Goal: Information Seeking & Learning: Learn about a topic

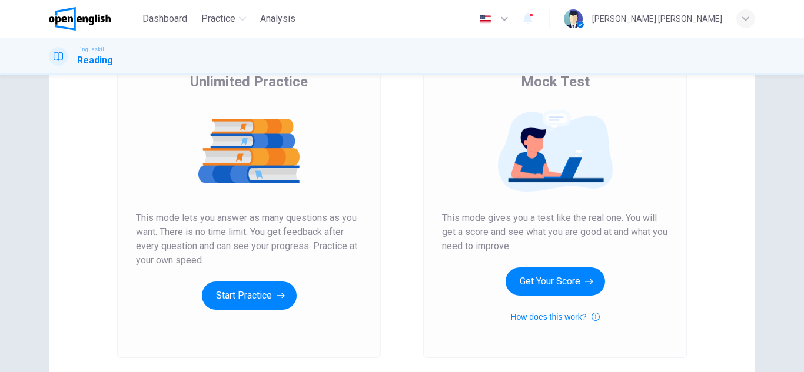
scroll to position [59, 0]
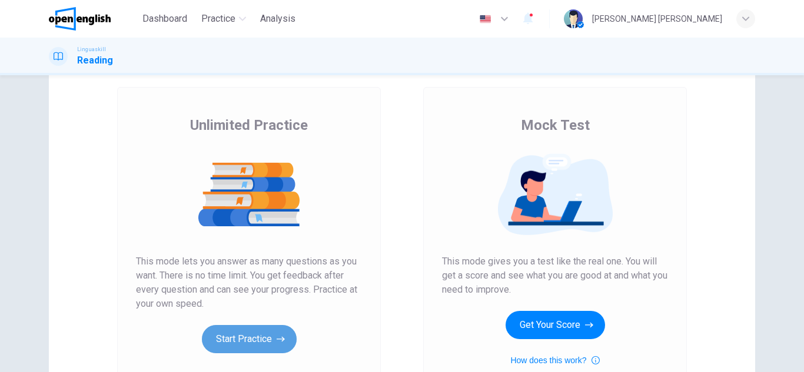
click at [263, 334] on button "Start Practice" at bounding box center [249, 339] width 95 height 28
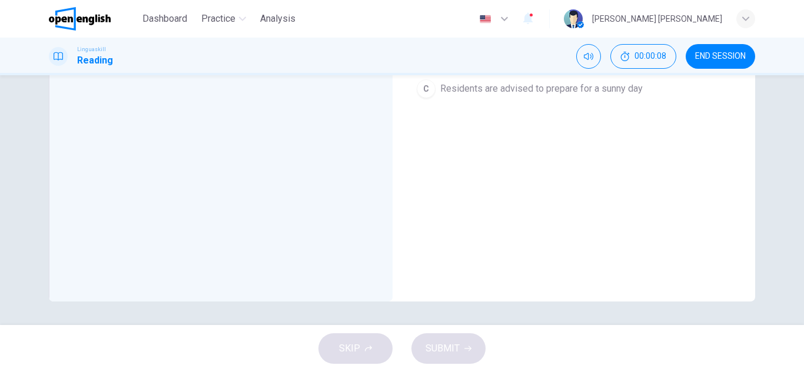
scroll to position [0, 0]
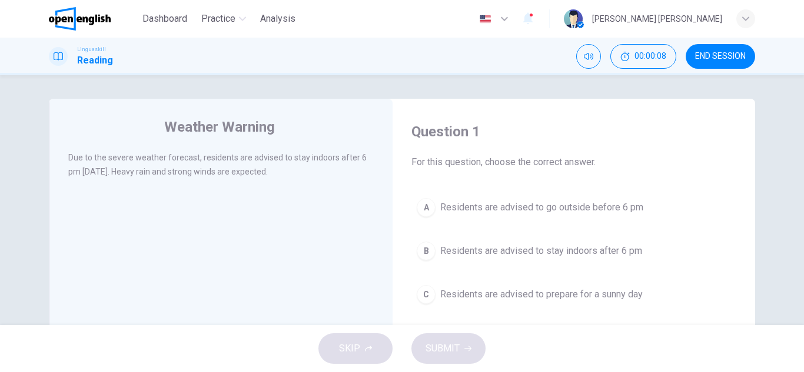
click at [225, 207] on div "Weather Warning Due to the severe weather forecast, residents are advised to st…" at bounding box center [221, 303] width 344 height 409
click at [425, 248] on div "B" at bounding box center [426, 251] width 19 height 19
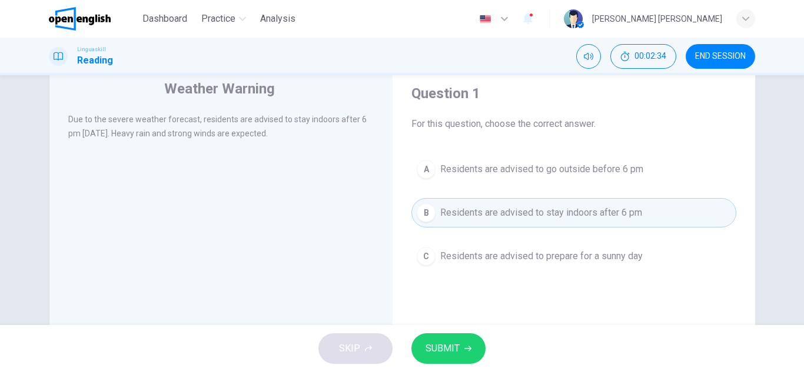
scroll to position [59, 0]
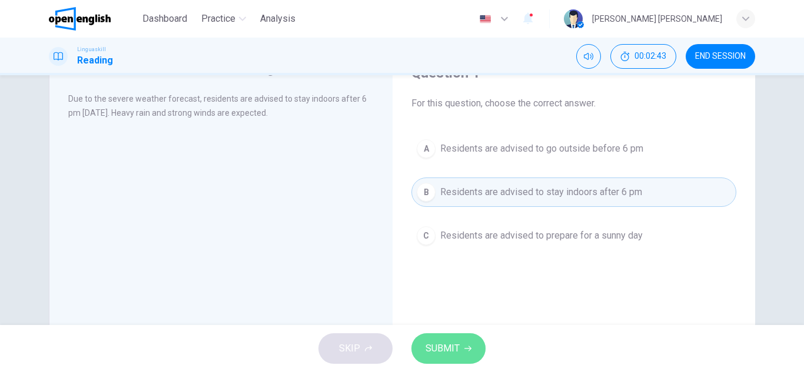
click at [441, 352] on span "SUBMIT" at bounding box center [442, 349] width 34 height 16
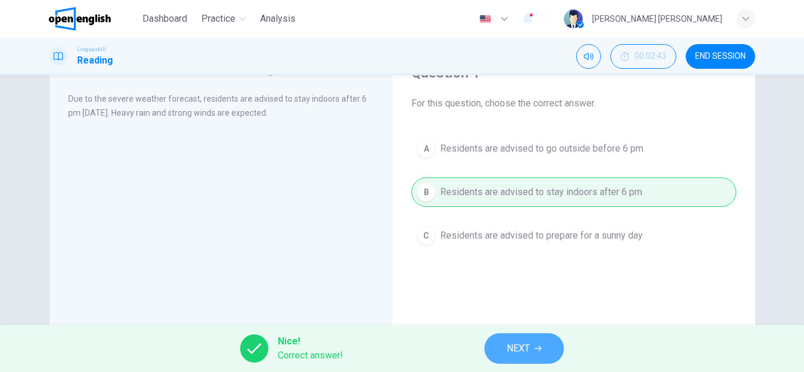
click at [509, 344] on span "NEXT" at bounding box center [518, 349] width 23 height 16
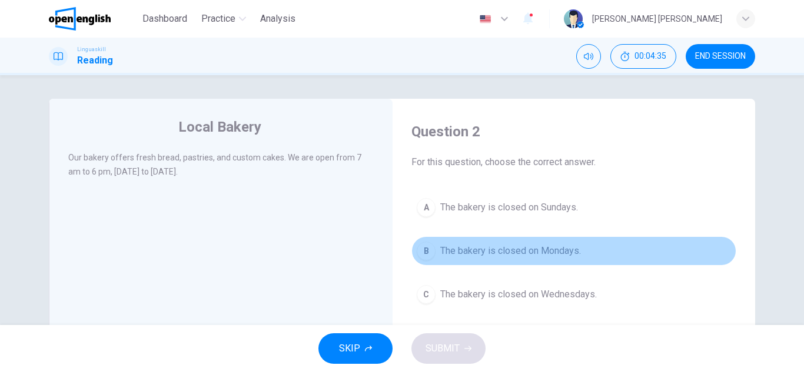
click at [425, 248] on div "B" at bounding box center [426, 251] width 19 height 19
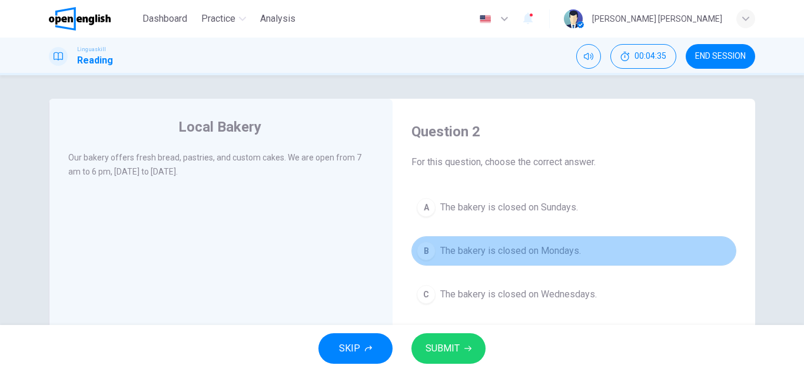
click at [425, 248] on div "B" at bounding box center [426, 251] width 19 height 19
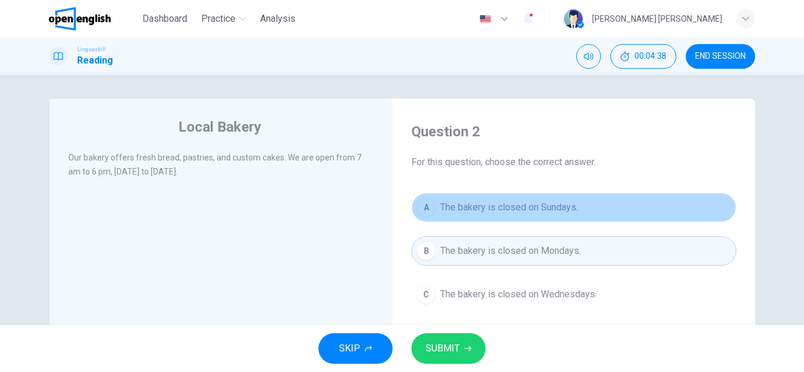
click at [420, 198] on button "A The bakery is closed on Sundays." at bounding box center [573, 207] width 325 height 29
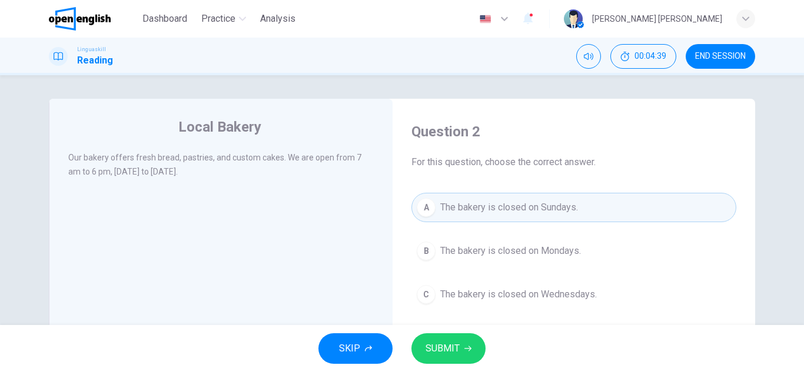
click at [436, 350] on span "SUBMIT" at bounding box center [442, 349] width 34 height 16
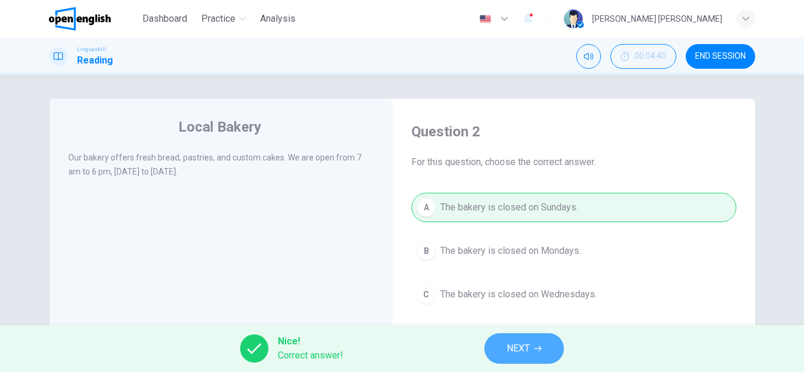
click at [507, 342] on span "NEXT" at bounding box center [518, 349] width 23 height 16
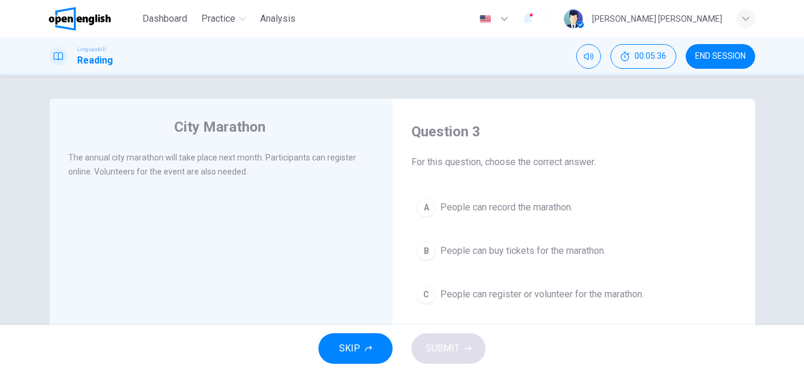
click at [423, 297] on div "C" at bounding box center [426, 294] width 19 height 19
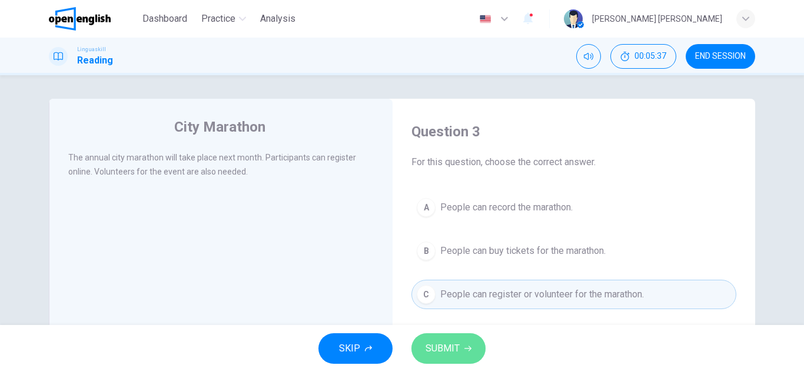
click at [441, 347] on span "SUBMIT" at bounding box center [442, 349] width 34 height 16
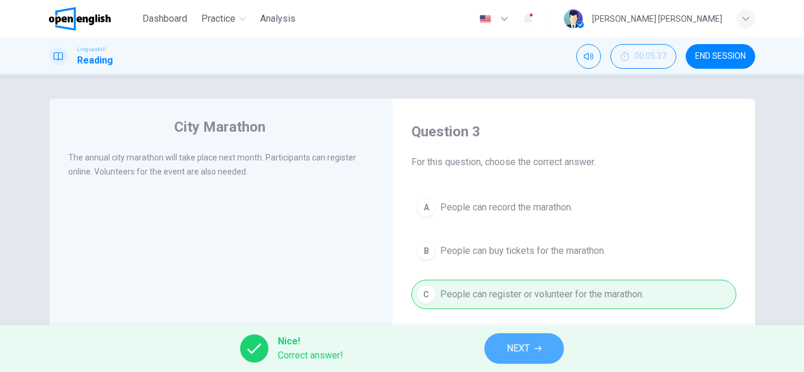
click at [498, 350] on button "NEXT" at bounding box center [523, 349] width 79 height 31
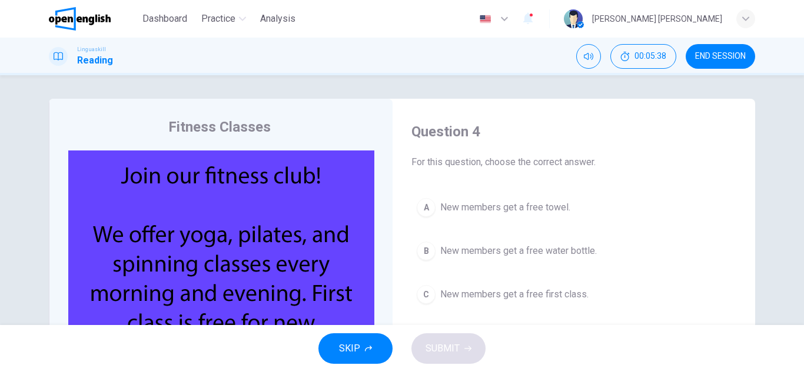
scroll to position [59, 0]
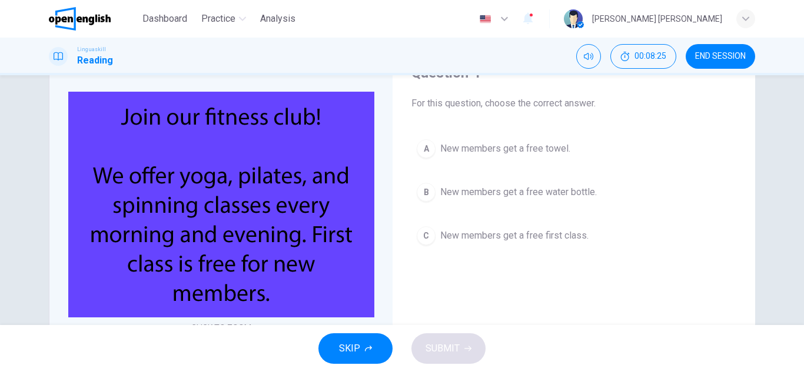
click at [429, 229] on div "C" at bounding box center [426, 236] width 19 height 19
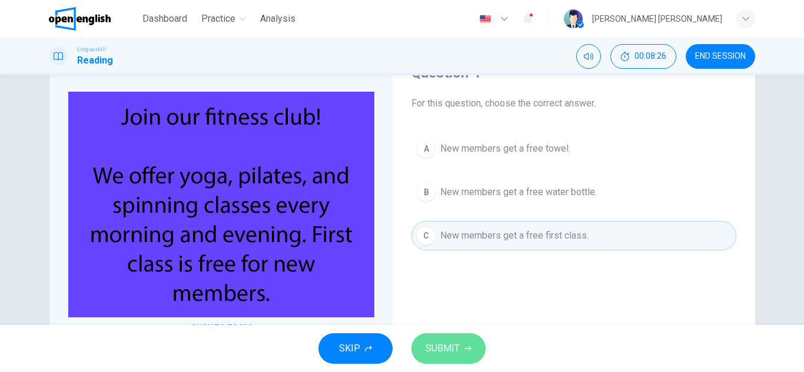
click at [457, 346] on span "SUBMIT" at bounding box center [442, 349] width 34 height 16
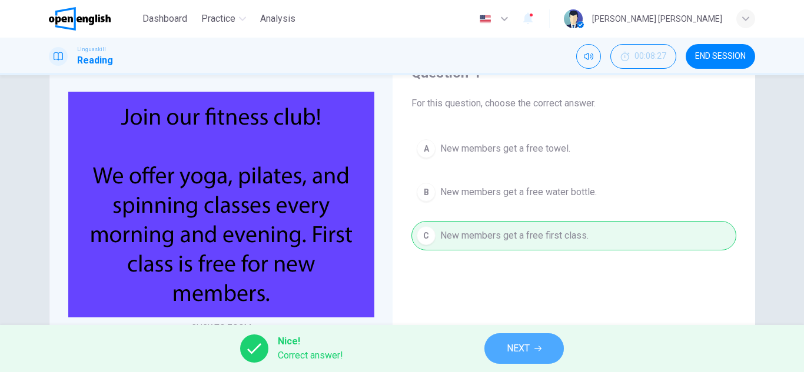
click at [534, 350] on button "NEXT" at bounding box center [523, 349] width 79 height 31
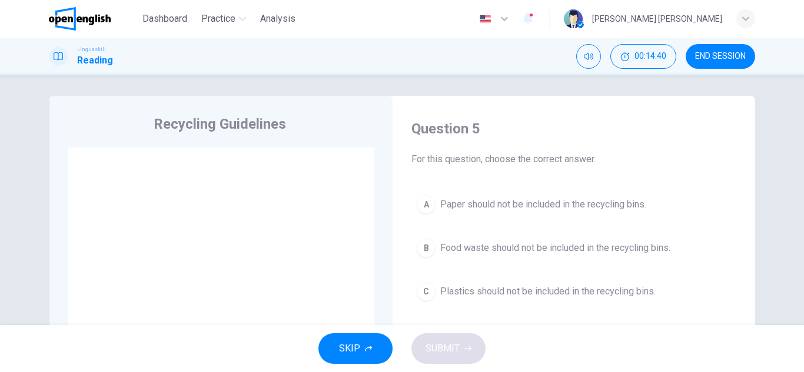
scroll to position [0, 0]
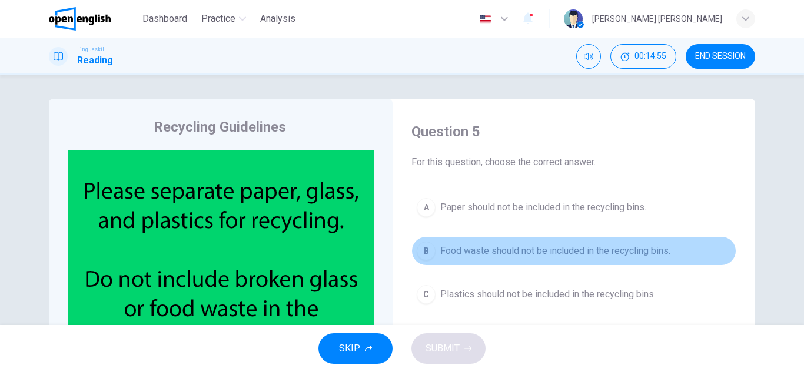
click at [432, 255] on button "B Food waste should not be included in the recycling bins." at bounding box center [573, 251] width 325 height 29
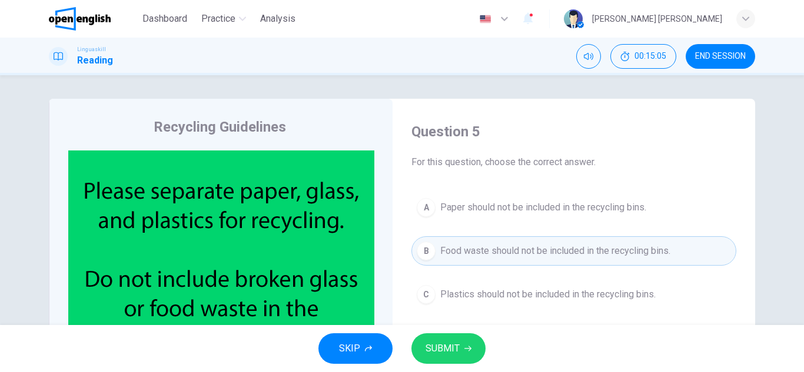
scroll to position [59, 0]
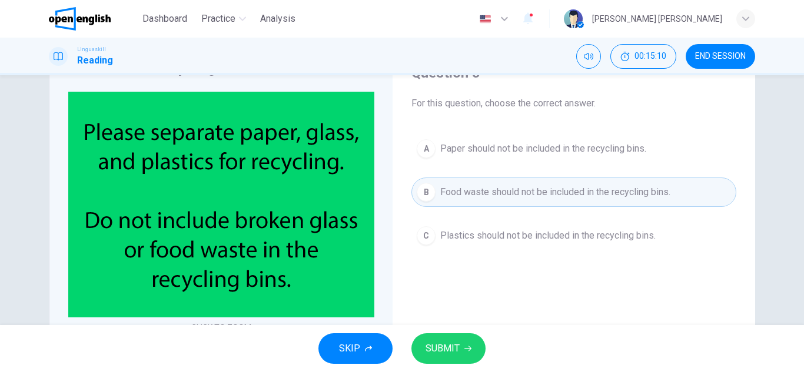
click at [422, 342] on button "SUBMIT" at bounding box center [448, 349] width 74 height 31
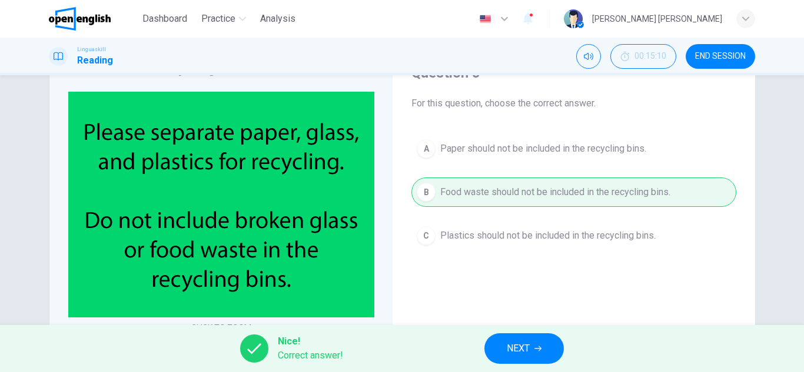
click at [534, 350] on button "NEXT" at bounding box center [523, 349] width 79 height 31
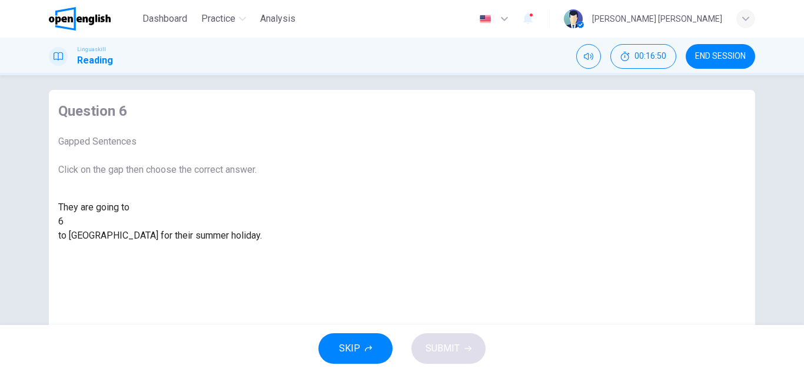
scroll to position [0, 0]
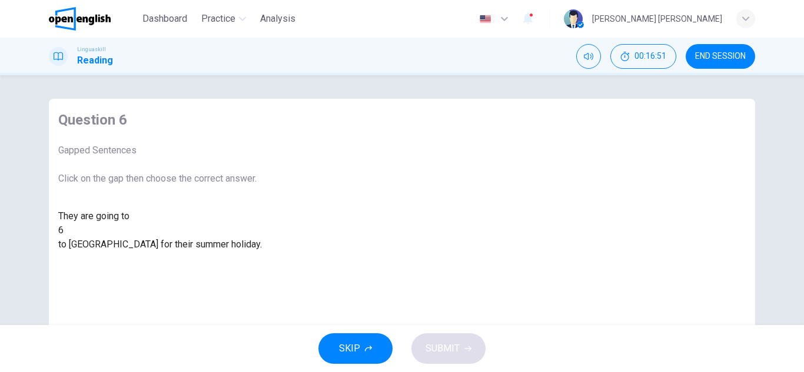
click at [64, 231] on div at bounding box center [64, 231] width 0 height 0
drag, startPoint x: 338, startPoint y: 311, endPoint x: 237, endPoint y: 251, distance: 118.0
click at [237, 251] on div "They are going to 6 to [GEOGRAPHIC_DATA] for their summer holiday. fly walk dri…" at bounding box center [160, 258] width 204 height 99
click at [262, 266] on div "fly" at bounding box center [160, 259] width 204 height 14
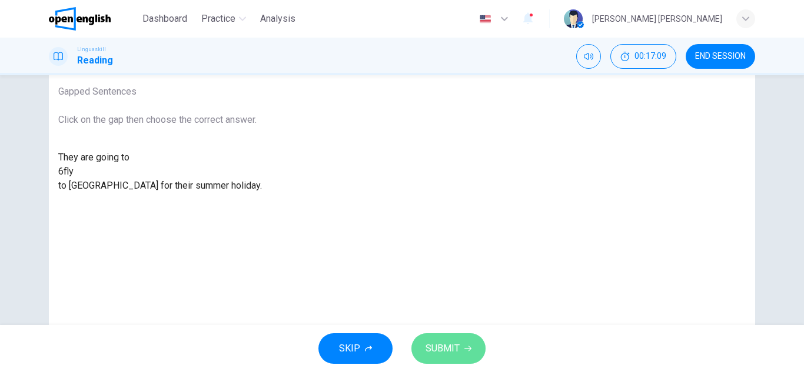
click at [445, 341] on span "SUBMIT" at bounding box center [442, 349] width 34 height 16
click at [445, 341] on div "SKIP SUBMIT" at bounding box center [402, 348] width 804 height 47
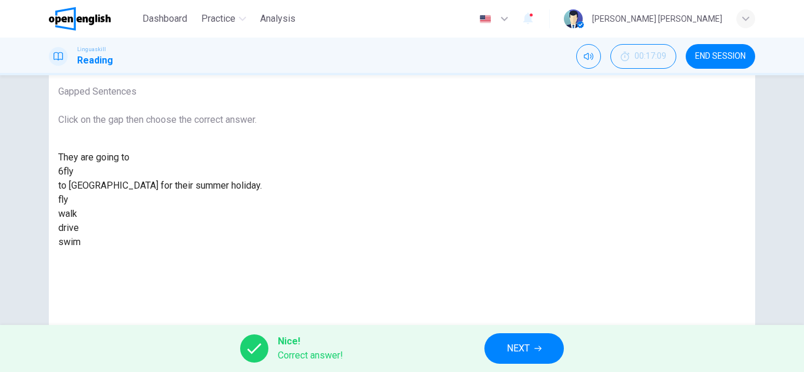
click at [499, 342] on button "NEXT" at bounding box center [523, 349] width 79 height 31
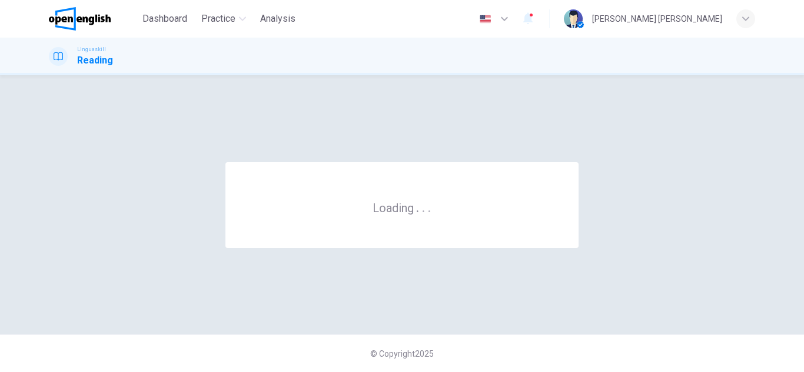
scroll to position [0, 0]
click at [499, 342] on div "© Copyright 2025" at bounding box center [402, 354] width 804 height 38
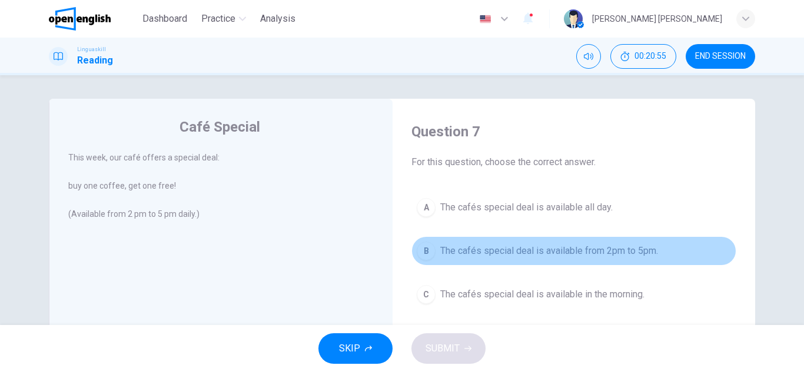
click at [483, 258] on button "B The cafés special deal is available from 2pm to 5pm." at bounding box center [573, 251] width 325 height 29
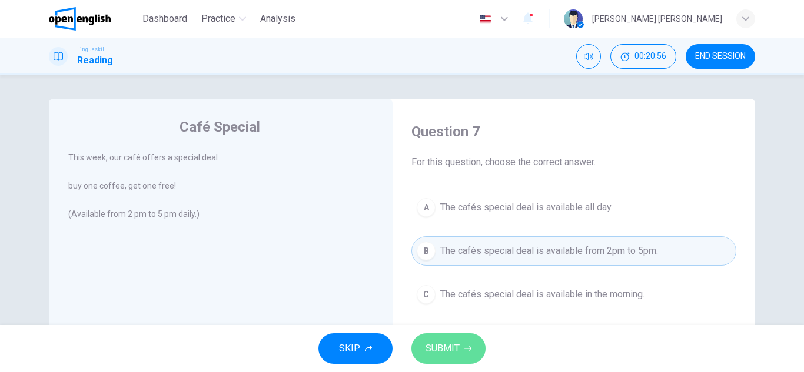
click at [448, 343] on span "SUBMIT" at bounding box center [442, 349] width 34 height 16
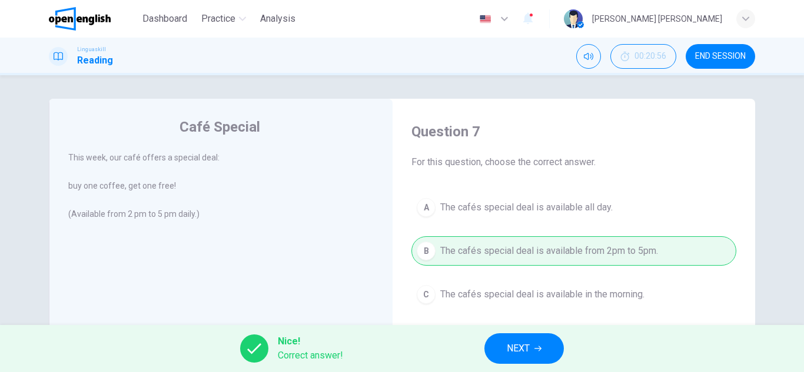
click at [508, 345] on span "NEXT" at bounding box center [518, 349] width 23 height 16
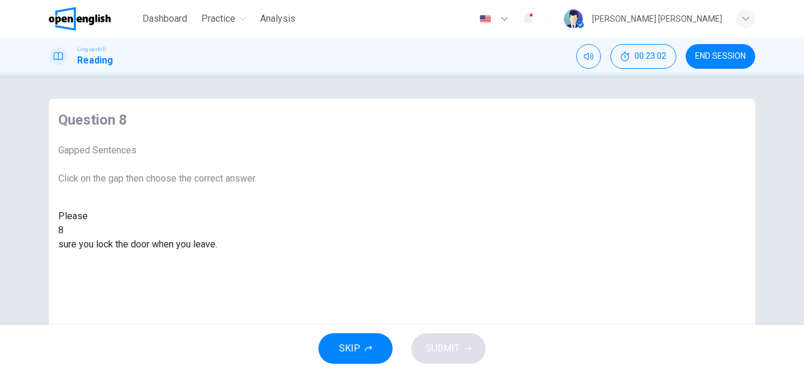
click at [64, 231] on div at bounding box center [64, 231] width 0 height 0
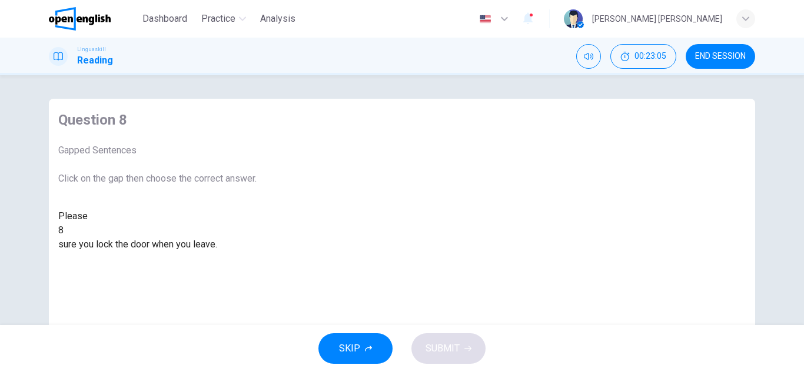
click at [64, 231] on div at bounding box center [64, 231] width 0 height 0
click at [266, 309] on div "Question 8 Gapped Sentences Click on the gap then choose the correct answer. Pl…" at bounding box center [157, 303] width 217 height 409
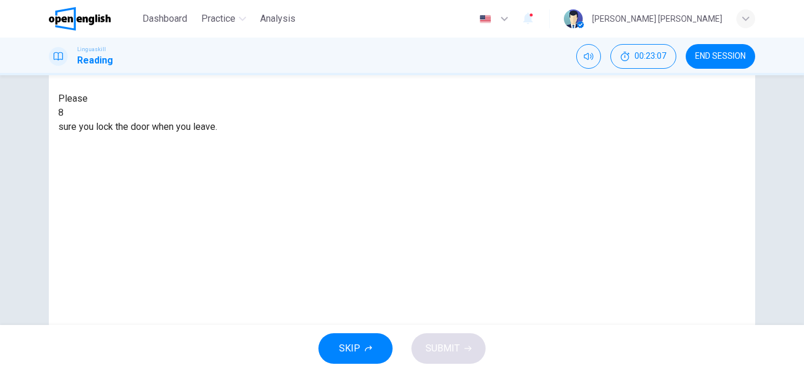
click at [64, 113] on div at bounding box center [64, 113] width 0 height 0
click at [257, 177] on div "make" at bounding box center [157, 169] width 198 height 14
click at [433, 338] on button "SUBMIT" at bounding box center [448, 349] width 74 height 31
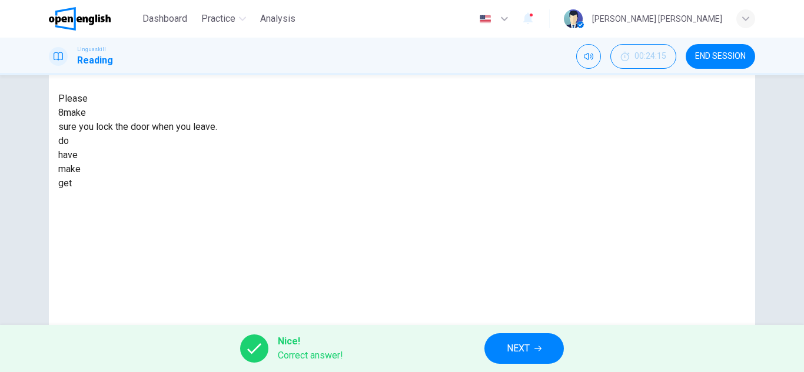
click at [499, 348] on button "NEXT" at bounding box center [523, 349] width 79 height 31
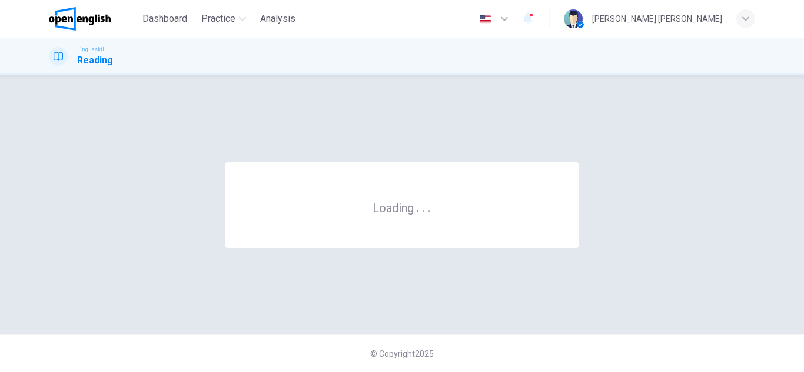
scroll to position [0, 0]
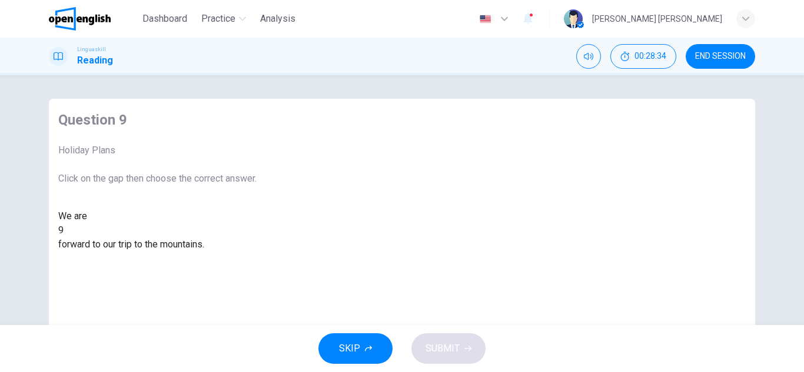
click at [64, 231] on div at bounding box center [64, 231] width 0 height 0
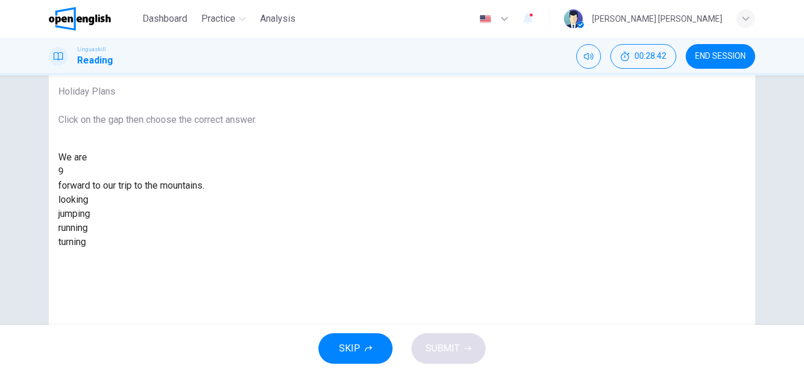
click at [257, 207] on div "looking" at bounding box center [157, 200] width 198 height 14
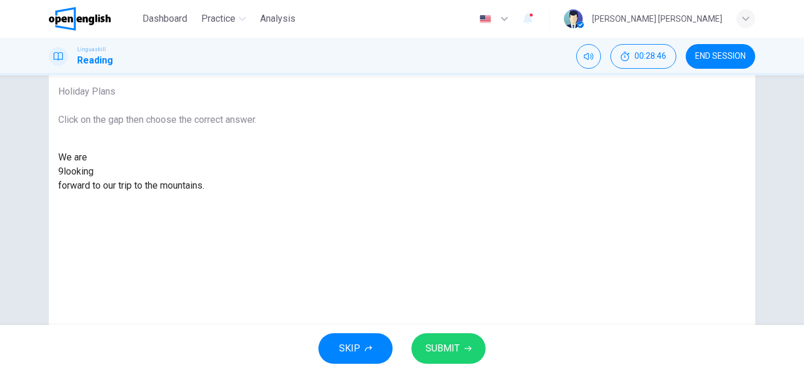
click at [432, 345] on span "SUBMIT" at bounding box center [442, 349] width 34 height 16
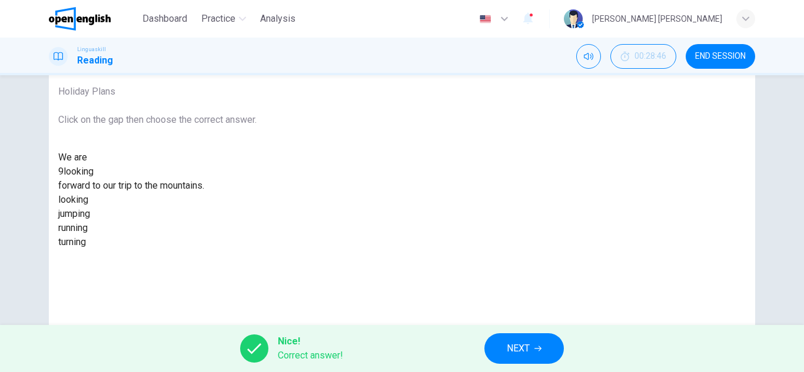
click at [495, 344] on button "NEXT" at bounding box center [523, 349] width 79 height 31
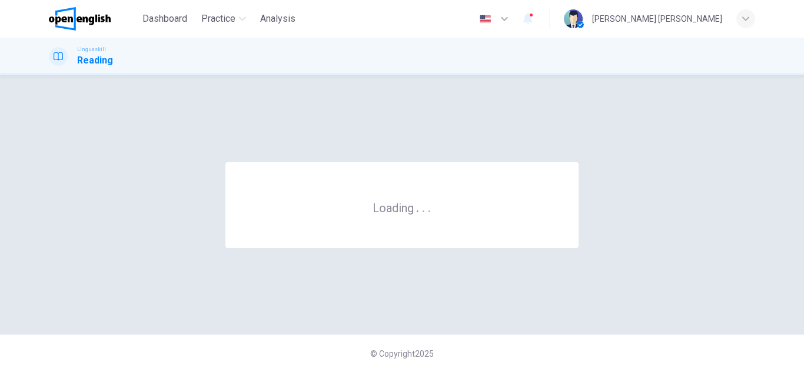
scroll to position [0, 0]
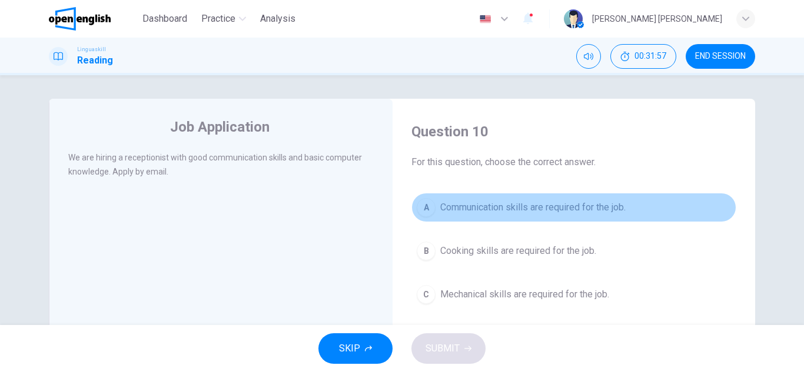
click at [447, 202] on span "Communication skills are required for the job." at bounding box center [532, 208] width 185 height 14
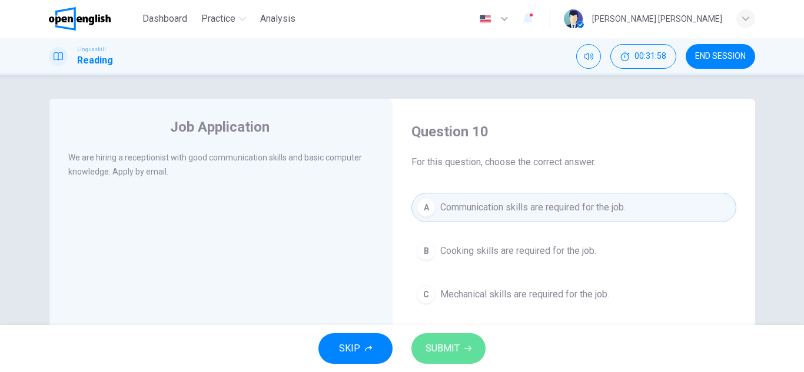
click at [435, 344] on span "SUBMIT" at bounding box center [442, 349] width 34 height 16
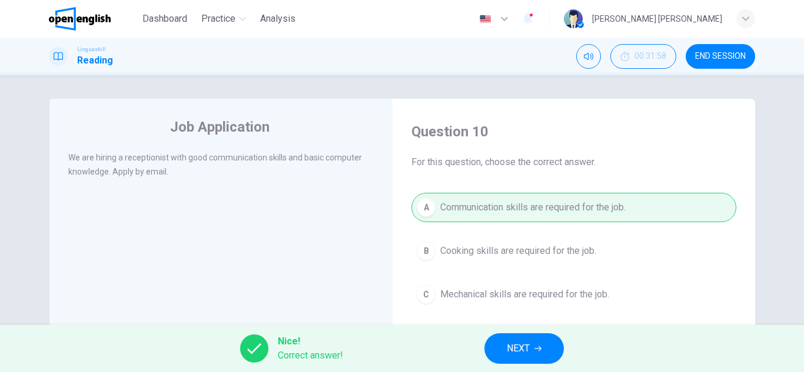
click at [515, 350] on span "NEXT" at bounding box center [518, 349] width 23 height 16
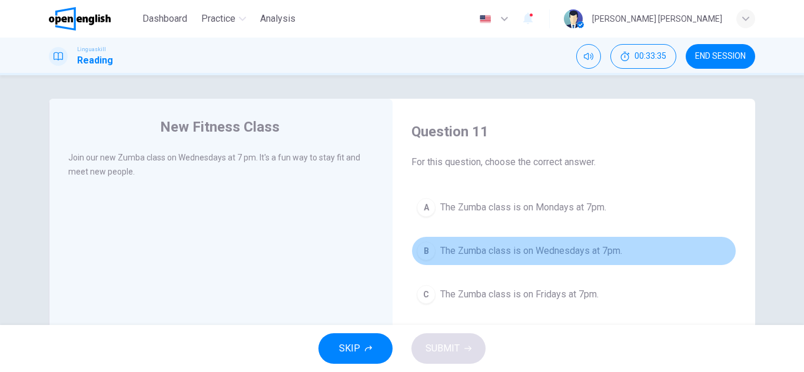
click at [493, 249] on span "The Zumba class is on Wednesdays at 7pm." at bounding box center [531, 251] width 182 height 14
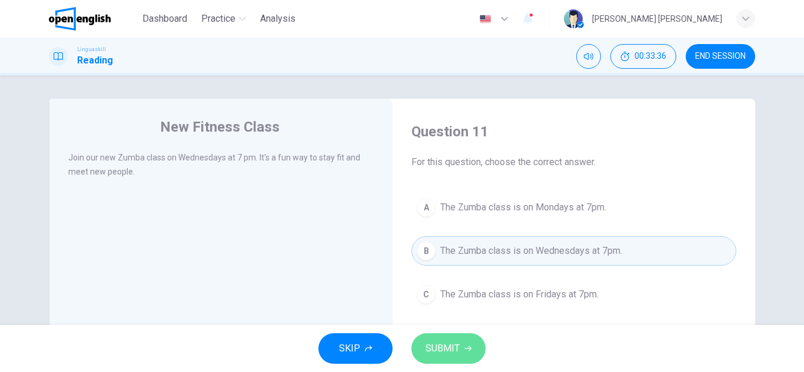
click at [454, 351] on span "SUBMIT" at bounding box center [442, 349] width 34 height 16
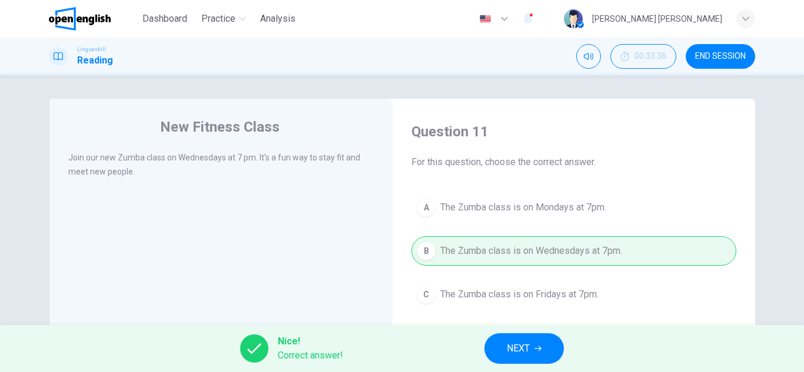
click at [513, 353] on span "NEXT" at bounding box center [518, 349] width 23 height 16
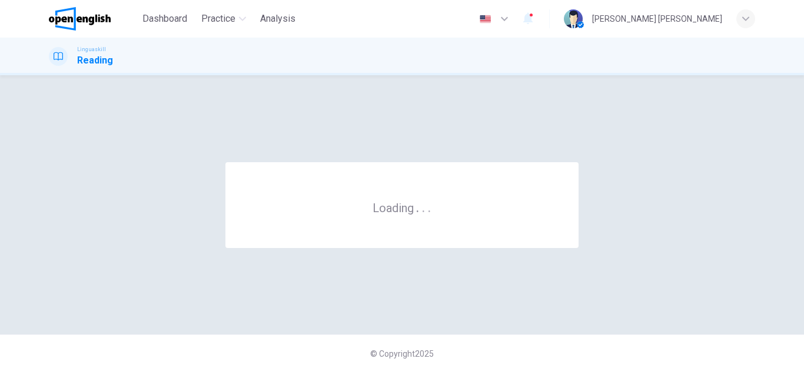
click at [513, 353] on div "© Copyright 2025" at bounding box center [402, 354] width 804 height 38
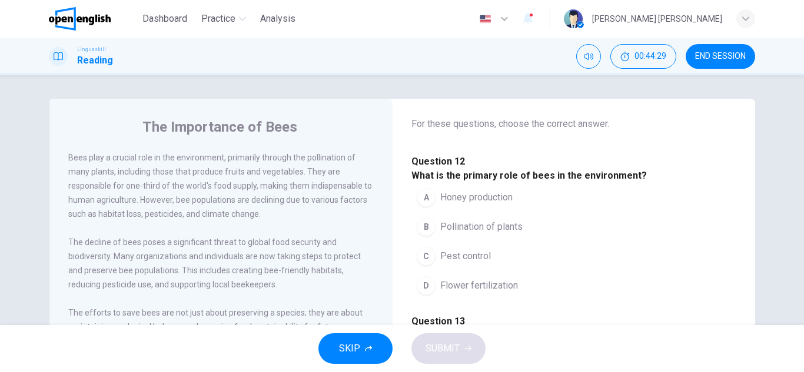
scroll to position [59, 0]
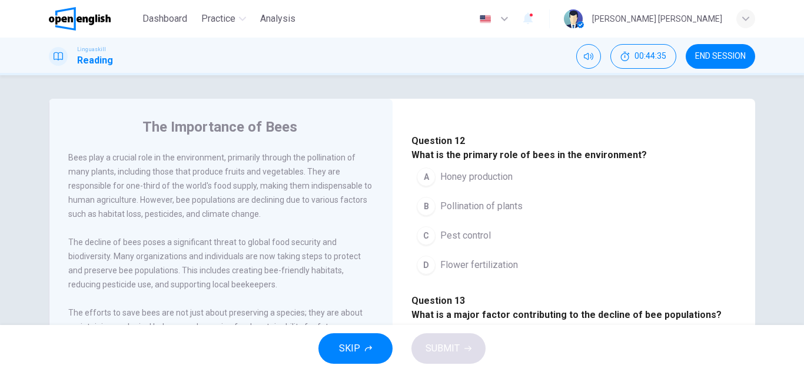
click at [457, 214] on span "Pollination of plants" at bounding box center [481, 206] width 82 height 14
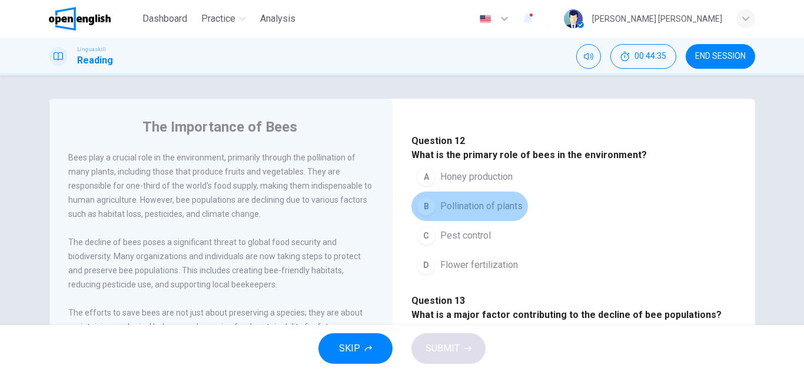
click at [457, 214] on span "Pollination of plants" at bounding box center [481, 206] width 82 height 14
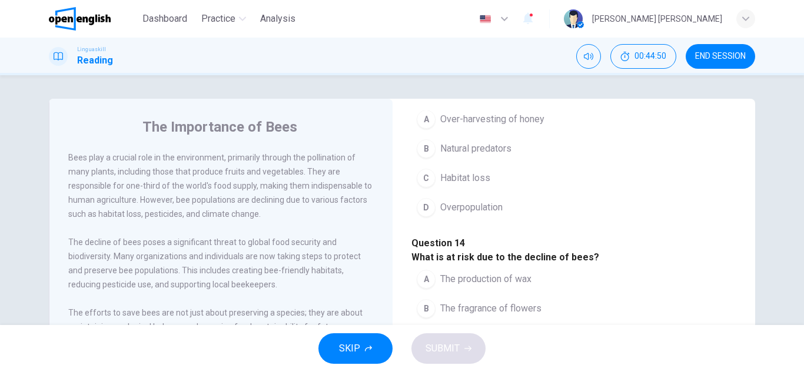
scroll to position [294, 0]
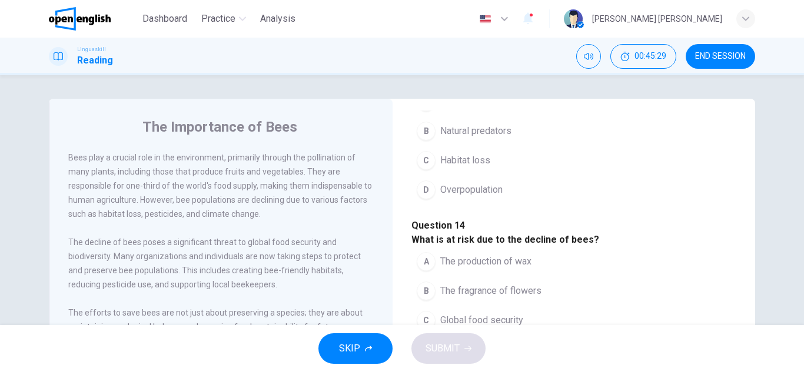
click at [433, 175] on button "C Habitat loss" at bounding box center [453, 160] width 84 height 29
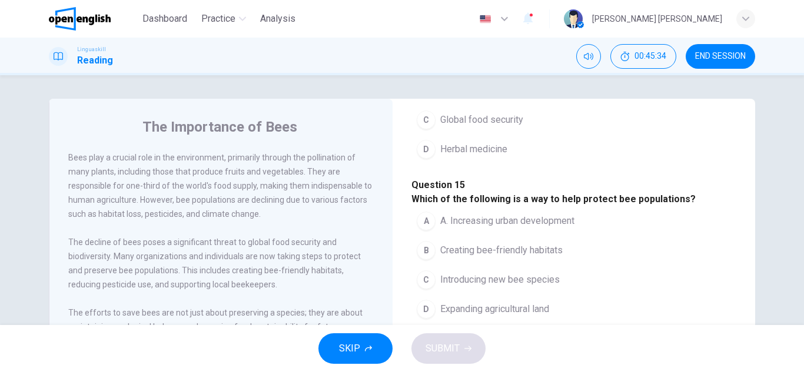
scroll to position [471, 0]
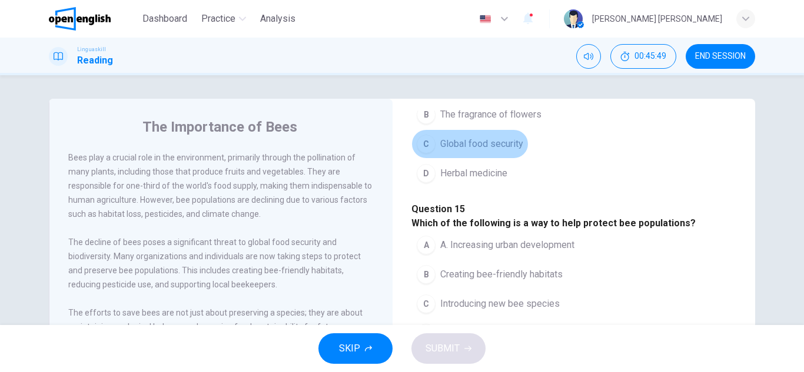
click at [434, 159] on button "C Global food security" at bounding box center [469, 143] width 117 height 29
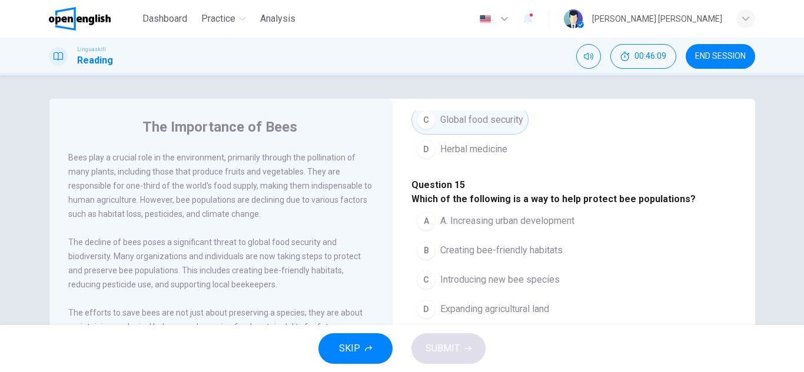
scroll to position [706, 0]
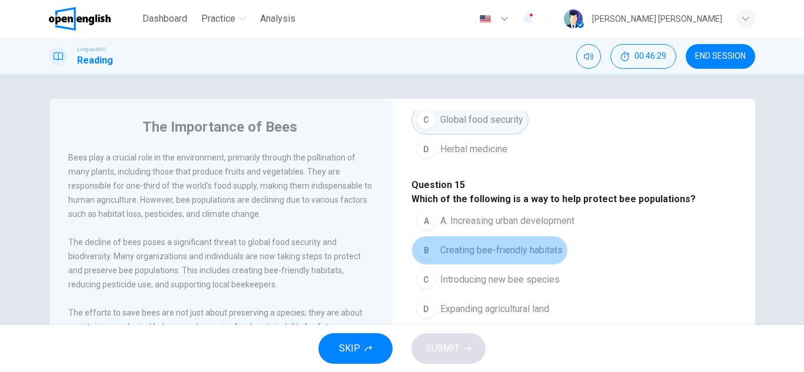
click at [440, 244] on span "Creating bee-friendly habitats" at bounding box center [501, 251] width 122 height 14
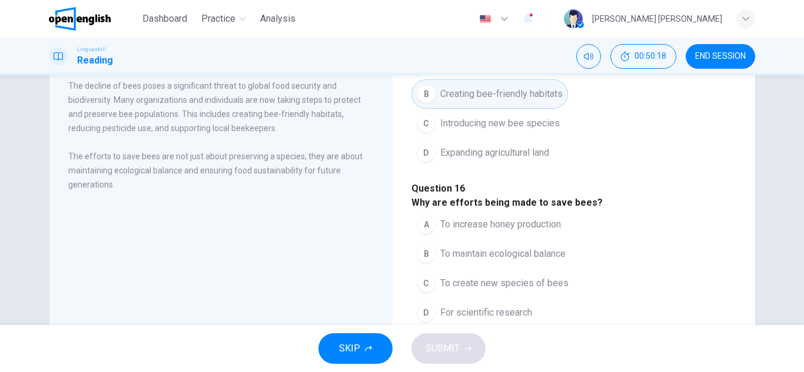
scroll to position [177, 0]
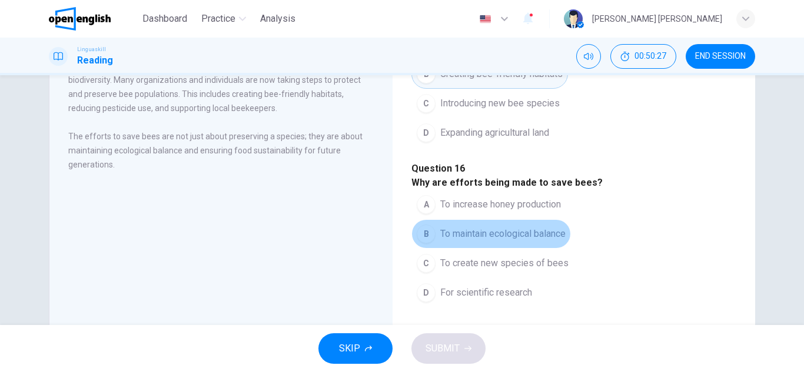
click at [427, 225] on div "B" at bounding box center [426, 234] width 19 height 19
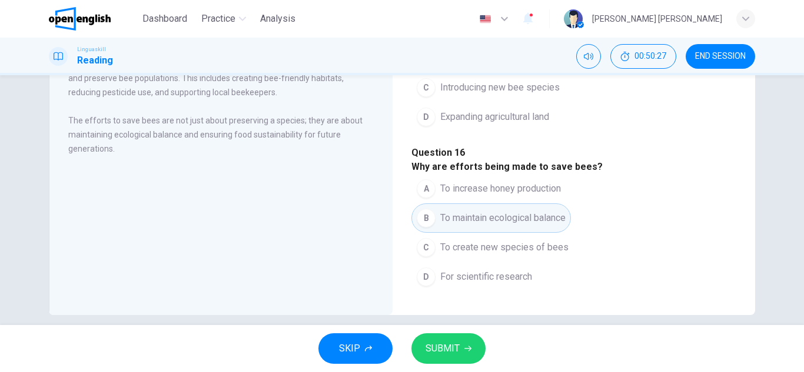
scroll to position [206, 0]
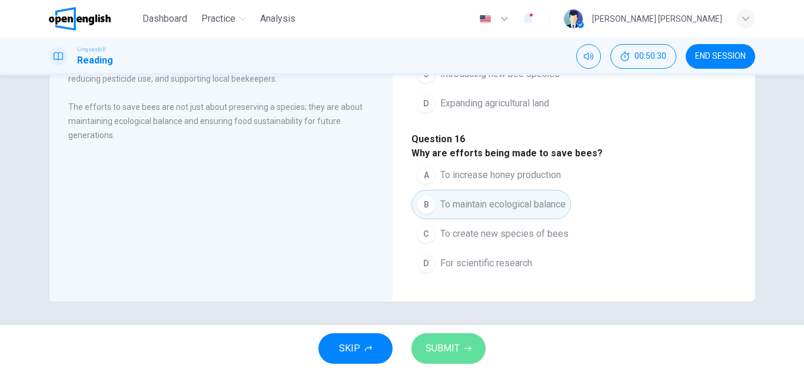
click at [449, 349] on span "SUBMIT" at bounding box center [442, 349] width 34 height 16
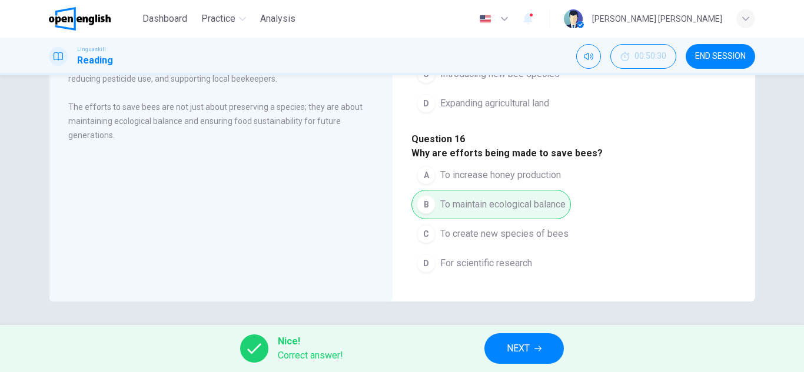
click at [528, 342] on span "NEXT" at bounding box center [518, 349] width 23 height 16
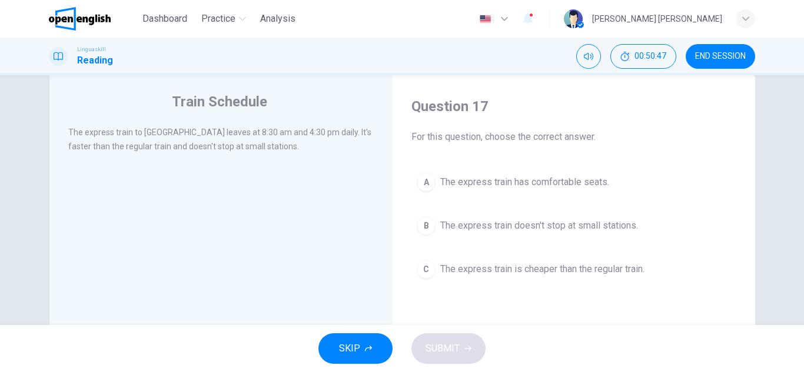
scroll to position [0, 0]
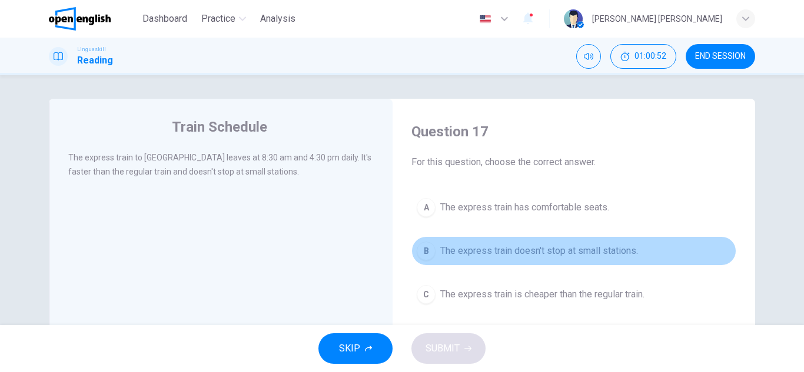
click at [518, 256] on span "The express train doesn't stop at small stations." at bounding box center [539, 251] width 198 height 14
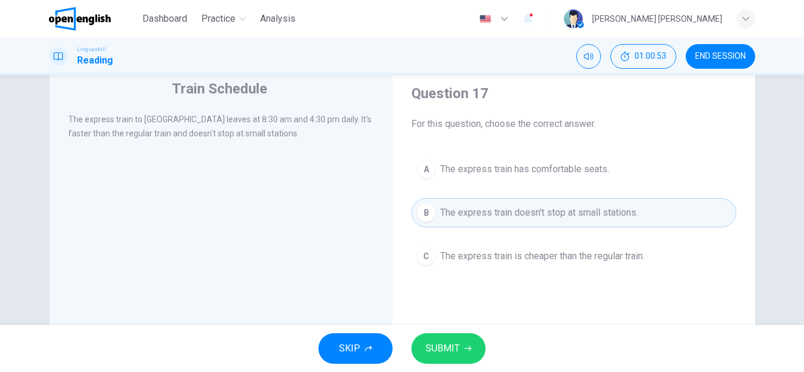
scroll to position [59, 0]
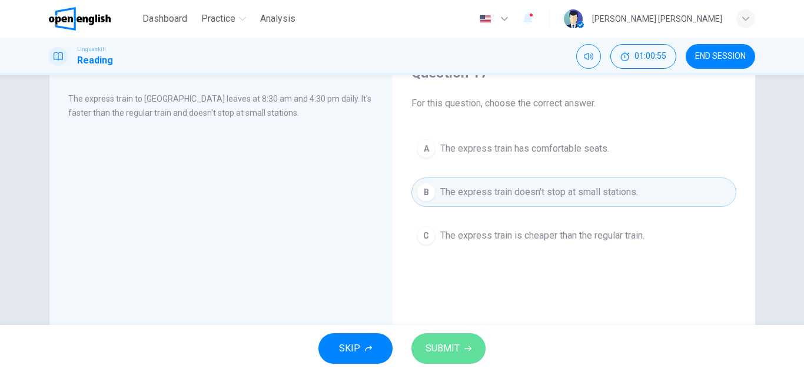
click at [439, 352] on span "SUBMIT" at bounding box center [442, 349] width 34 height 16
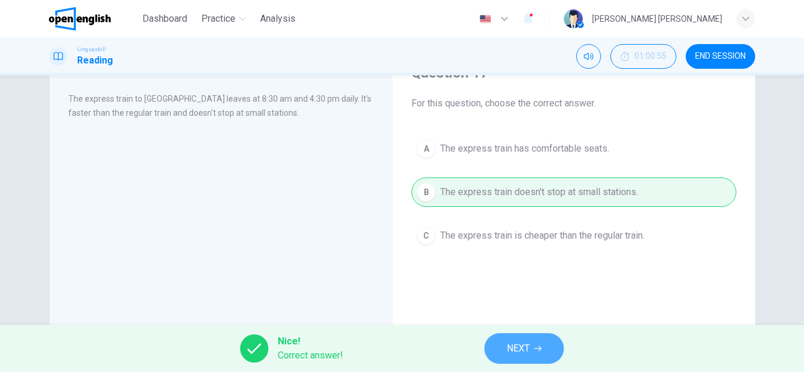
click at [530, 341] on span "NEXT" at bounding box center [518, 349] width 23 height 16
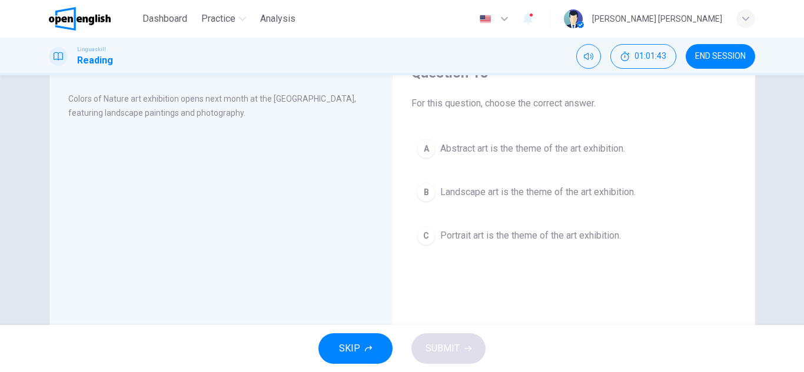
click at [458, 191] on span "Landscape art is the theme of the art exhibition." at bounding box center [537, 192] width 195 height 14
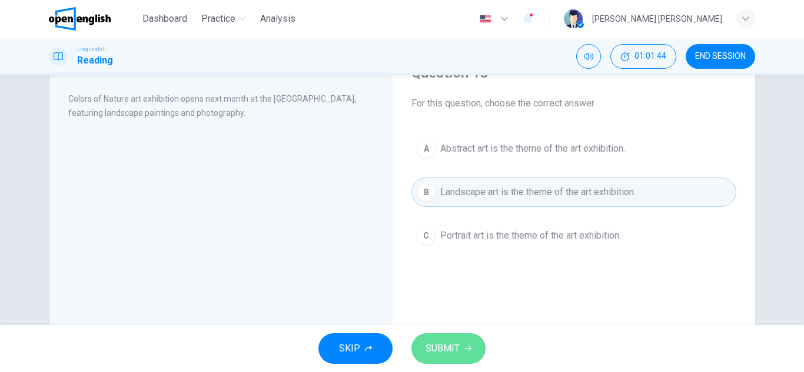
drag, startPoint x: 435, startPoint y: 348, endPoint x: 435, endPoint y: 339, distance: 8.8
click at [435, 348] on span "SUBMIT" at bounding box center [442, 349] width 34 height 16
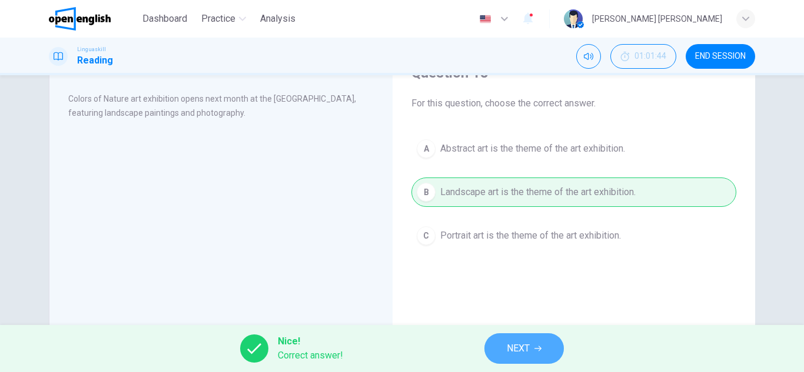
click at [514, 344] on span "NEXT" at bounding box center [518, 349] width 23 height 16
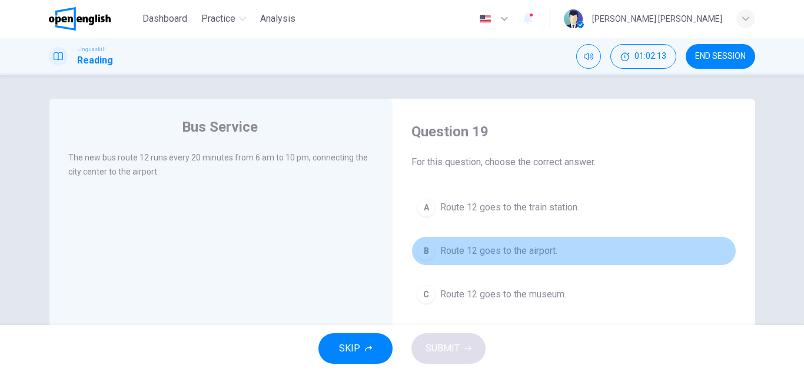
click at [460, 258] on button "B Route 12 goes to the airport." at bounding box center [573, 251] width 325 height 29
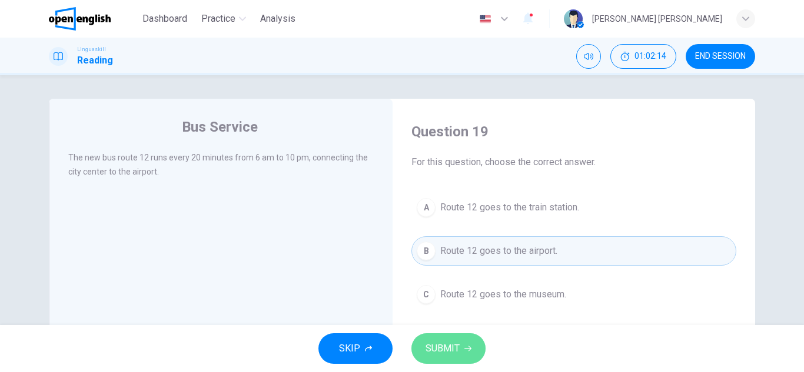
click at [437, 337] on button "SUBMIT" at bounding box center [448, 349] width 74 height 31
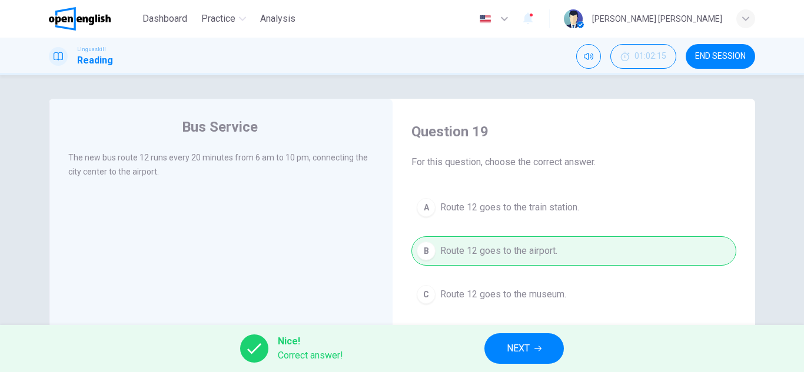
click at [506, 341] on button "NEXT" at bounding box center [523, 349] width 79 height 31
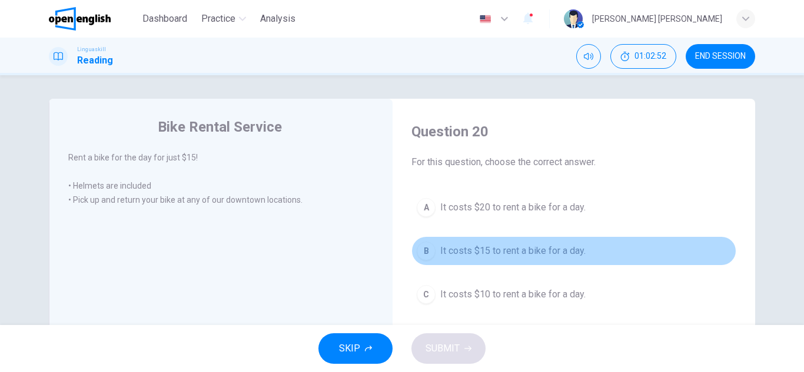
click at [504, 260] on button "B It costs $15 to rent a bike for a day." at bounding box center [573, 251] width 325 height 29
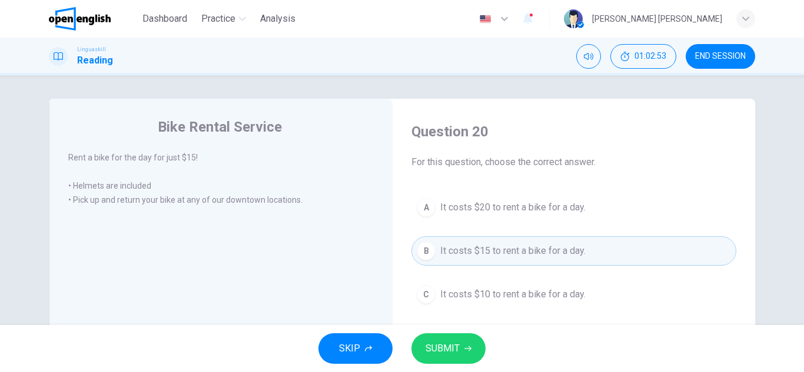
scroll to position [59, 0]
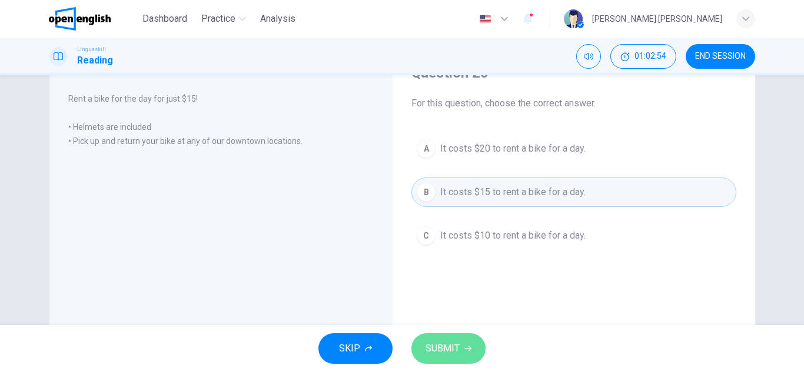
click at [452, 342] on span "SUBMIT" at bounding box center [442, 349] width 34 height 16
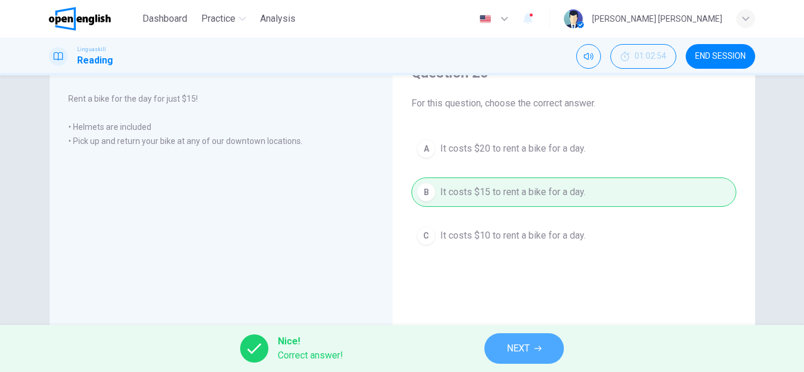
click at [521, 355] on span "NEXT" at bounding box center [518, 349] width 23 height 16
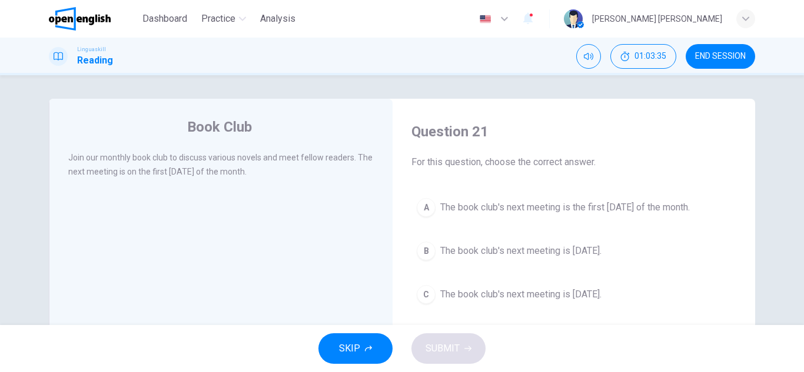
click at [526, 209] on span "The book club's next meeting is the first [DATE] of the month." at bounding box center [565, 208] width 250 height 14
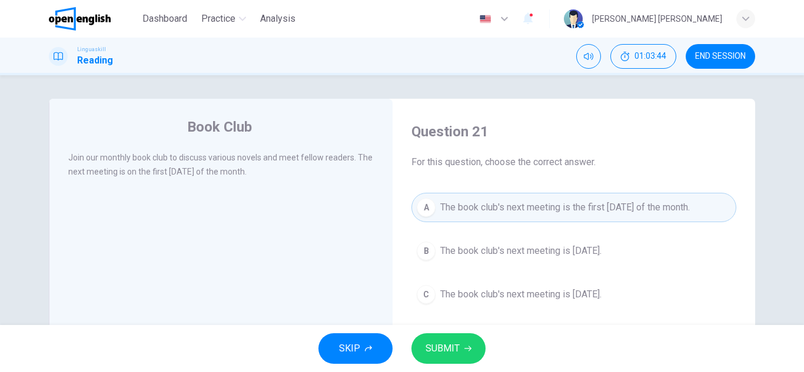
click at [461, 350] on button "SUBMIT" at bounding box center [448, 349] width 74 height 31
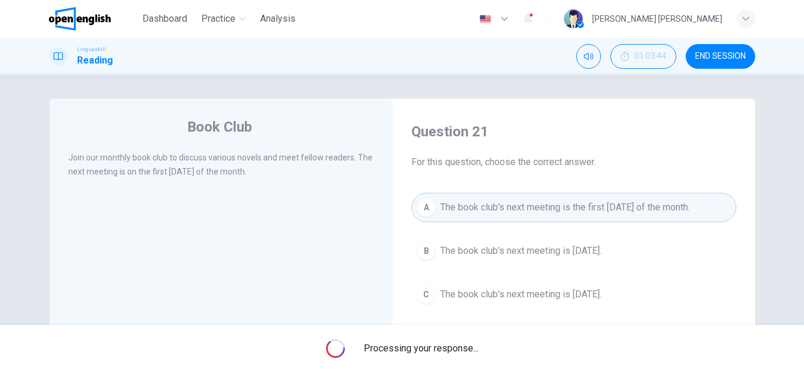
click at [461, 350] on span "Processing your response..." at bounding box center [421, 349] width 115 height 14
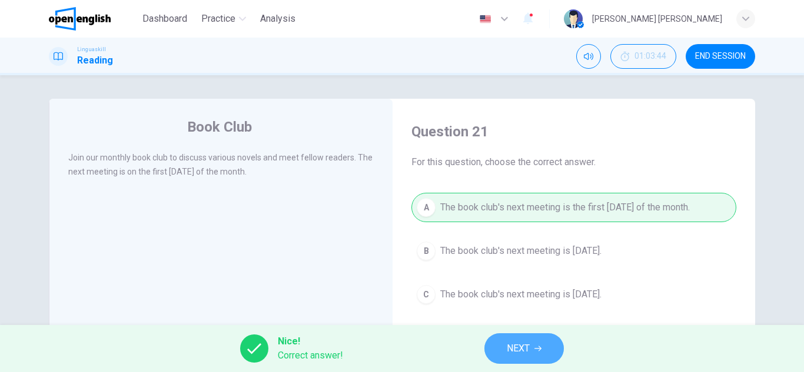
click at [509, 342] on span "NEXT" at bounding box center [518, 349] width 23 height 16
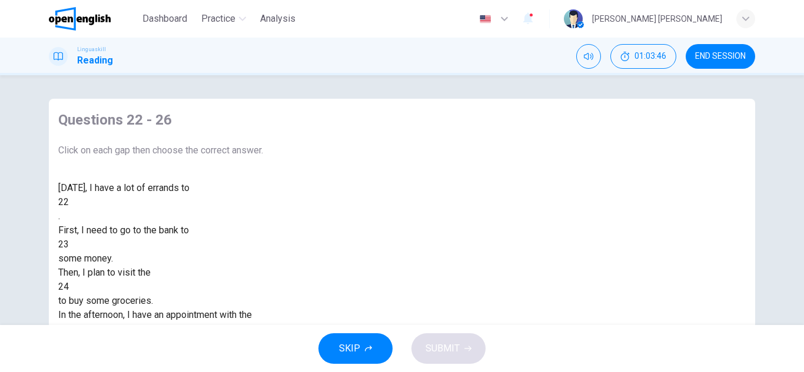
click at [69, 202] on div at bounding box center [69, 202] width 0 height 0
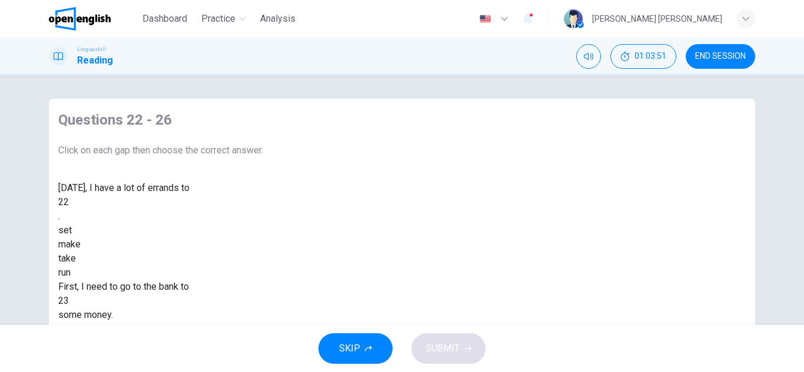
scroll to position [59, 0]
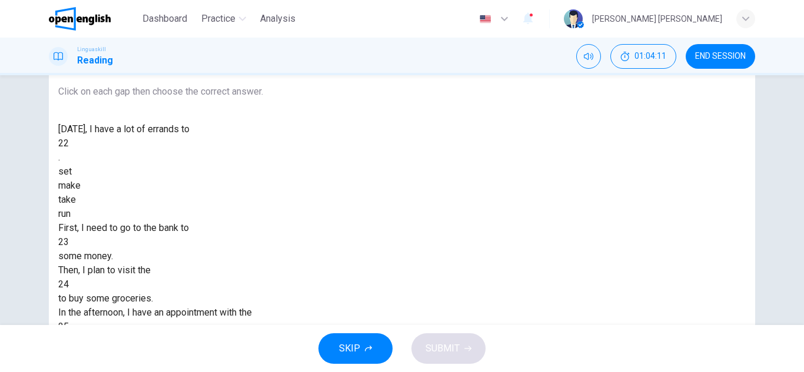
click at [263, 193] on div "make" at bounding box center [160, 186] width 205 height 14
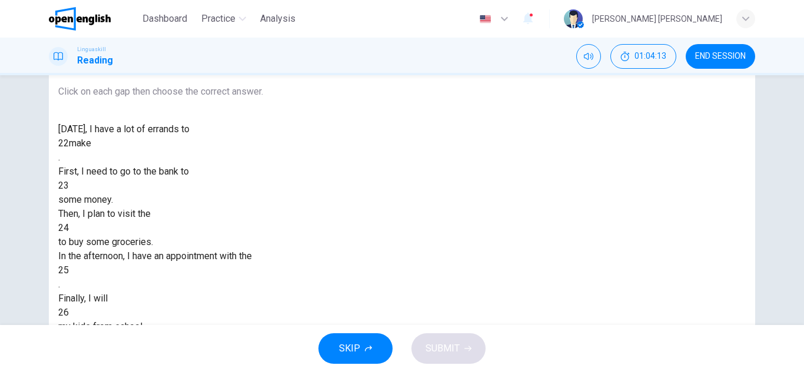
click at [69, 186] on div at bounding box center [69, 186] width 0 height 0
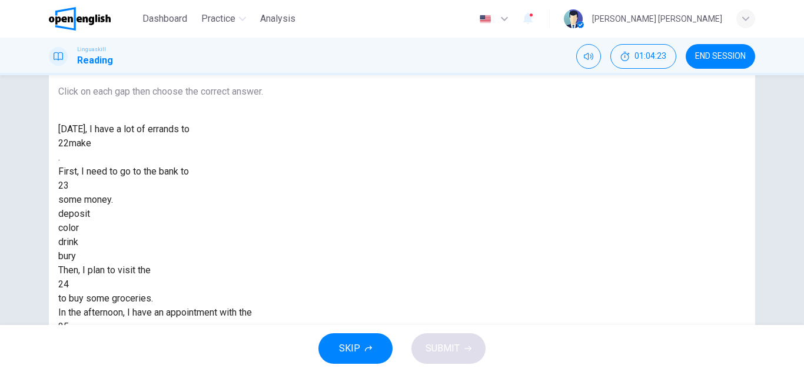
click at [263, 221] on div "deposit" at bounding box center [160, 214] width 205 height 14
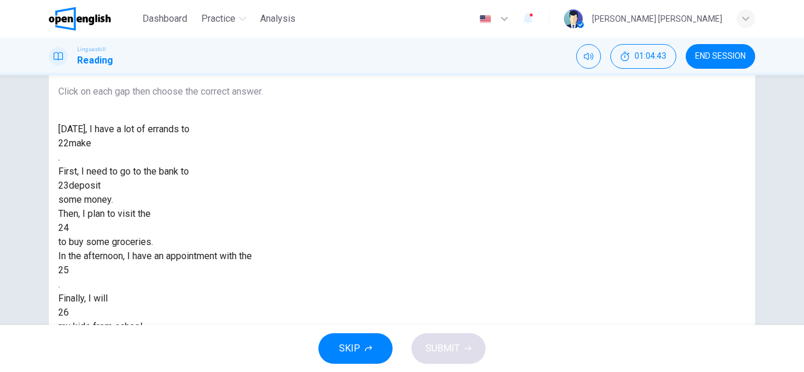
click at [69, 228] on div at bounding box center [69, 228] width 0 height 0
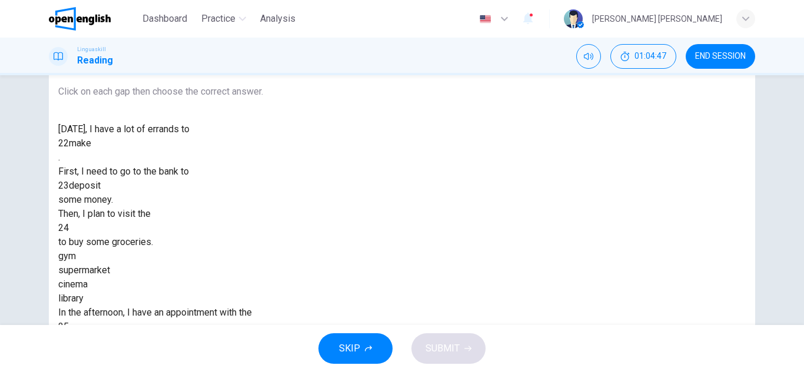
click at [263, 278] on div "supermarket" at bounding box center [160, 271] width 205 height 14
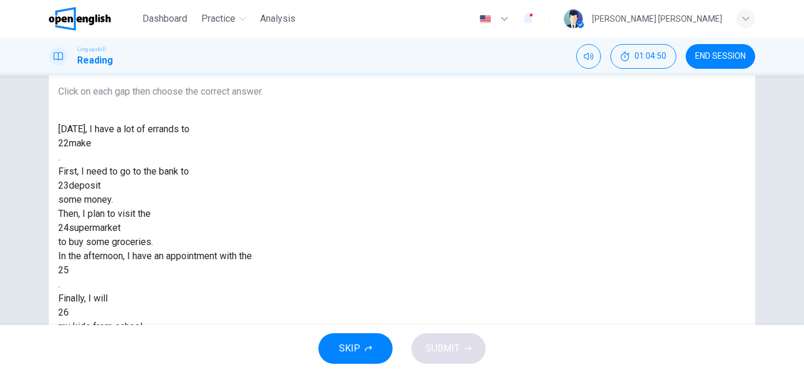
click at [69, 271] on div at bounding box center [69, 271] width 0 height 0
click at [263, 201] on div "[DATE], I have a lot of errands to 22 make . First, I need to go to the bank to…" at bounding box center [160, 228] width 205 height 212
click at [69, 271] on div at bounding box center [69, 271] width 0 height 0
click at [263, 334] on div "dentist" at bounding box center [160, 341] width 205 height 14
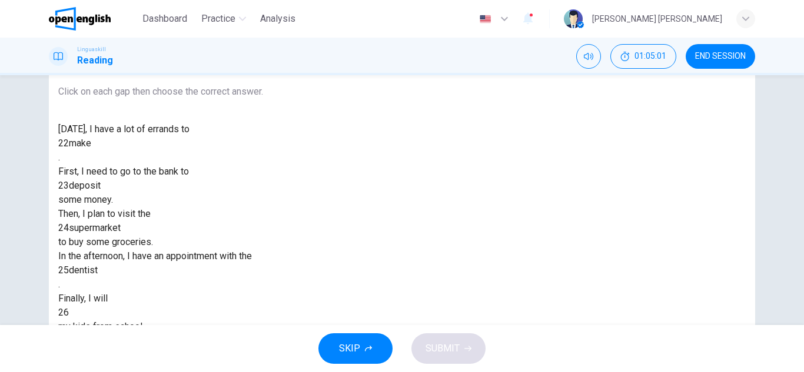
click at [69, 313] on div at bounding box center [69, 313] width 0 height 0
click at [263, 348] on div "collect" at bounding box center [160, 355] width 205 height 14
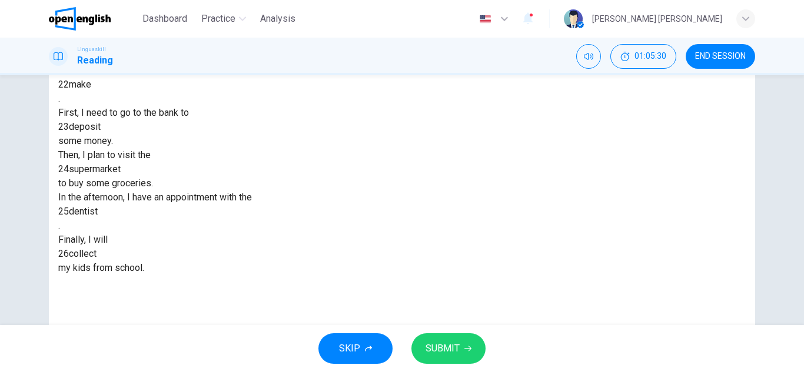
click at [447, 345] on span "SUBMIT" at bounding box center [442, 349] width 34 height 16
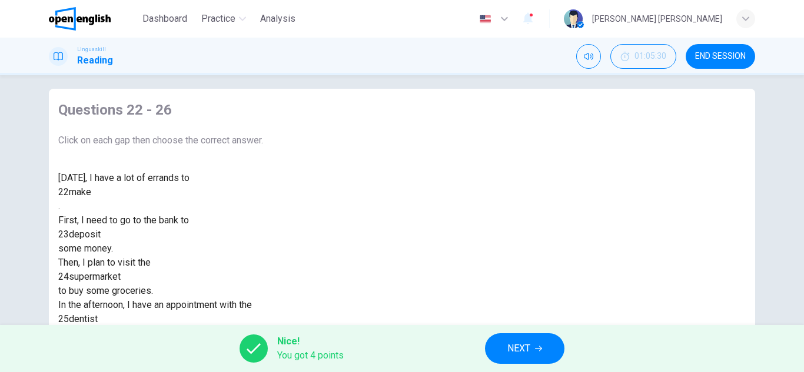
scroll to position [0, 0]
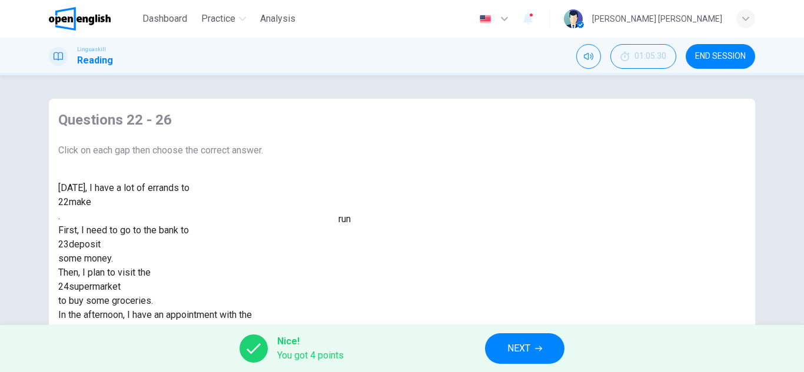
click at [91, 209] on div "make" at bounding box center [80, 202] width 22 height 14
click at [503, 344] on button "NEXT" at bounding box center [524, 349] width 79 height 31
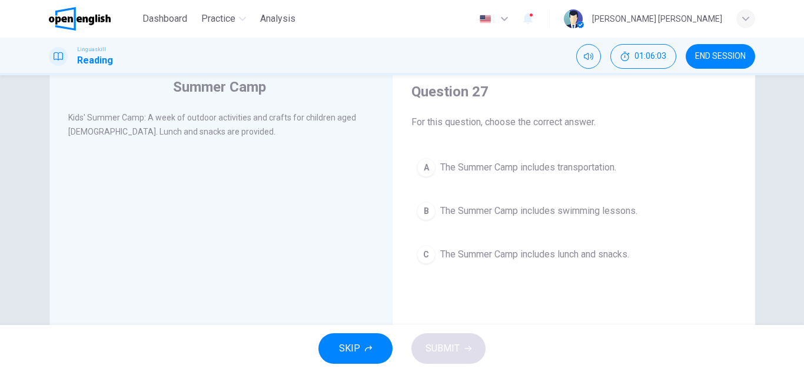
scroll to position [59, 0]
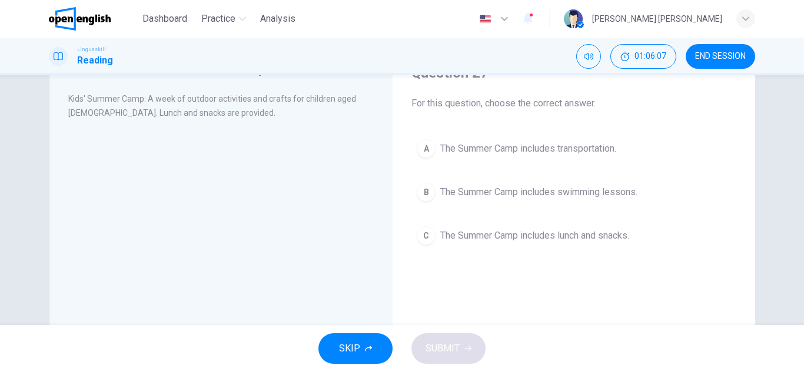
click at [474, 238] on span "The Summer Camp includes lunch and snacks." at bounding box center [534, 236] width 189 height 14
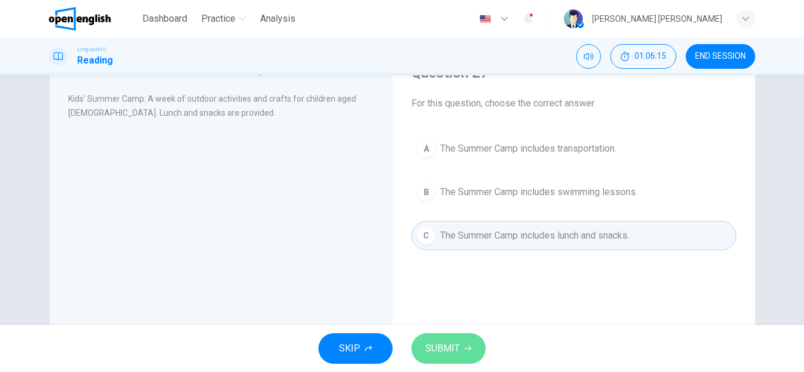
click at [480, 352] on button "SUBMIT" at bounding box center [448, 349] width 74 height 31
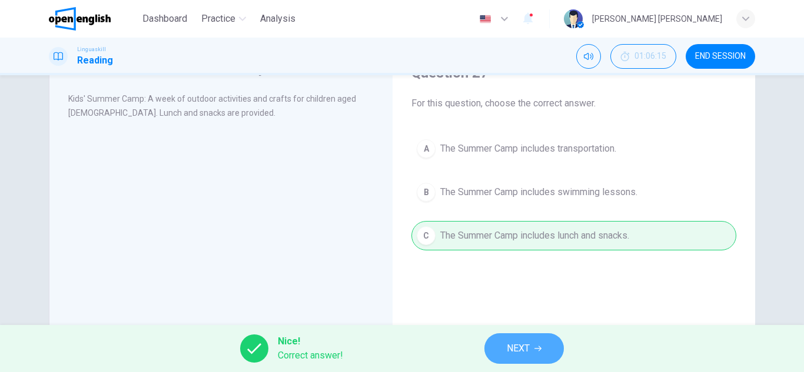
click at [522, 348] on span "NEXT" at bounding box center [518, 349] width 23 height 16
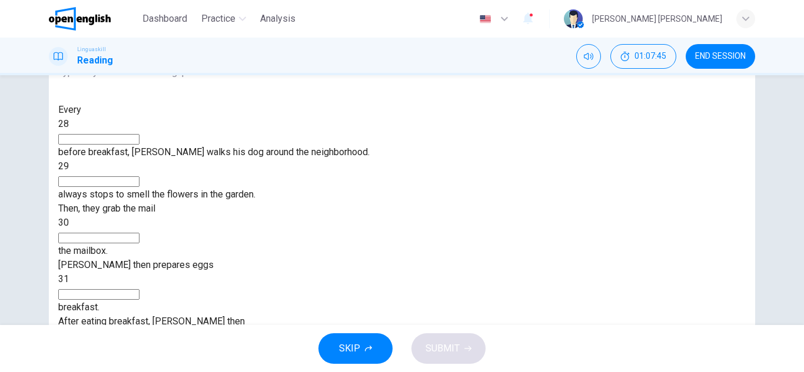
scroll to position [118, 0]
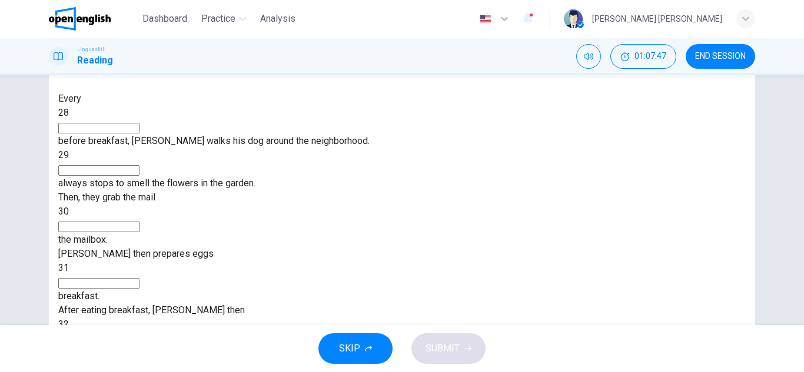
click at [139, 134] on input at bounding box center [98, 128] width 81 height 11
click at [139, 131] on input at bounding box center [98, 128] width 81 height 11
click at [215, 142] on div "Every 28 before breakfast, [PERSON_NAME] walks his dog around the neighborhood.…" at bounding box center [213, 226] width 311 height 268
drag, startPoint x: 215, startPoint y: 142, endPoint x: 223, endPoint y: 148, distance: 9.7
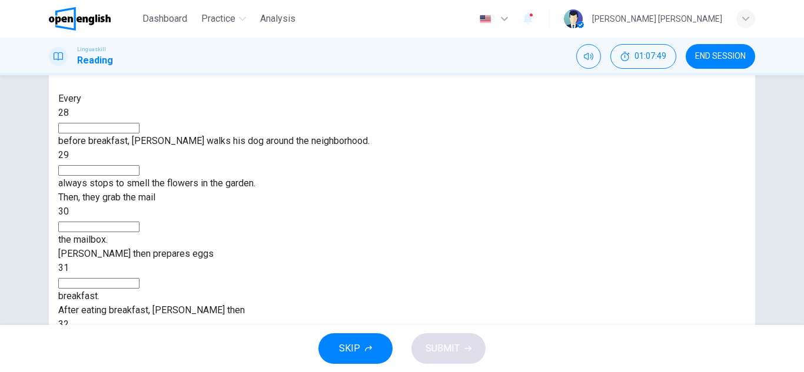
click at [215, 142] on div "Every 28 before breakfast, [PERSON_NAME] walks his dog around the neighborhood.…" at bounding box center [213, 226] width 311 height 268
click at [139, 222] on input at bounding box center [98, 227] width 81 height 11
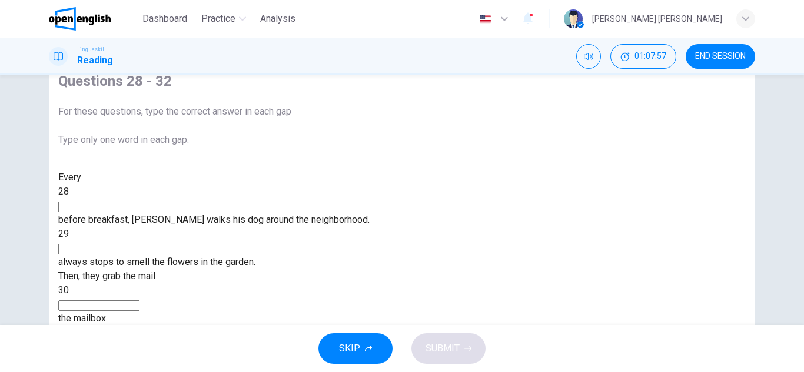
scroll to position [59, 0]
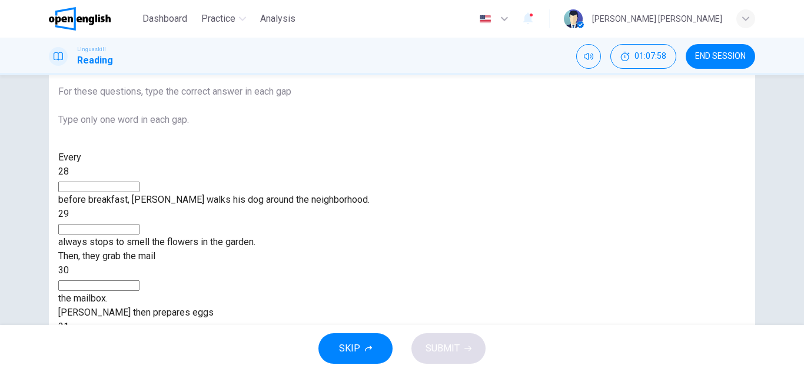
click at [139, 191] on input at bounding box center [98, 187] width 81 height 11
drag, startPoint x: 272, startPoint y: 194, endPoint x: 193, endPoint y: 192, distance: 78.9
click at [269, 194] on span "before breakfast, [PERSON_NAME] walks his dog around the neighborhood." at bounding box center [213, 199] width 311 height 11
click at [112, 179] on div "28" at bounding box center [213, 172] width 311 height 14
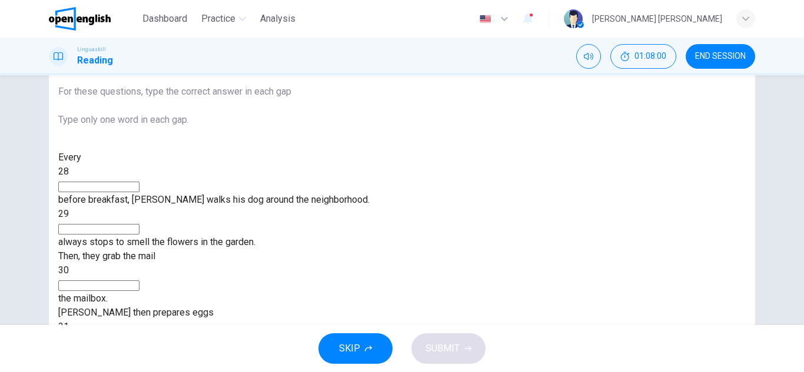
click at [125, 179] on div "28" at bounding box center [213, 172] width 311 height 14
click at [111, 179] on div "28" at bounding box center [213, 172] width 311 height 14
click at [155, 251] on span "Then, they grab the mail" at bounding box center [106, 256] width 97 height 11
click at [370, 207] on div "29" at bounding box center [213, 214] width 311 height 14
click at [69, 208] on span "29" at bounding box center [63, 213] width 11 height 11
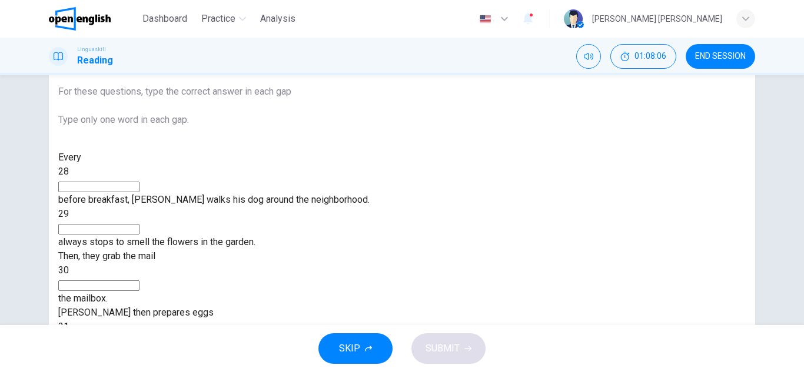
click at [139, 189] on input at bounding box center [98, 187] width 81 height 11
click at [370, 258] on div "Every 28 ** before breakfast, [PERSON_NAME] walks his dog around the neighborho…" at bounding box center [213, 285] width 311 height 268
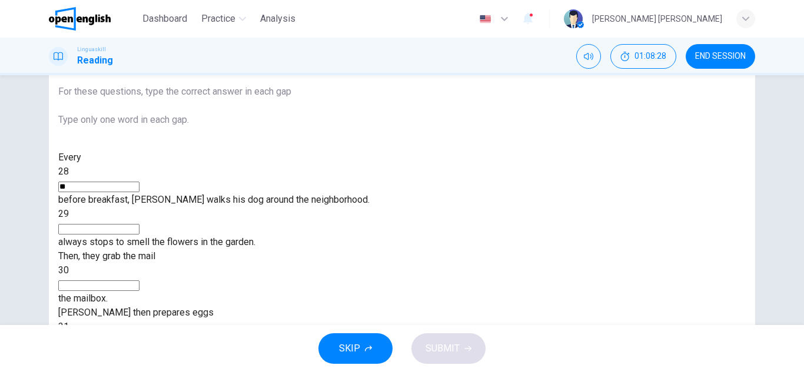
click at [139, 192] on input "**" at bounding box center [98, 187] width 81 height 11
type input "*******"
click at [139, 224] on input at bounding box center [98, 229] width 81 height 11
type input "**"
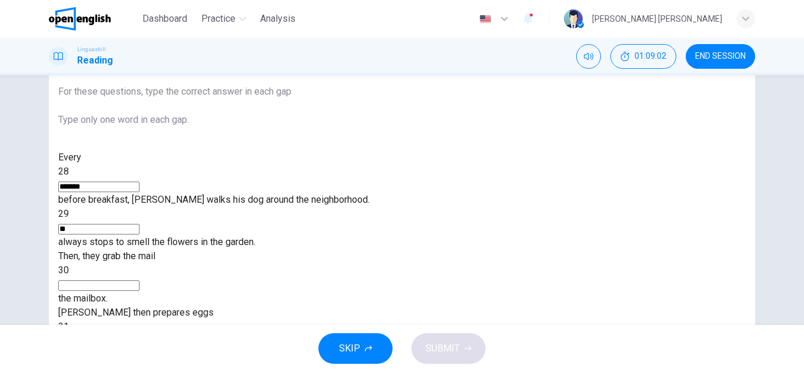
click at [139, 281] on input at bounding box center [98, 286] width 81 height 11
type input "********"
click at [139, 337] on input at bounding box center [98, 342] width 81 height 11
type input "***"
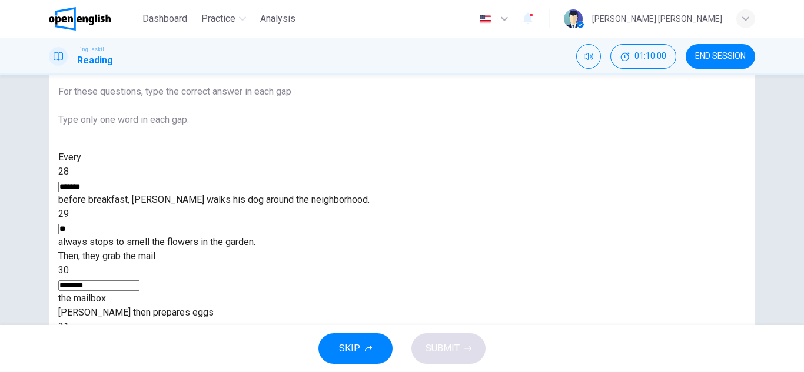
type input "****"
click at [453, 347] on span "SUBMIT" at bounding box center [442, 349] width 34 height 16
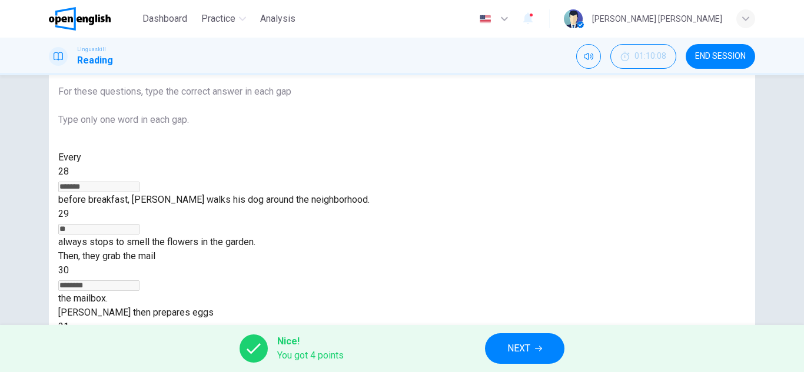
click at [521, 350] on span "NEXT" at bounding box center [518, 349] width 23 height 16
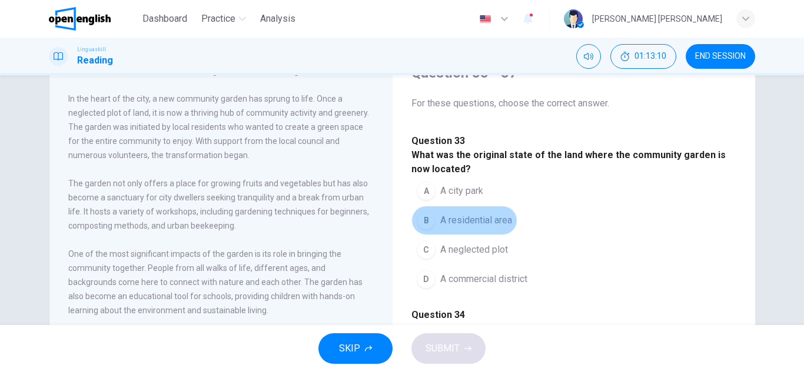
click at [428, 230] on div "B" at bounding box center [426, 220] width 19 height 19
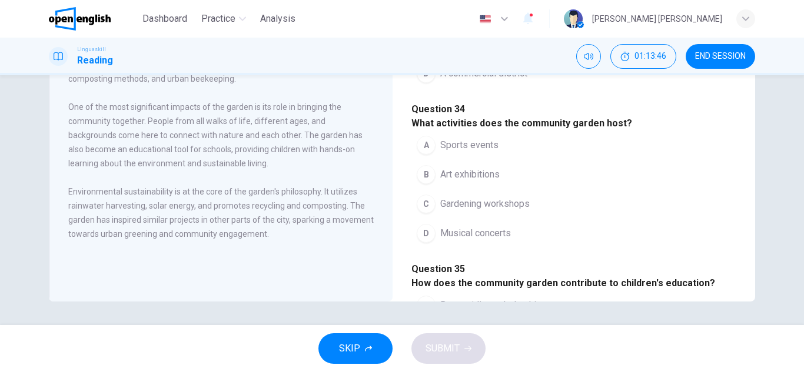
scroll to position [118, 0]
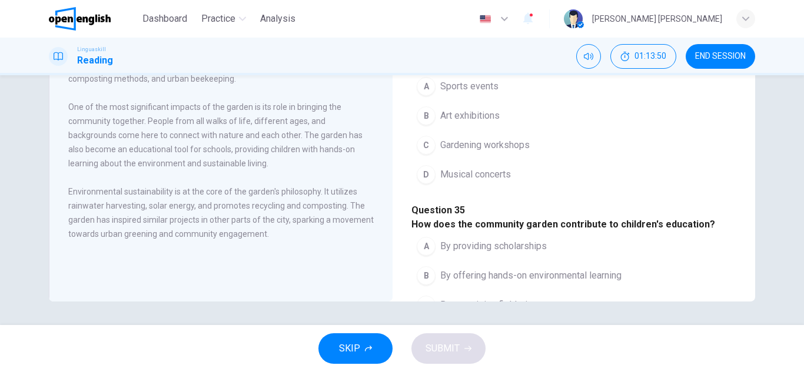
click at [426, 155] on div "C" at bounding box center [426, 145] width 19 height 19
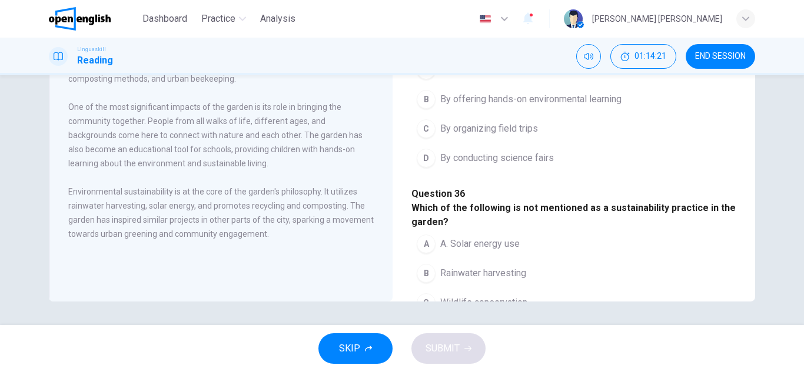
scroll to position [353, 0]
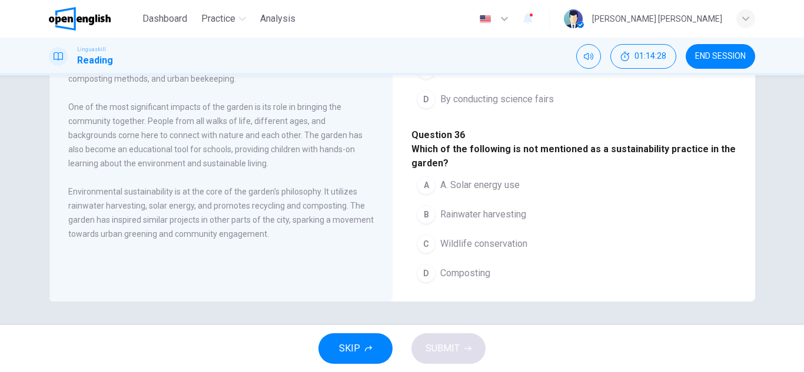
click at [450, 48] on span "By offering hands-on environmental learning" at bounding box center [530, 41] width 181 height 14
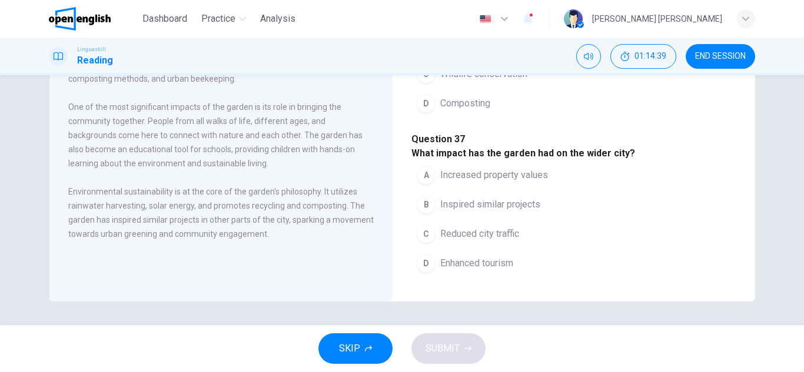
scroll to position [588, 0]
click at [461, 81] on span "Wildlife conservation" at bounding box center [483, 74] width 87 height 14
click at [498, 190] on button "B Inspired similar projects" at bounding box center [478, 204] width 134 height 29
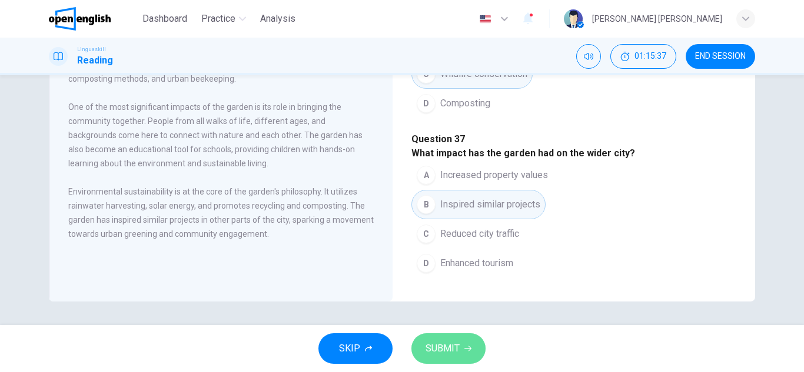
click at [433, 345] on span "SUBMIT" at bounding box center [442, 349] width 34 height 16
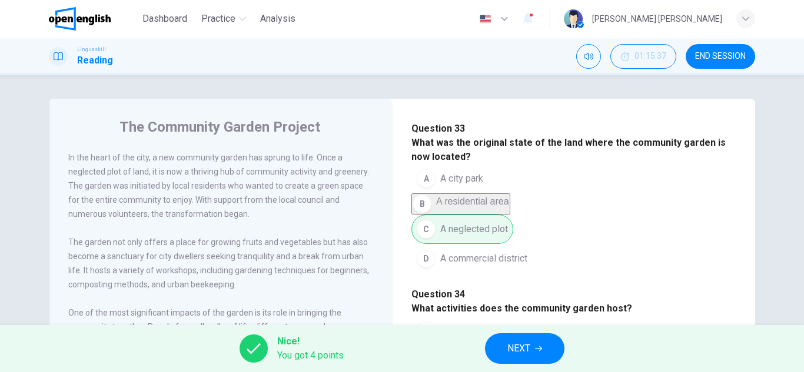
scroll to position [118, 0]
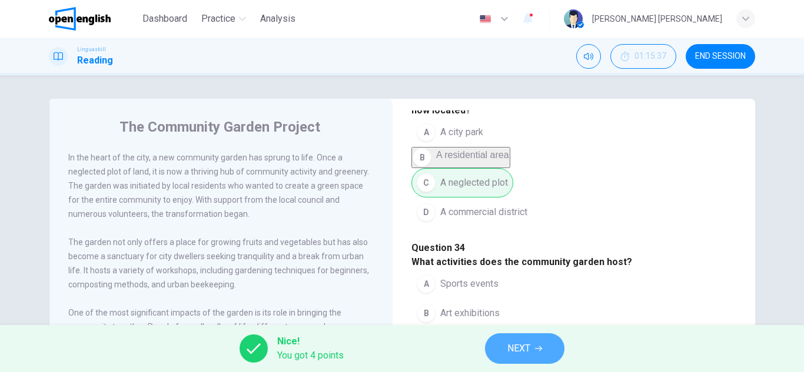
click at [510, 360] on button "NEXT" at bounding box center [524, 349] width 79 height 31
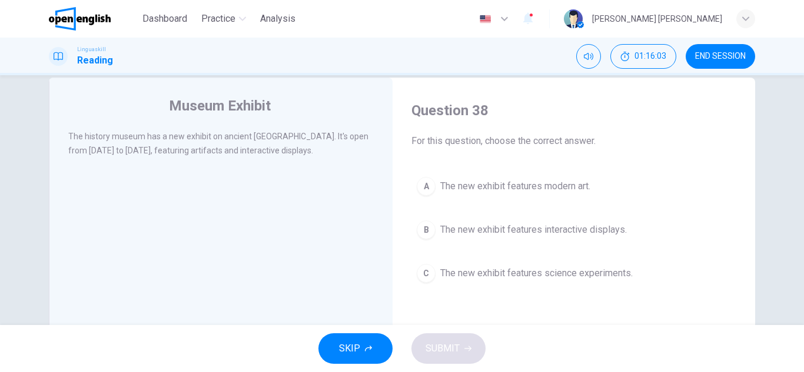
scroll to position [0, 0]
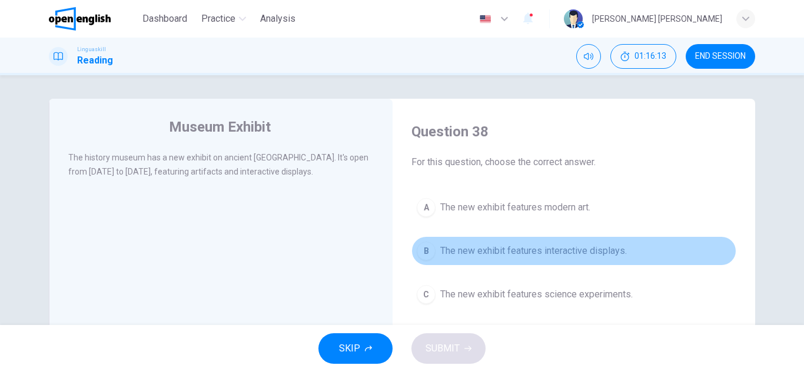
click at [477, 264] on button "B The new exhibit features interactive displays." at bounding box center [573, 251] width 325 height 29
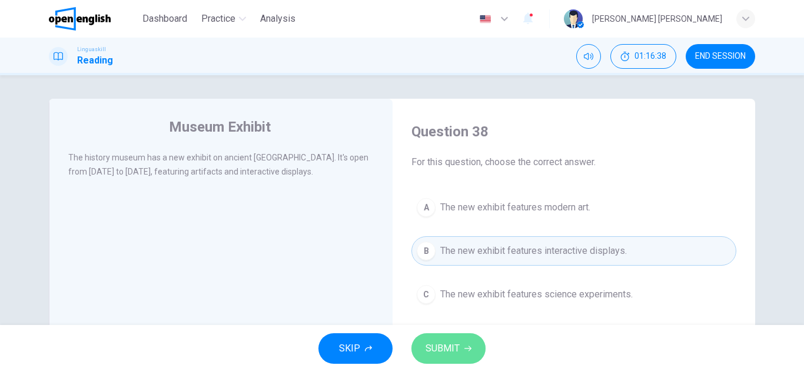
click at [435, 342] on span "SUBMIT" at bounding box center [442, 349] width 34 height 16
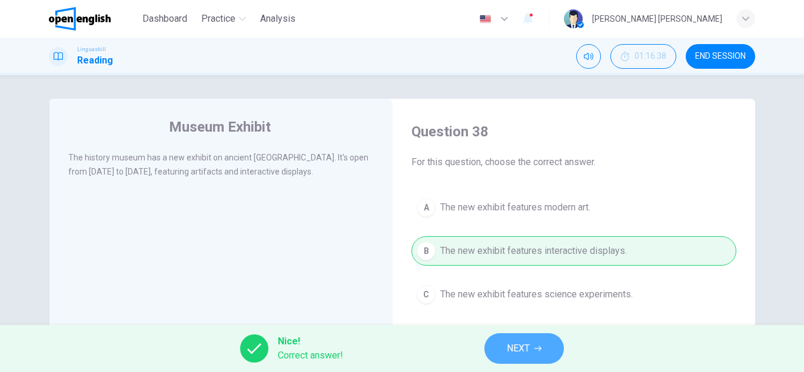
click at [536, 351] on icon "button" at bounding box center [537, 348] width 7 height 7
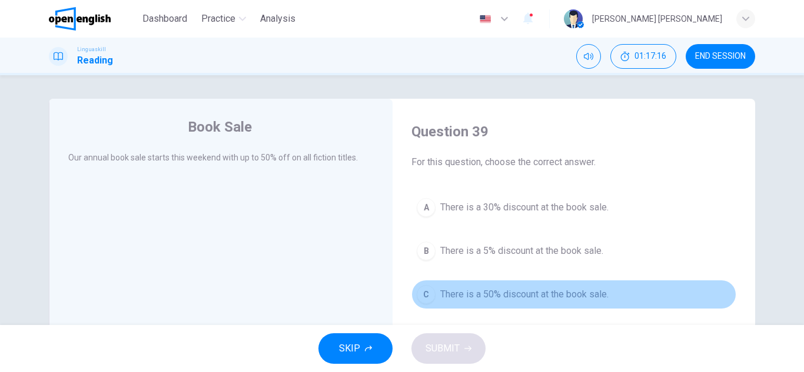
click at [508, 292] on span "There is a 50% discount at the book sale." at bounding box center [524, 295] width 168 height 14
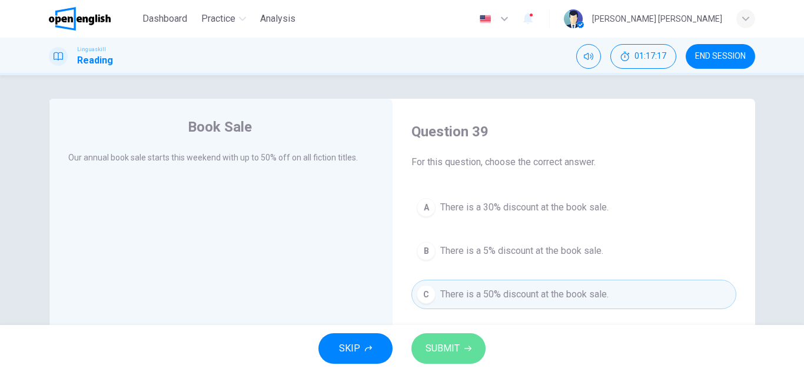
click at [465, 348] on icon "button" at bounding box center [467, 348] width 7 height 7
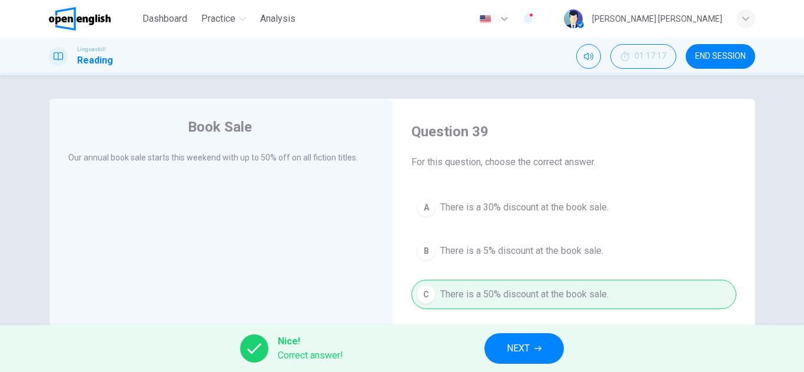
click at [502, 357] on button "NEXT" at bounding box center [523, 349] width 79 height 31
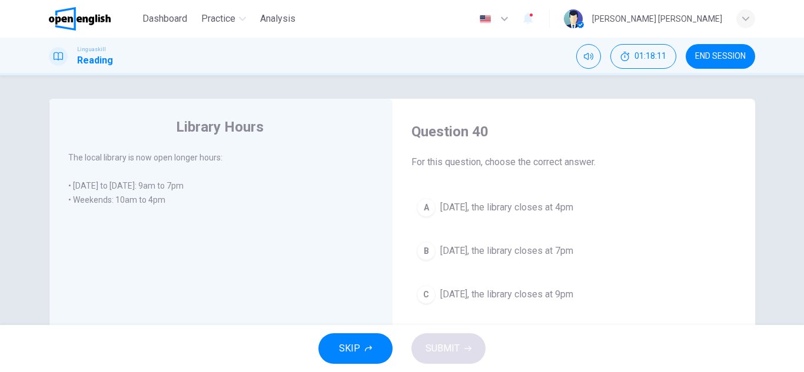
click at [530, 215] on button "A [DATE], the library closes at 4pm" at bounding box center [573, 207] width 325 height 29
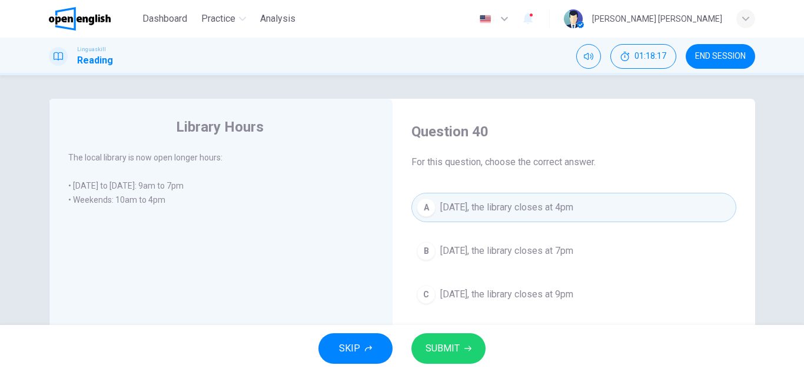
click at [460, 348] on button "SUBMIT" at bounding box center [448, 349] width 74 height 31
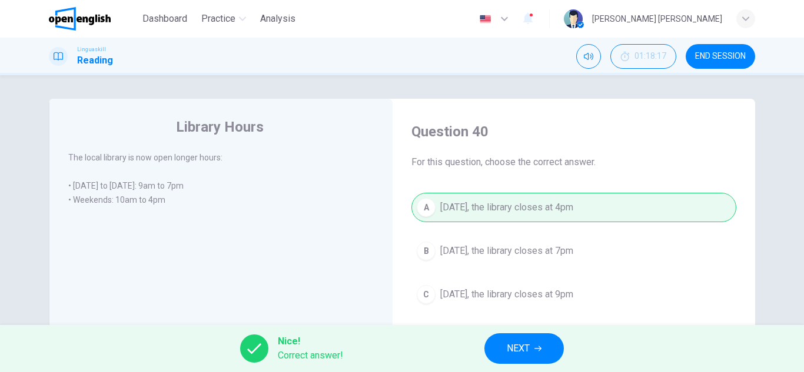
click at [522, 351] on span "NEXT" at bounding box center [518, 349] width 23 height 16
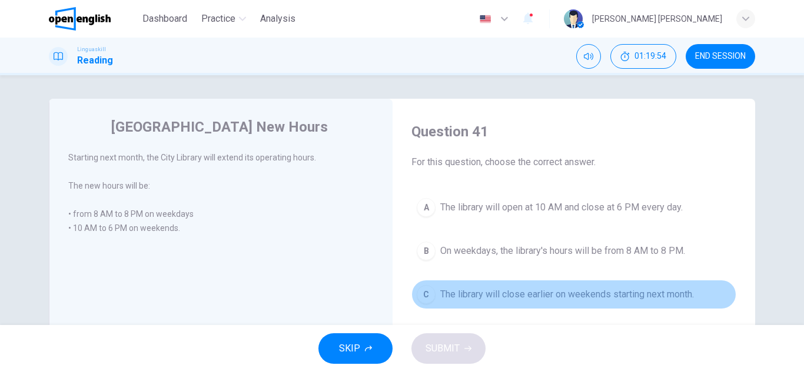
click at [550, 284] on button "C The library will close earlier on weekends starting next month." at bounding box center [573, 294] width 325 height 29
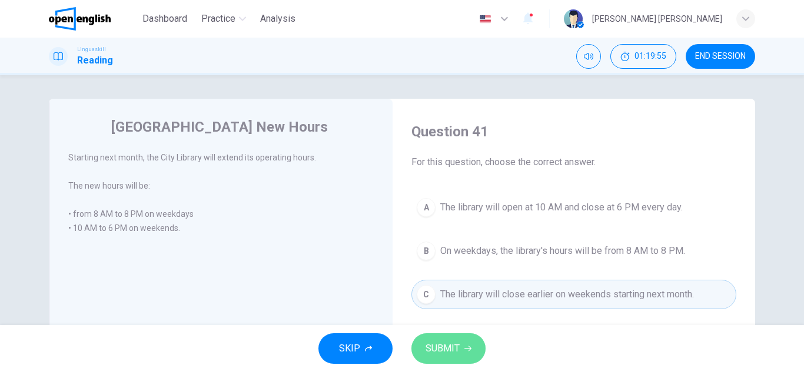
click at [461, 353] on button "SUBMIT" at bounding box center [448, 349] width 74 height 31
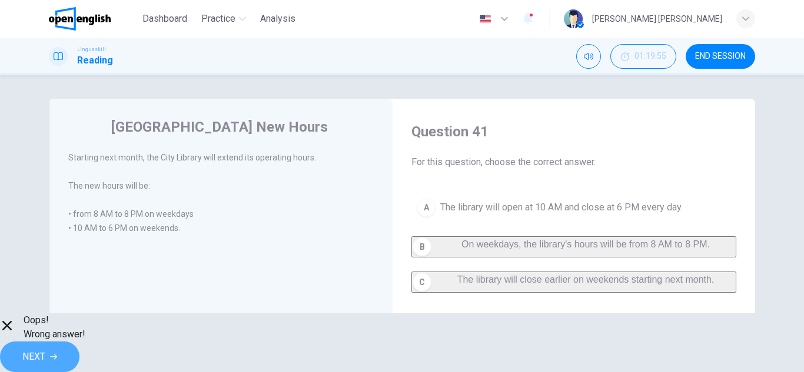
click at [79, 344] on button "NEXT" at bounding box center [39, 357] width 79 height 31
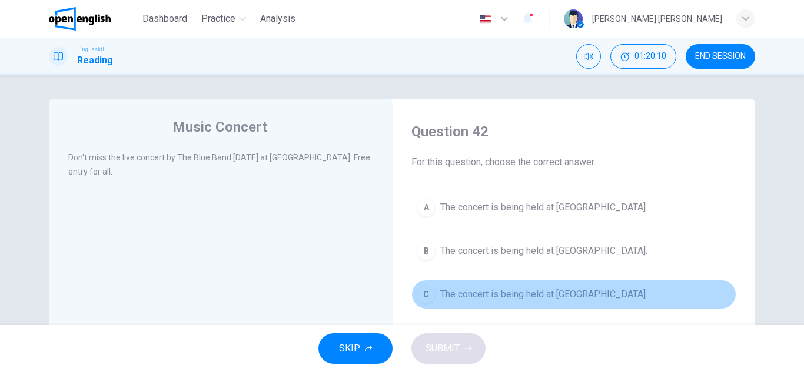
click at [467, 293] on span "The concert is being held at [GEOGRAPHIC_DATA]." at bounding box center [543, 295] width 207 height 14
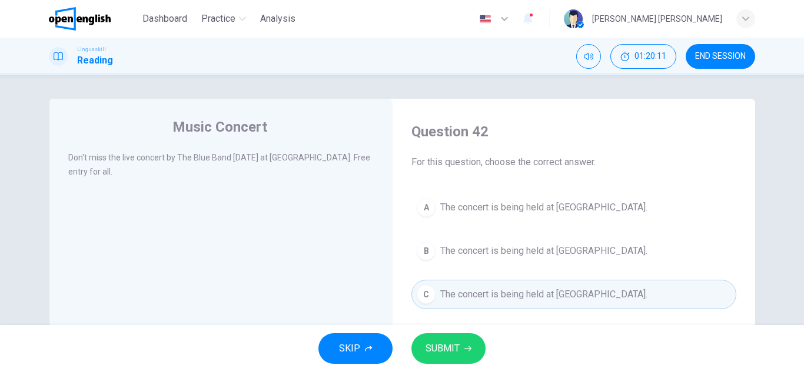
click at [462, 331] on div "SKIP SUBMIT" at bounding box center [402, 348] width 804 height 47
click at [453, 345] on span "SUBMIT" at bounding box center [442, 349] width 34 height 16
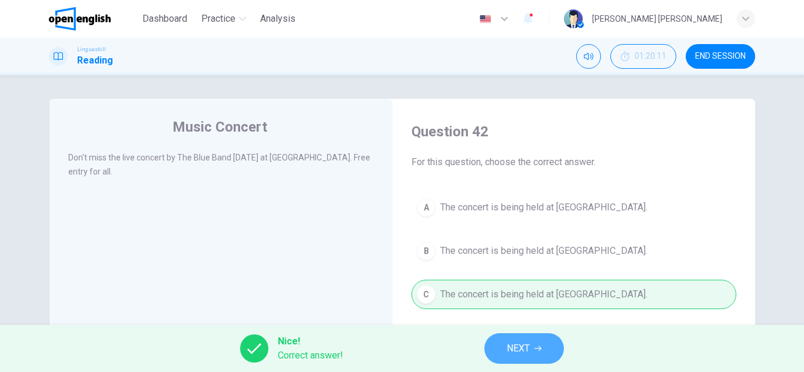
click at [517, 357] on button "NEXT" at bounding box center [523, 349] width 79 height 31
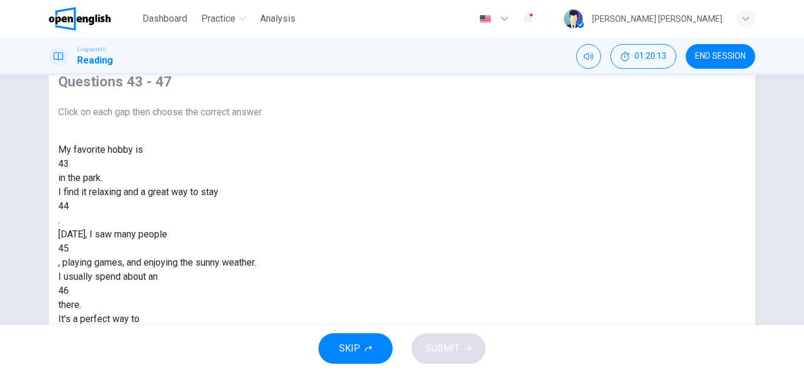
scroll to position [59, 0]
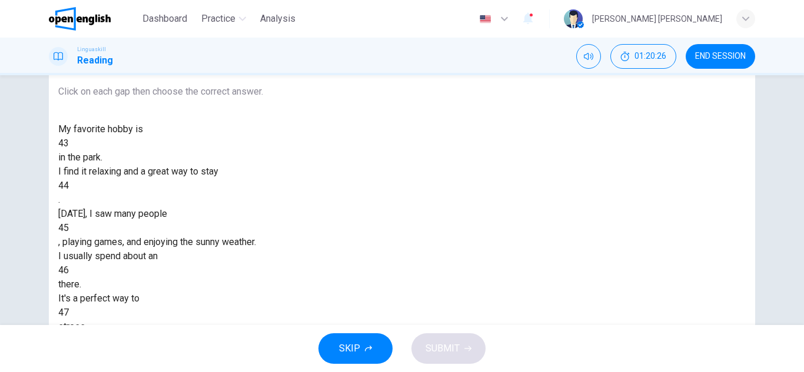
click at [69, 144] on div at bounding box center [69, 144] width 0 height 0
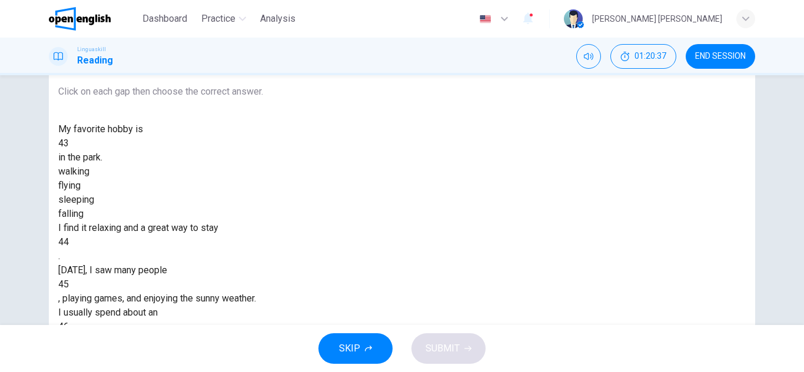
click at [263, 179] on div "walking" at bounding box center [160, 172] width 205 height 14
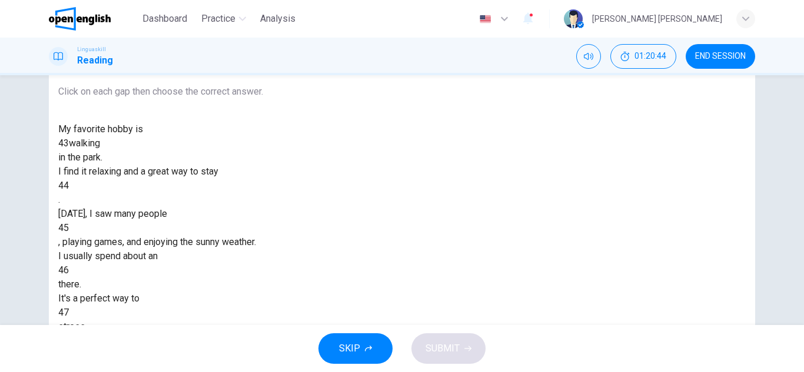
click at [69, 186] on div at bounding box center [69, 186] width 0 height 0
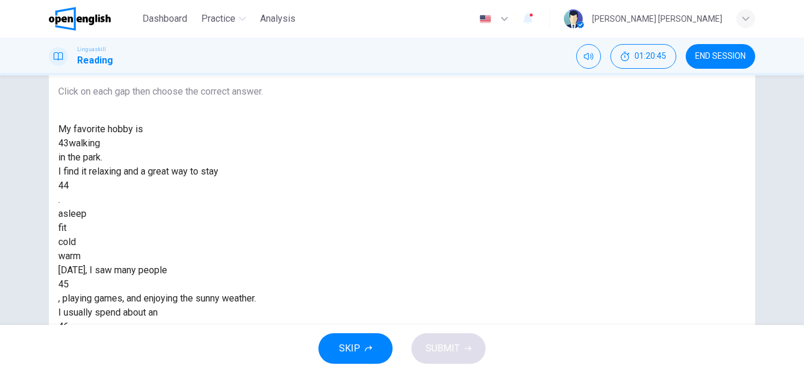
click at [69, 186] on div at bounding box center [69, 186] width 0 height 0
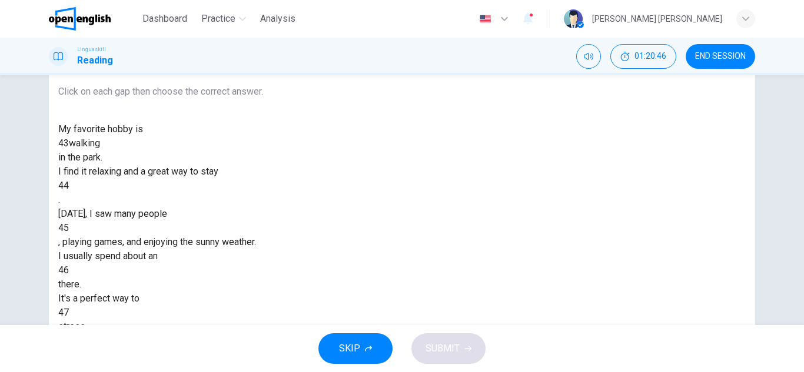
click at [69, 186] on div at bounding box center [69, 186] width 0 height 0
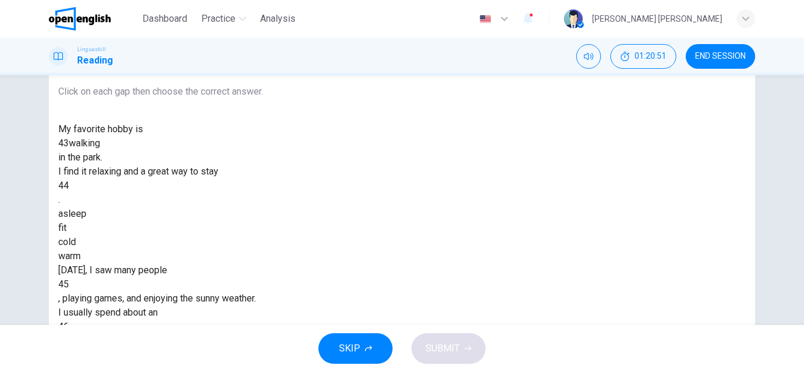
click at [263, 235] on div "fit" at bounding box center [160, 228] width 205 height 14
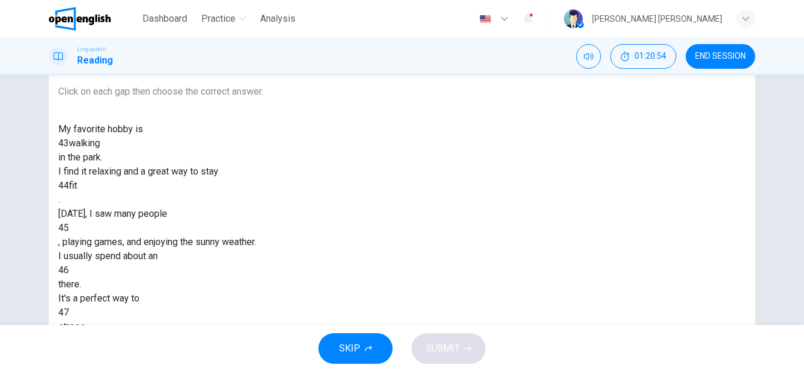
click at [69, 228] on div at bounding box center [69, 228] width 0 height 0
click at [263, 306] on div "running" at bounding box center [160, 299] width 205 height 14
click at [69, 271] on div at bounding box center [69, 271] width 0 height 0
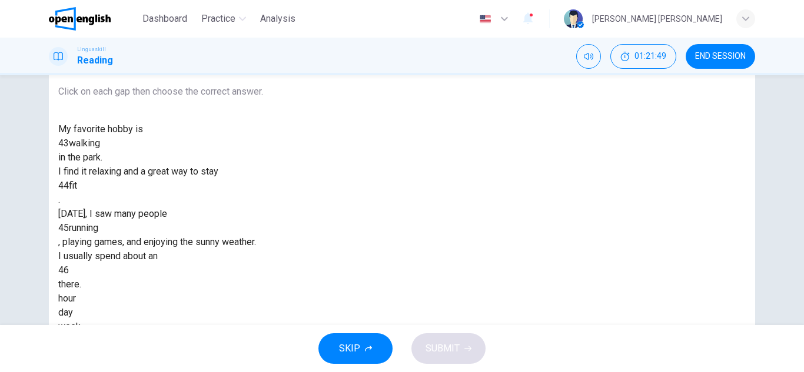
click at [263, 306] on div "hour" at bounding box center [160, 299] width 205 height 14
click at [87, 264] on div "hour" at bounding box center [78, 271] width 18 height 14
click at [69, 370] on div at bounding box center [69, 370] width 0 height 0
click at [263, 362] on div "reduce" at bounding box center [160, 369] width 205 height 14
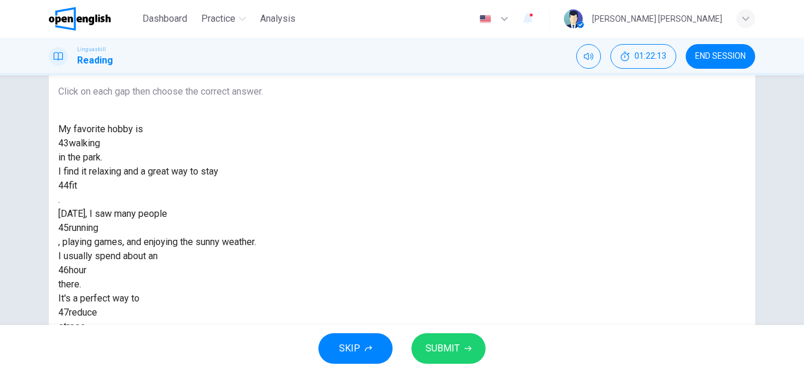
click at [434, 345] on span "SUBMIT" at bounding box center [442, 349] width 34 height 16
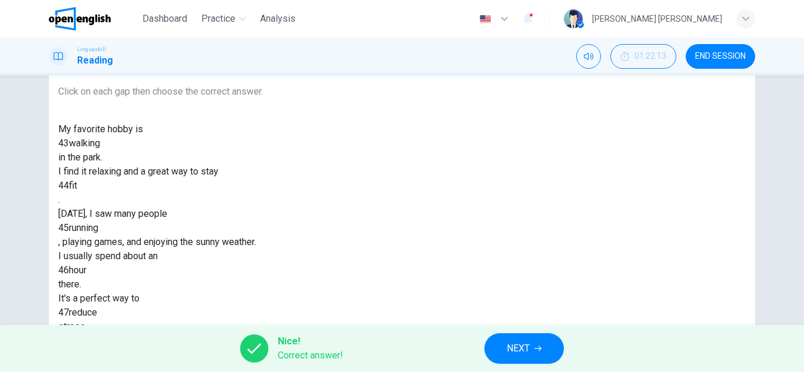
click at [519, 342] on span "NEXT" at bounding box center [518, 349] width 23 height 16
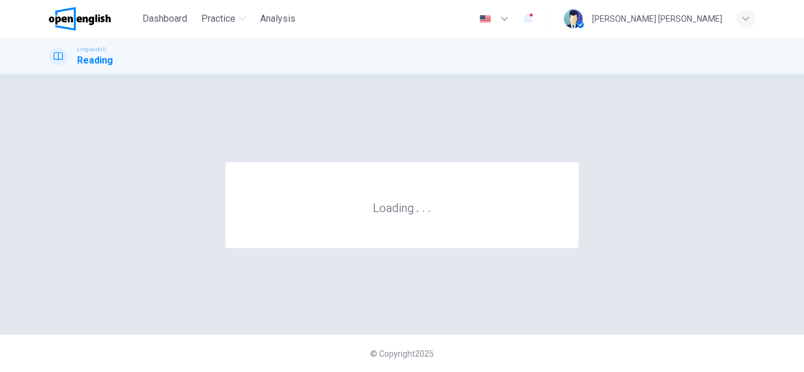
scroll to position [0, 0]
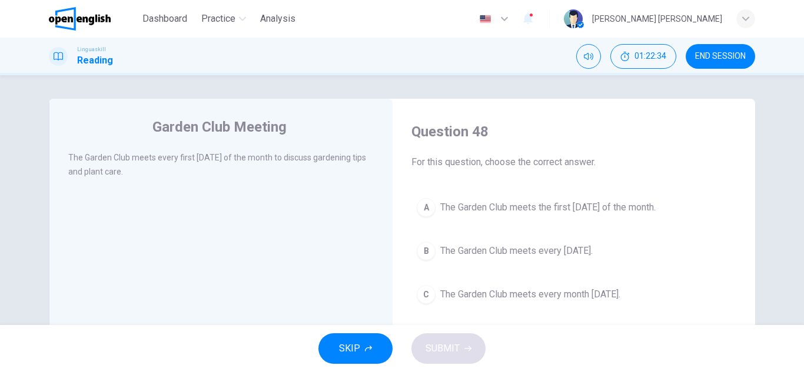
click at [568, 211] on span "The Garden Club meets the first [DATE] of the month." at bounding box center [547, 208] width 215 height 14
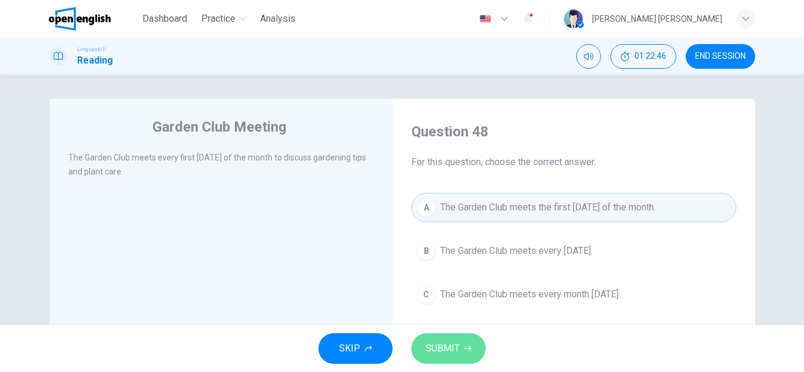
click at [475, 336] on button "SUBMIT" at bounding box center [448, 349] width 74 height 31
click at [475, 336] on div "SKIP SUBMIT" at bounding box center [402, 348] width 804 height 47
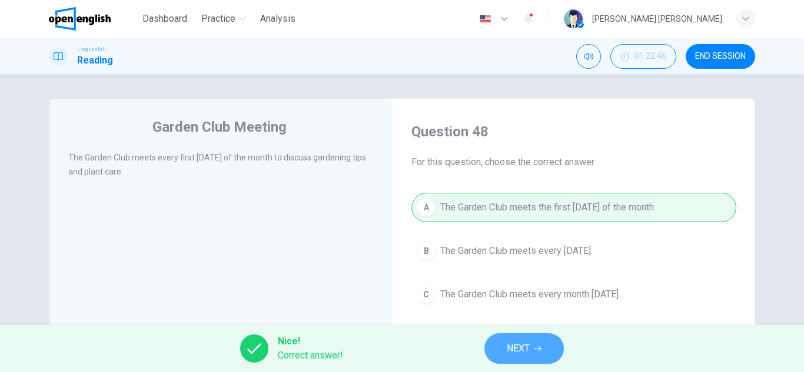
click at [540, 344] on button "NEXT" at bounding box center [523, 349] width 79 height 31
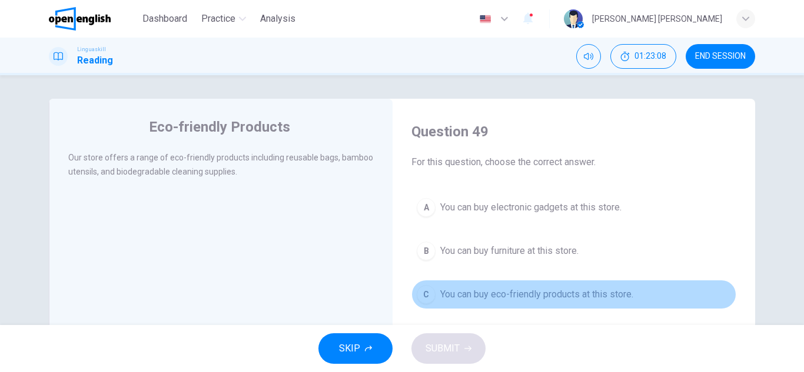
click at [471, 298] on span "You can buy eco-friendly products at this store." at bounding box center [536, 295] width 193 height 14
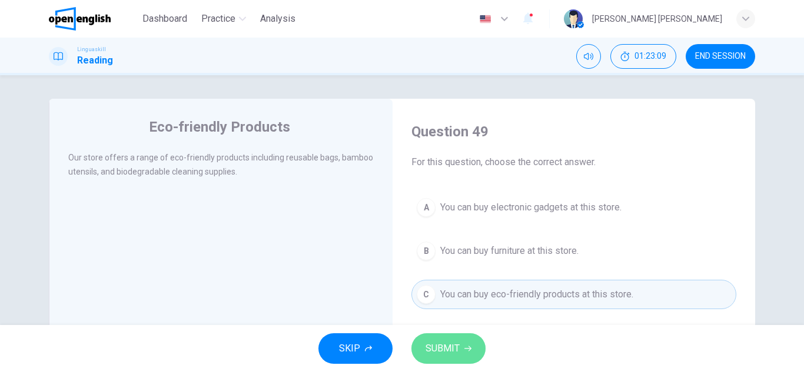
click at [446, 344] on span "SUBMIT" at bounding box center [442, 349] width 34 height 16
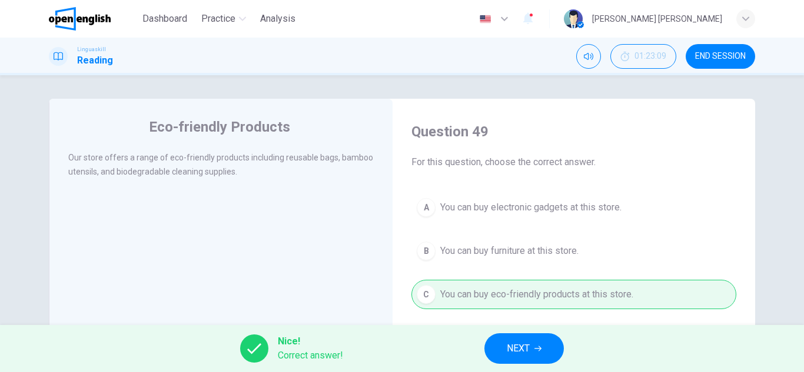
click at [508, 348] on span "NEXT" at bounding box center [518, 349] width 23 height 16
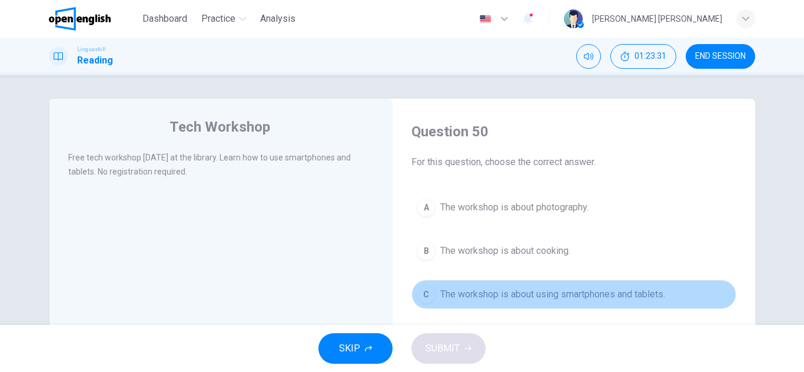
click at [570, 293] on span "The workshop is about using smartphones and tablets." at bounding box center [552, 295] width 225 height 14
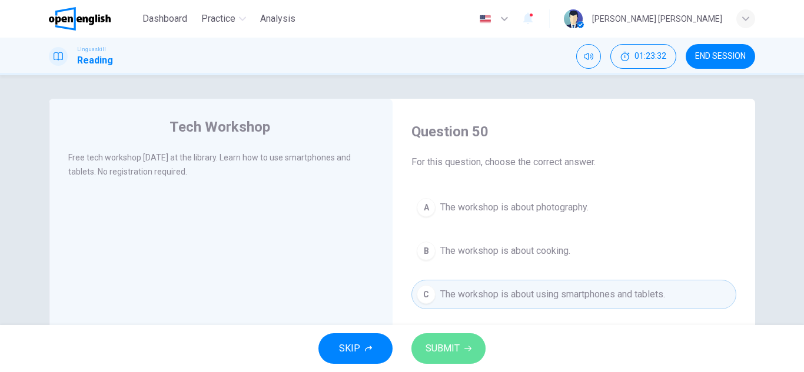
click at [467, 344] on button "SUBMIT" at bounding box center [448, 349] width 74 height 31
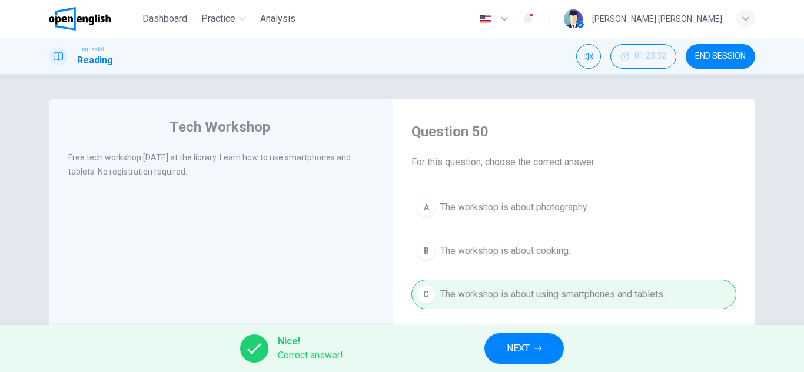
click at [511, 350] on span "NEXT" at bounding box center [518, 349] width 23 height 16
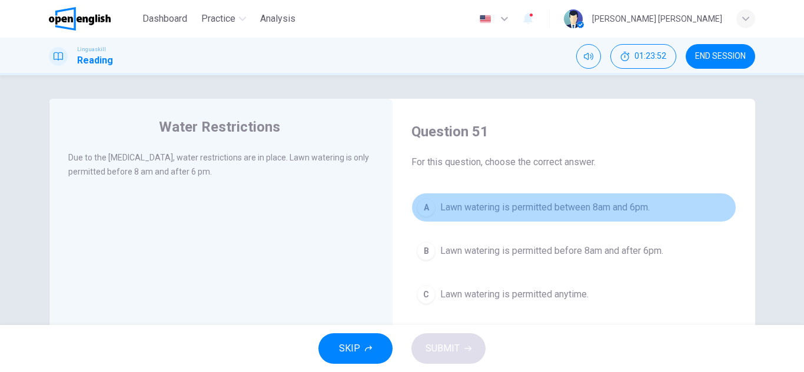
click at [507, 205] on span "Lawn watering is permitted between 8am and 6pm." at bounding box center [544, 208] width 209 height 14
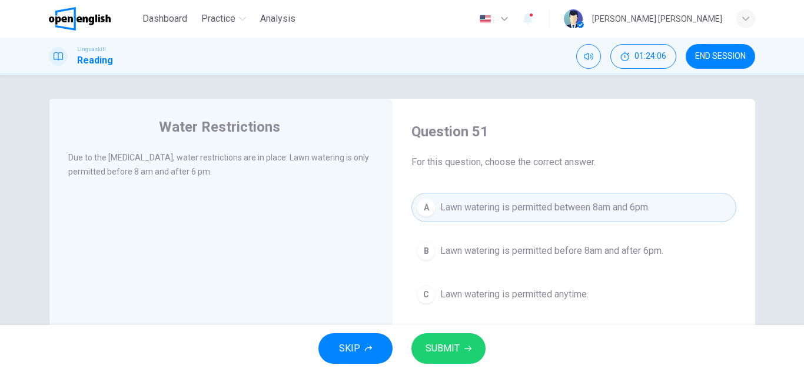
click at [487, 260] on button "B Lawn watering is permitted before 8am and after 6pm." at bounding box center [573, 251] width 325 height 29
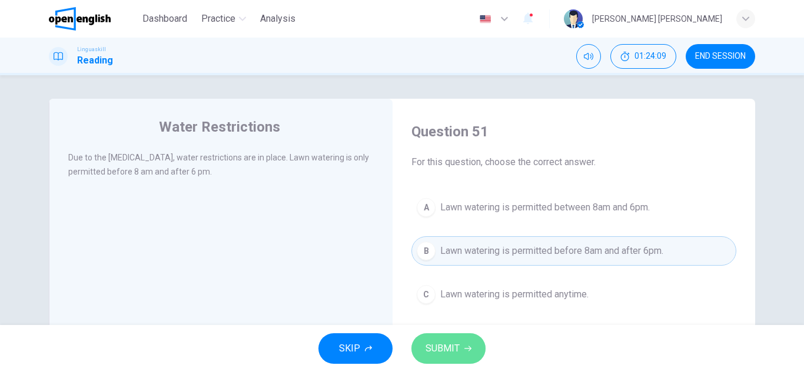
click at [454, 341] on span "SUBMIT" at bounding box center [442, 349] width 34 height 16
click at [454, 341] on div "SKIP SUBMIT" at bounding box center [402, 348] width 804 height 47
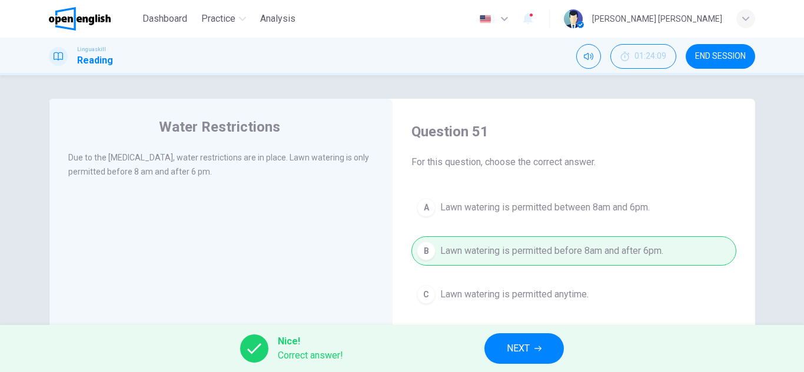
click at [504, 342] on button "NEXT" at bounding box center [523, 349] width 79 height 31
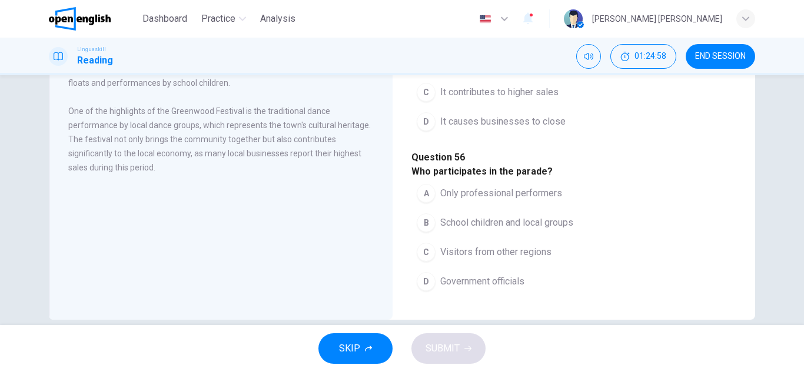
scroll to position [206, 0]
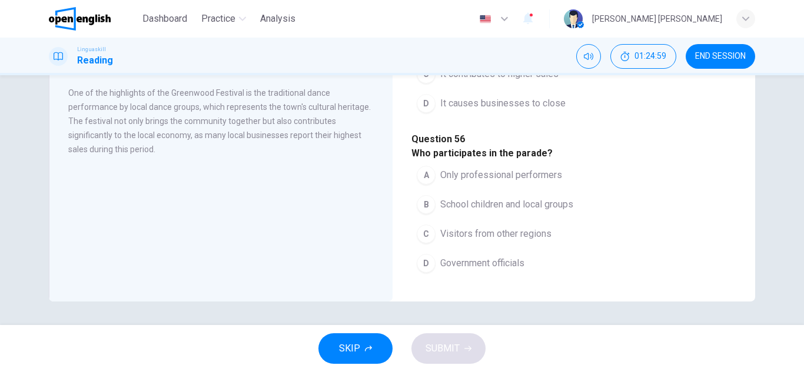
click at [451, 257] on span "Government officials" at bounding box center [482, 264] width 84 height 14
drag, startPoint x: 451, startPoint y: 247, endPoint x: 446, endPoint y: 244, distance: 6.4
click at [452, 257] on span "Government officials" at bounding box center [482, 264] width 84 height 14
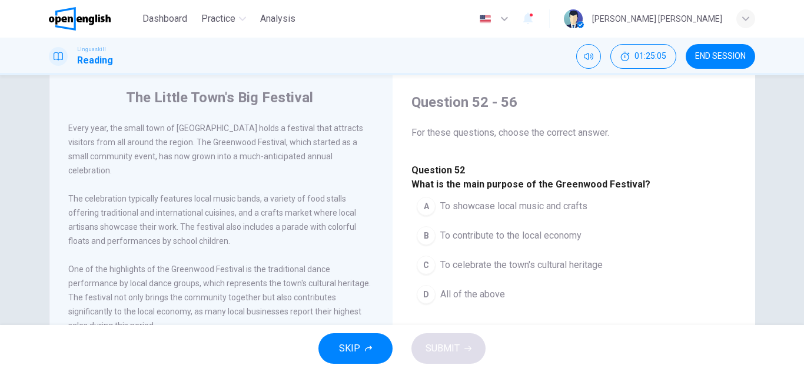
scroll to position [0, 0]
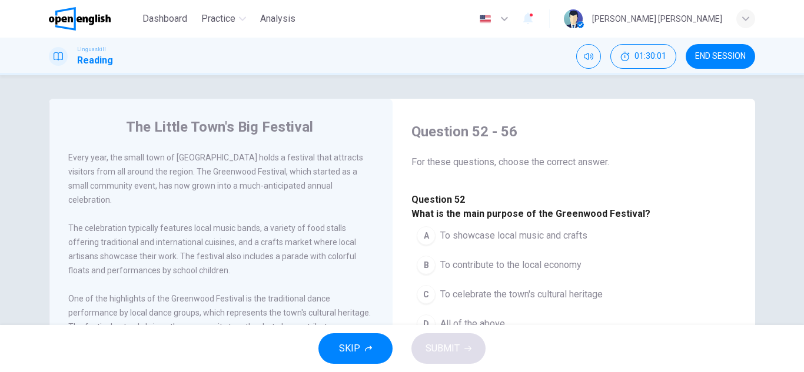
drag, startPoint x: 171, startPoint y: 158, endPoint x: 211, endPoint y: 157, distance: 40.6
click at [211, 157] on span "Every year, the small town of [GEOGRAPHIC_DATA] holds a festival that attracts …" at bounding box center [215, 179] width 295 height 52
drag, startPoint x: 211, startPoint y: 157, endPoint x: 189, endPoint y: 154, distance: 22.6
click at [189, 154] on span "Every year, the small town of [GEOGRAPHIC_DATA] holds a festival that attracts …" at bounding box center [215, 179] width 295 height 52
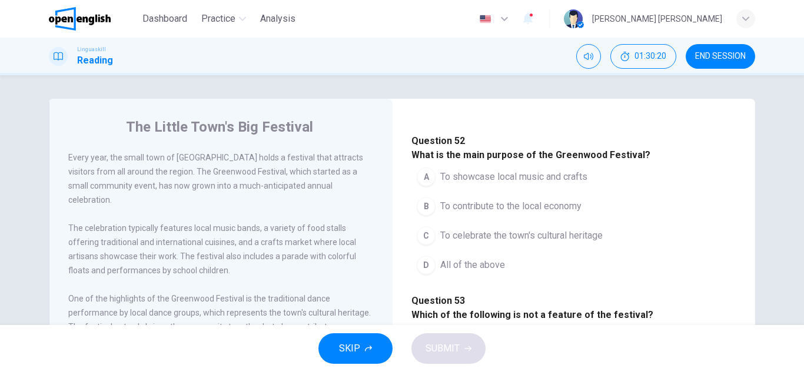
scroll to position [118, 0]
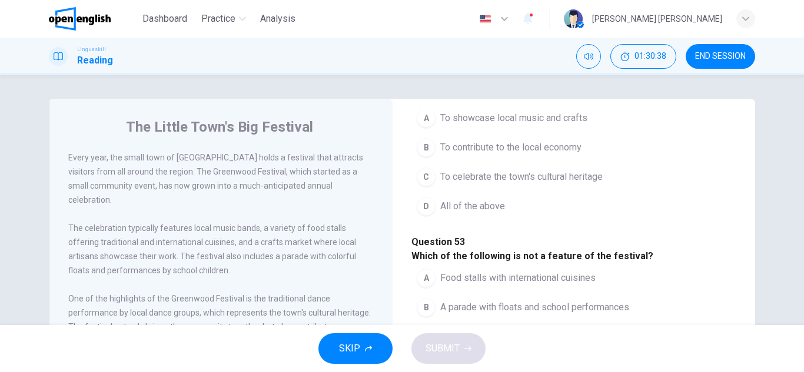
click at [440, 155] on span "To contribute to the local economy" at bounding box center [510, 148] width 141 height 14
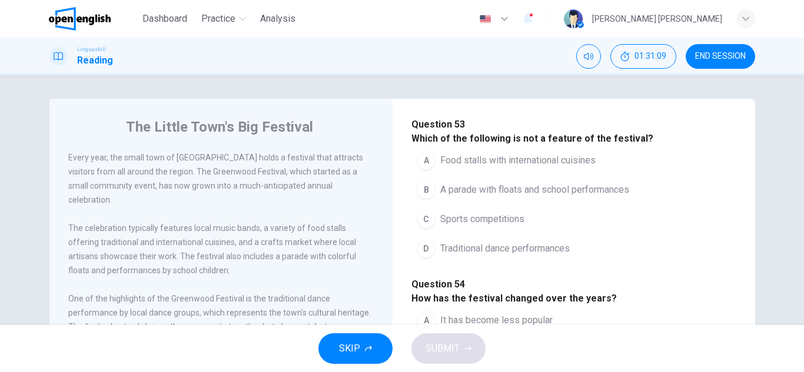
scroll to position [294, 0]
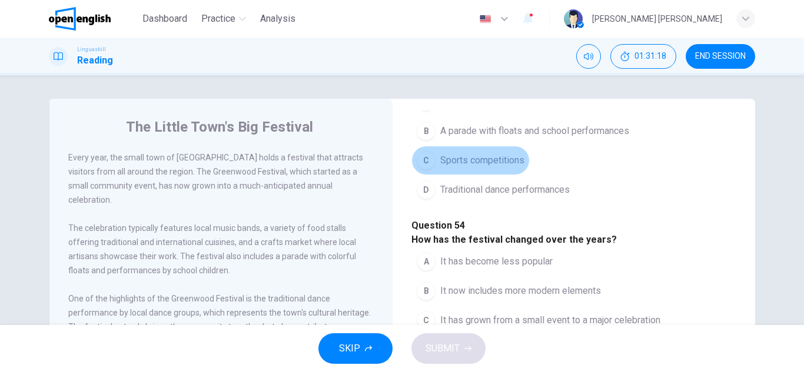
click at [435, 175] on button "C Sports competitions" at bounding box center [470, 160] width 118 height 29
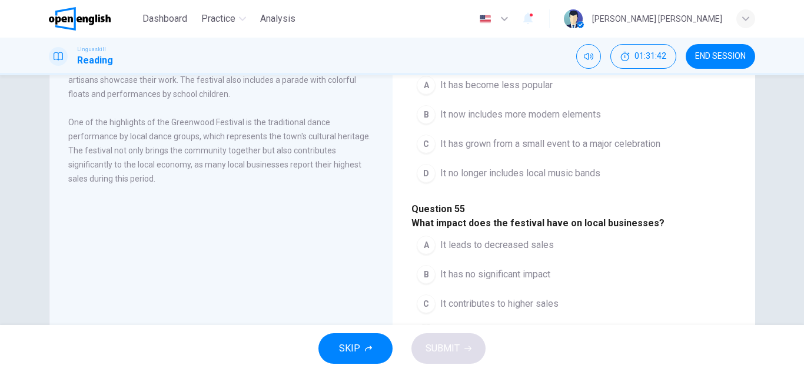
click at [475, 188] on div "A It has become less popular B It now includes more modern elements C It has gr…" at bounding box center [573, 130] width 325 height 118
click at [482, 122] on span "It now includes more modern elements" at bounding box center [520, 115] width 161 height 14
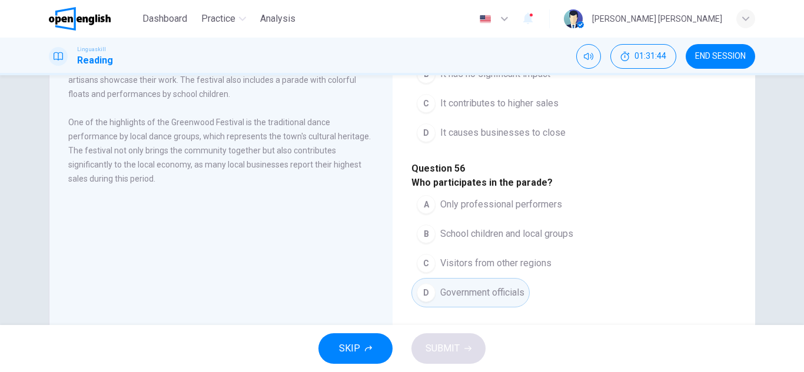
scroll to position [530, 0]
click at [547, 111] on span "It contributes to higher sales" at bounding box center [499, 104] width 118 height 14
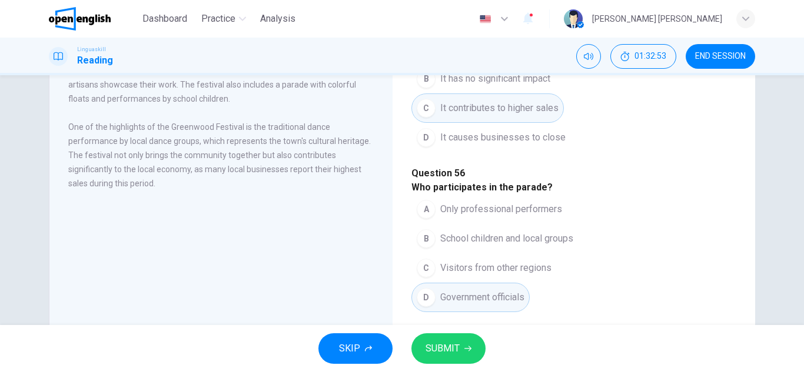
scroll to position [177, 0]
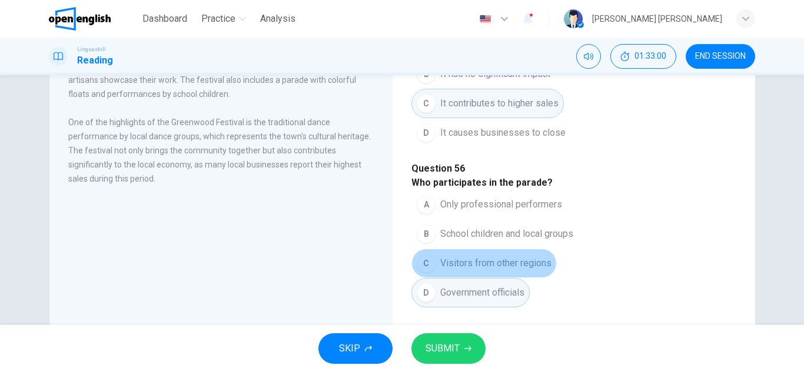
click at [498, 257] on button "C Visitors from other regions" at bounding box center [483, 263] width 145 height 29
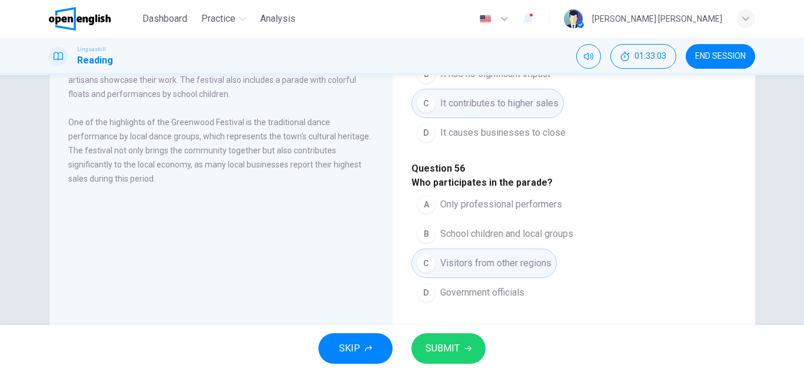
click at [437, 345] on span "SUBMIT" at bounding box center [442, 349] width 34 height 16
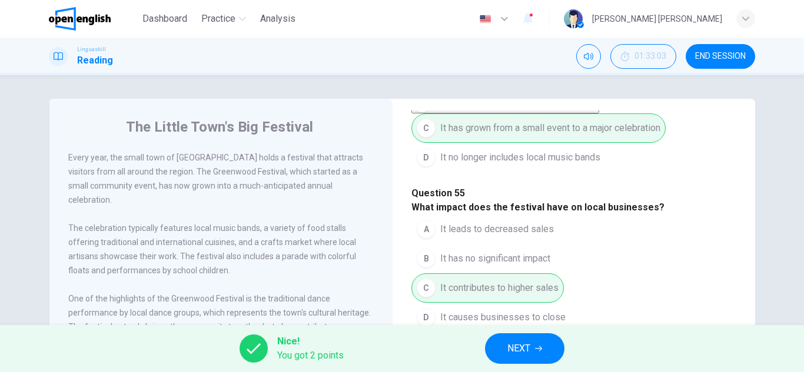
scroll to position [736, 0]
click at [510, 355] on span "NEXT" at bounding box center [518, 349] width 23 height 16
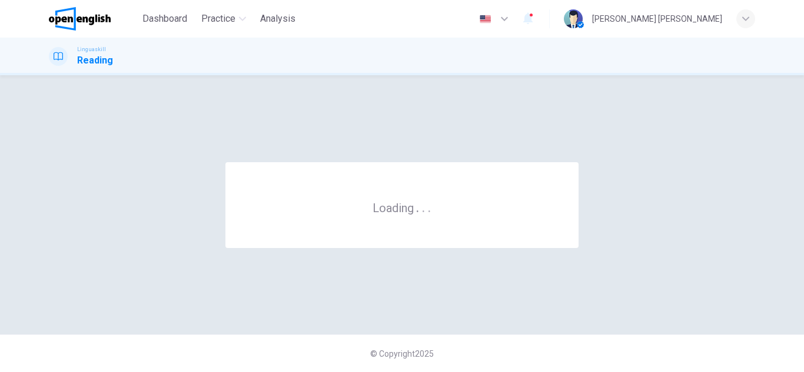
click at [510, 355] on div "© Copyright 2025" at bounding box center [402, 354] width 804 height 38
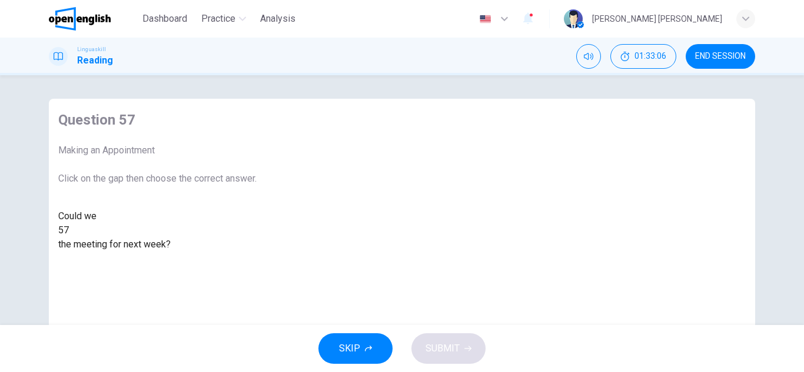
click at [69, 231] on div at bounding box center [69, 231] width 0 height 0
click at [257, 294] on div "forget" at bounding box center [157, 287] width 198 height 14
click at [453, 341] on span "SUBMIT" at bounding box center [442, 349] width 34 height 16
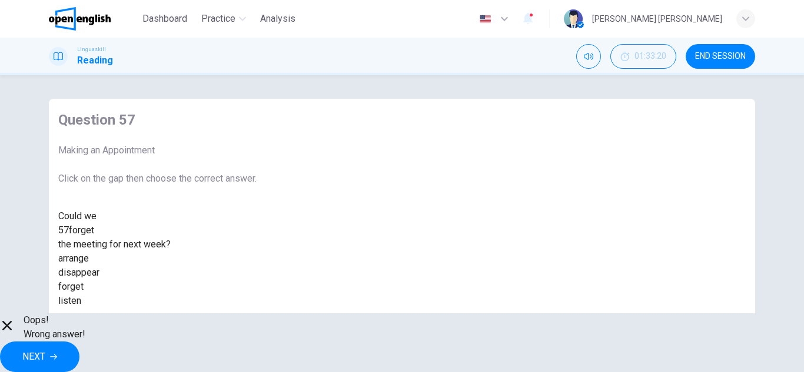
click at [257, 266] on div "arrange" at bounding box center [157, 259] width 198 height 14
click at [300, 331] on div "Oops! Wrong answer! NEXT" at bounding box center [402, 343] width 804 height 59
click at [85, 328] on span "Oops!" at bounding box center [55, 321] width 62 height 14
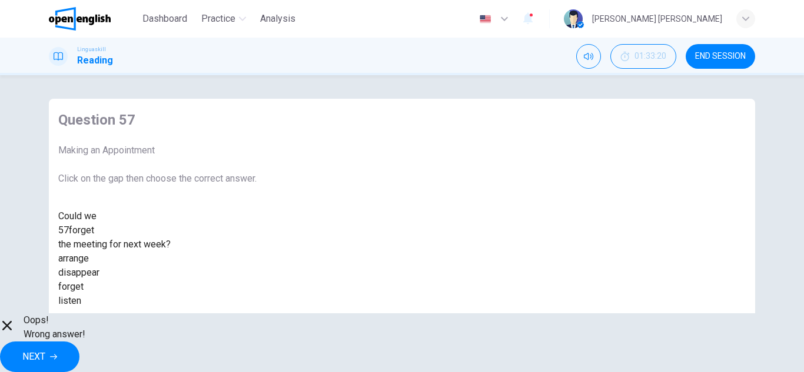
click at [79, 360] on button "NEXT" at bounding box center [39, 357] width 79 height 31
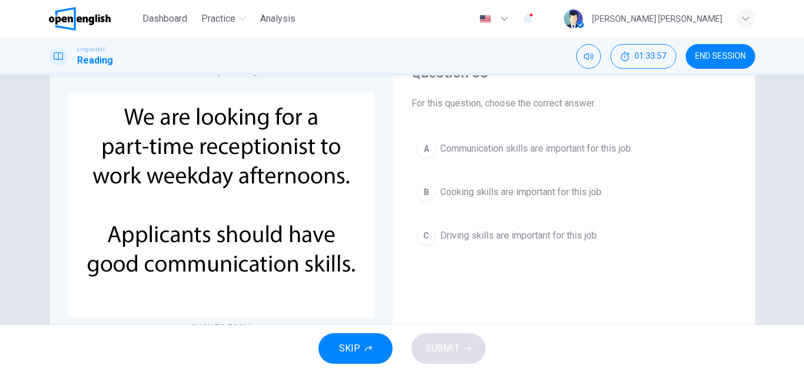
scroll to position [0, 0]
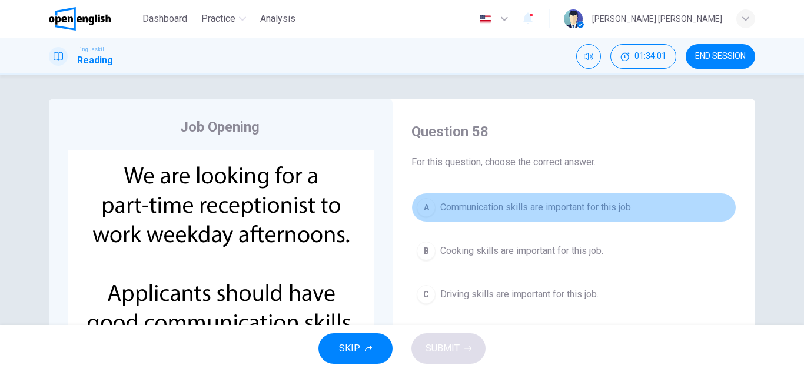
click at [493, 212] on span "Communication skills are important for this job." at bounding box center [536, 208] width 192 height 14
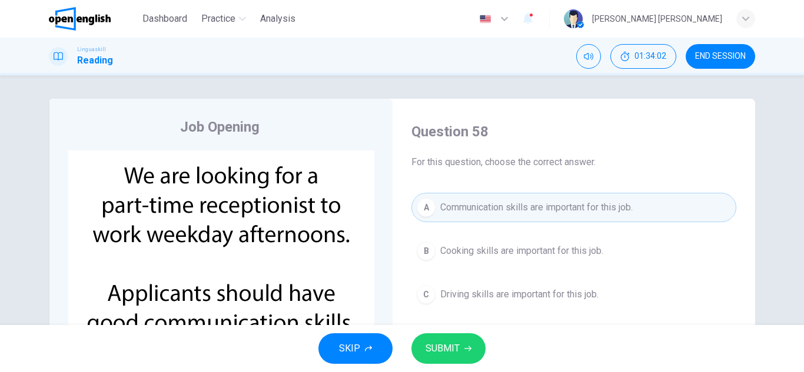
scroll to position [59, 0]
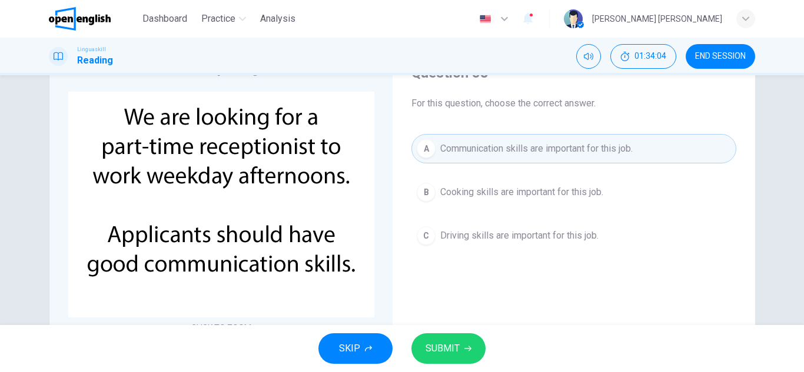
click at [443, 350] on span "SUBMIT" at bounding box center [442, 349] width 34 height 16
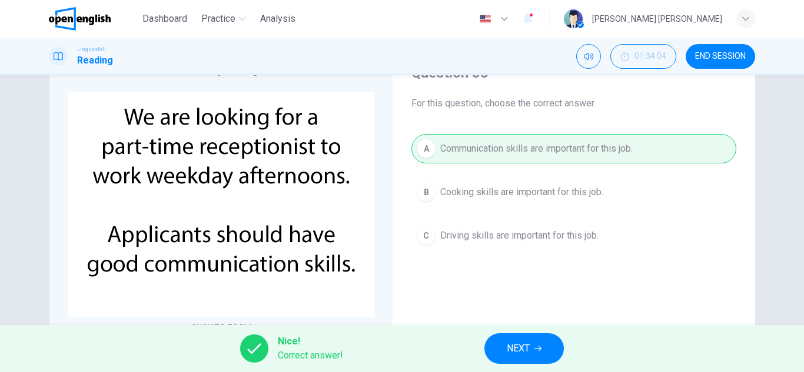
click at [537, 356] on button "NEXT" at bounding box center [523, 349] width 79 height 31
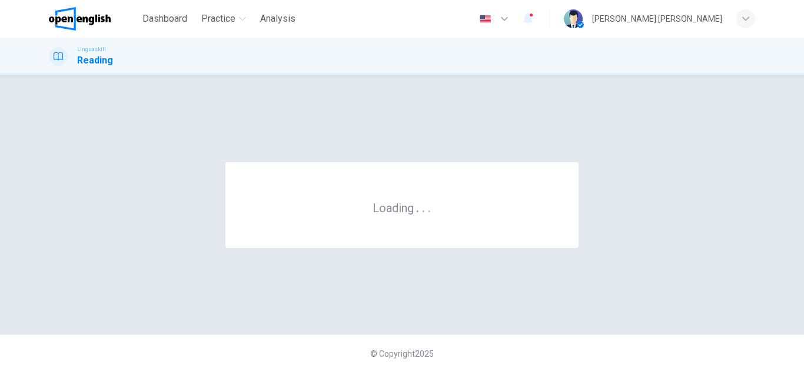
click at [537, 356] on div "© Copyright 2025" at bounding box center [402, 354] width 804 height 38
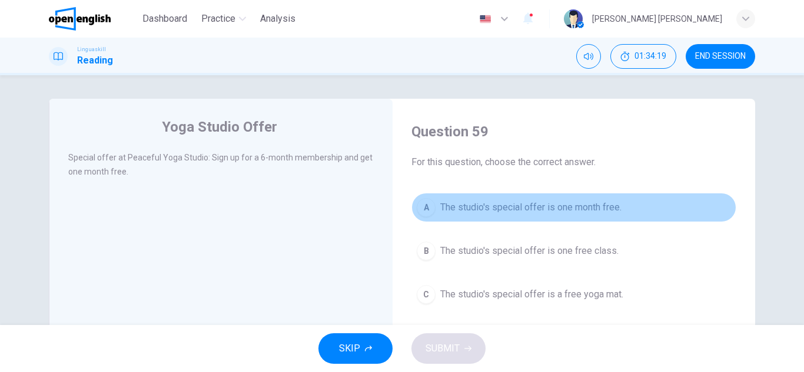
click at [544, 214] on span "The studio's special offer is one month free." at bounding box center [530, 208] width 181 height 14
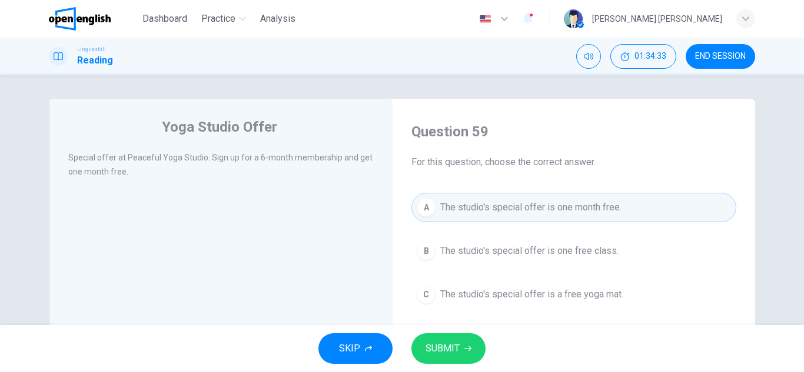
click at [521, 255] on span "The studio's special offer is one free class." at bounding box center [529, 251] width 178 height 14
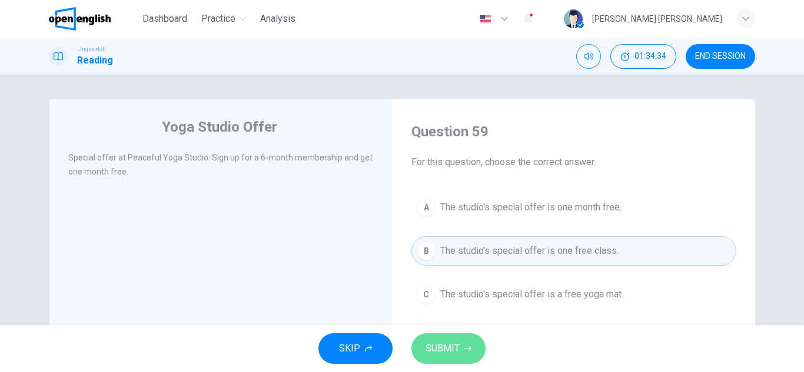
click at [467, 341] on button "SUBMIT" at bounding box center [448, 349] width 74 height 31
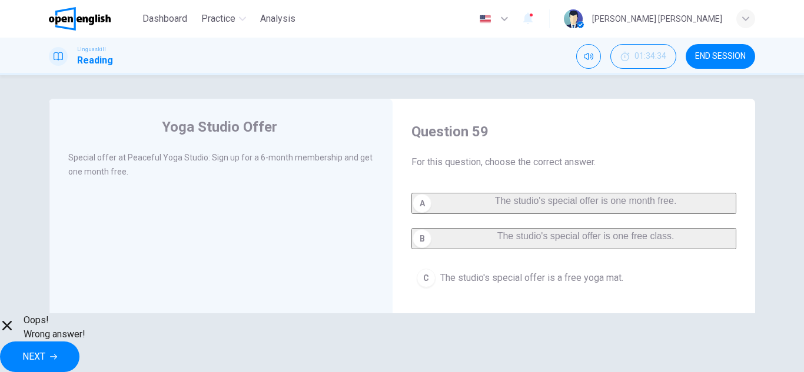
click at [79, 351] on button "NEXT" at bounding box center [39, 357] width 79 height 31
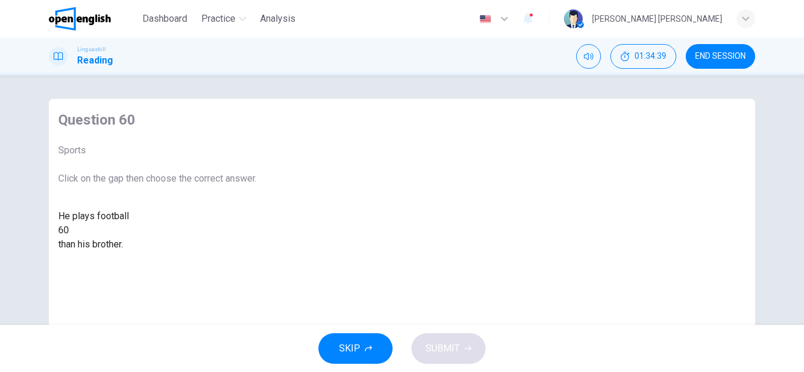
click at [69, 231] on div at bounding box center [69, 231] width 0 height 0
click at [257, 307] on div "better best worse worst" at bounding box center [157, 280] width 198 height 56
click at [257, 266] on div "better" at bounding box center [157, 259] width 198 height 14
click at [411, 342] on button "SUBMIT" at bounding box center [448, 349] width 74 height 31
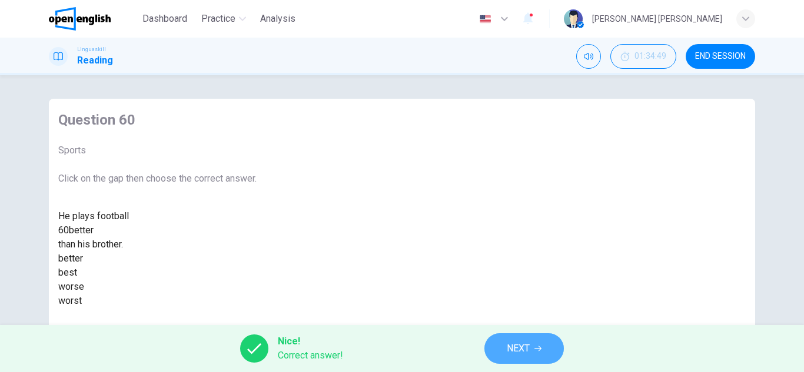
click at [539, 354] on button "NEXT" at bounding box center [523, 349] width 79 height 31
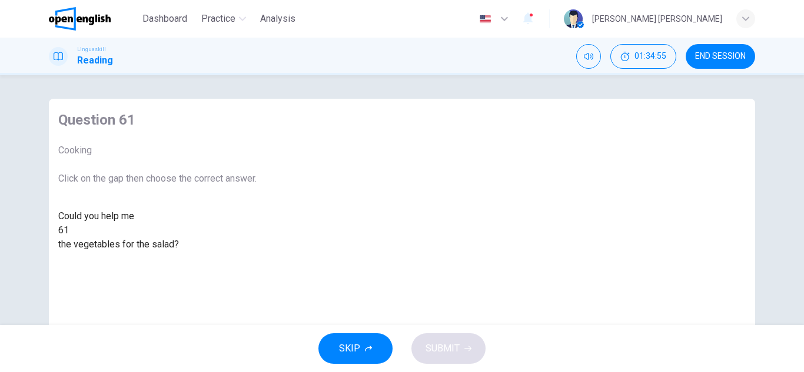
click at [69, 231] on div at bounding box center [69, 231] width 0 height 0
click at [257, 294] on div "start" at bounding box center [157, 287] width 198 height 14
click at [439, 350] on span "SUBMIT" at bounding box center [442, 349] width 34 height 16
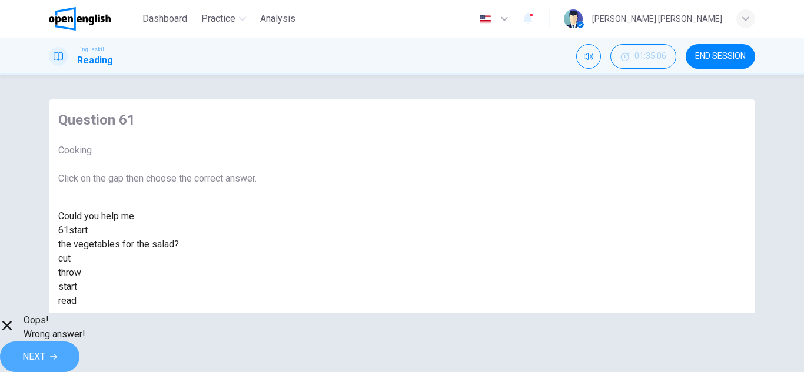
click at [79, 349] on button "NEXT" at bounding box center [39, 357] width 79 height 31
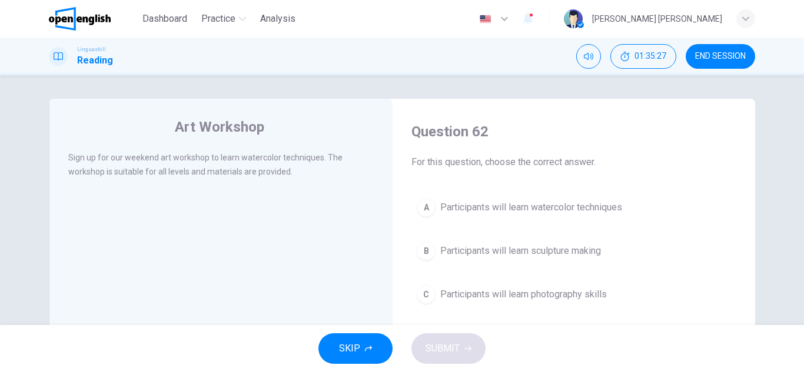
drag, startPoint x: 468, startPoint y: 193, endPoint x: 460, endPoint y: 207, distance: 16.4
click at [469, 194] on button "A Participants will learn watercolor techniques" at bounding box center [573, 207] width 325 height 29
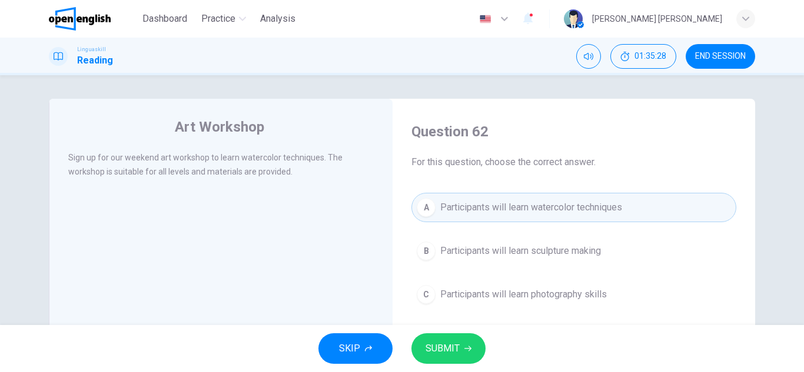
click at [438, 355] on span "SUBMIT" at bounding box center [442, 349] width 34 height 16
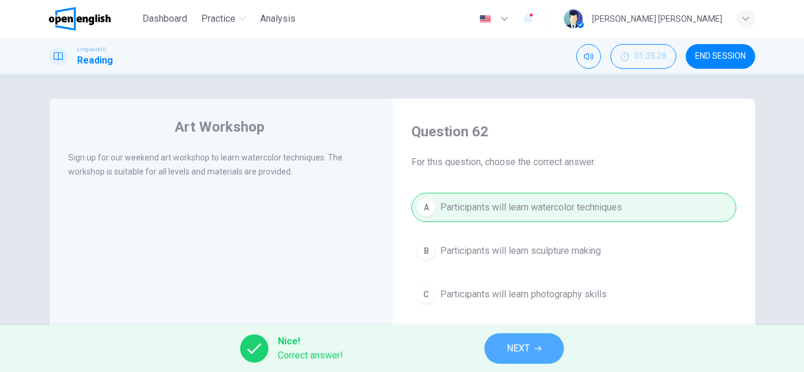
click at [507, 337] on button "NEXT" at bounding box center [523, 349] width 79 height 31
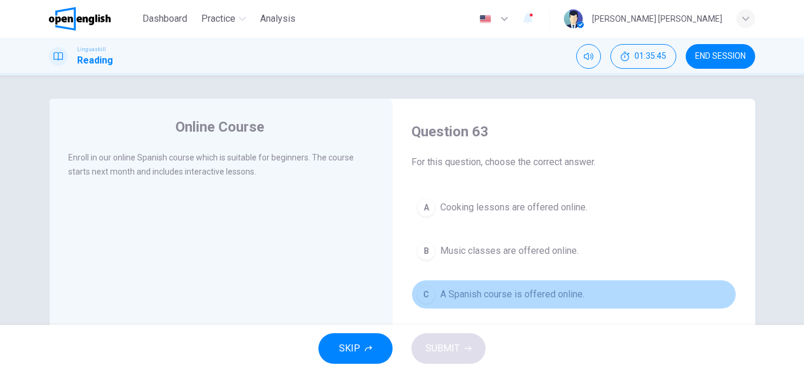
click at [480, 287] on button "C A Spanish course is offered online." at bounding box center [573, 294] width 325 height 29
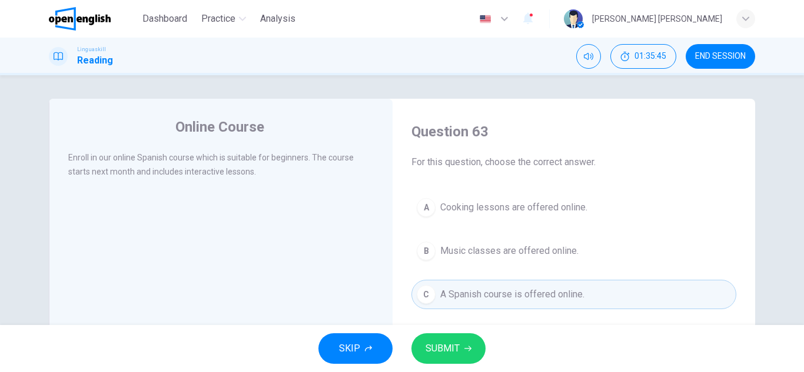
scroll to position [59, 0]
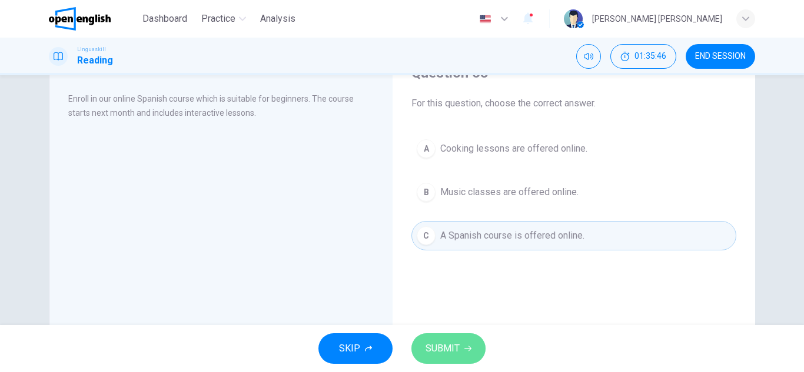
click at [457, 356] on span "SUBMIT" at bounding box center [442, 349] width 34 height 16
click at [457, 356] on div "SKIP SUBMIT" at bounding box center [402, 348] width 804 height 47
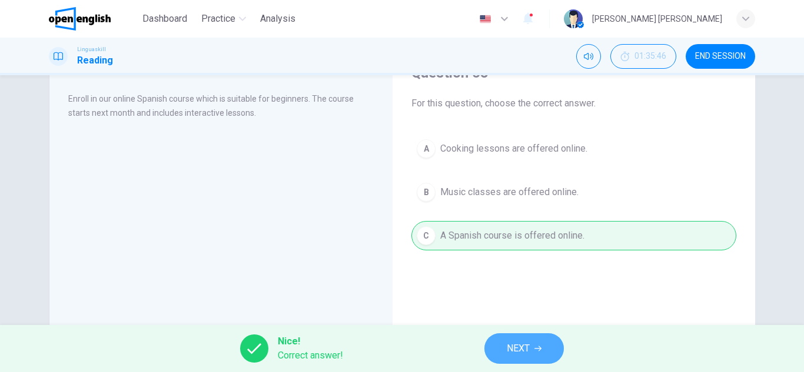
click at [527, 339] on button "NEXT" at bounding box center [523, 349] width 79 height 31
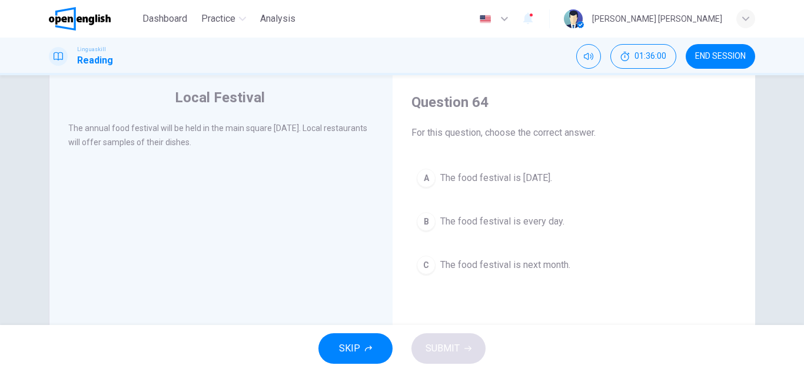
scroll to position [0, 0]
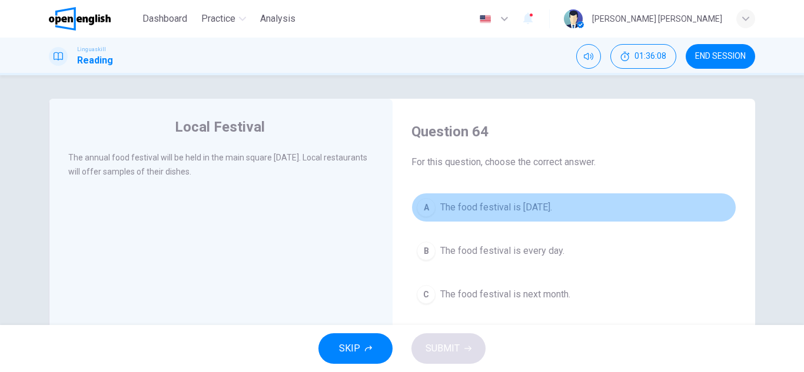
click at [463, 215] on button "A The food festival is [DATE]." at bounding box center [573, 207] width 325 height 29
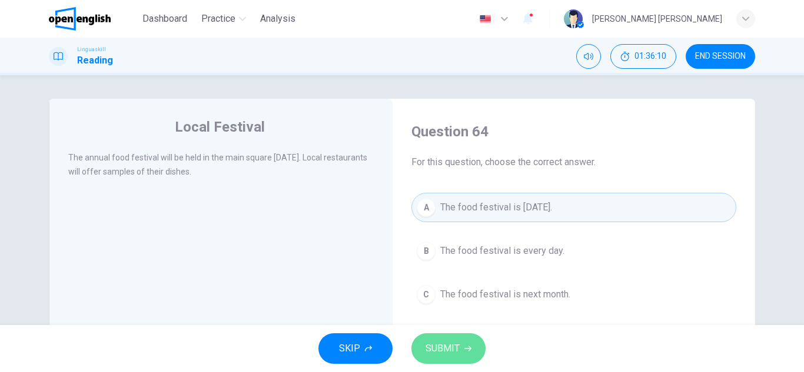
click at [456, 340] on button "SUBMIT" at bounding box center [448, 349] width 74 height 31
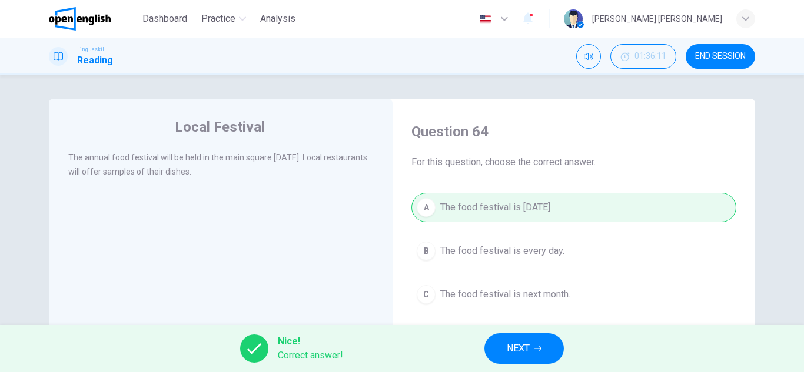
click at [538, 342] on button "NEXT" at bounding box center [523, 349] width 79 height 31
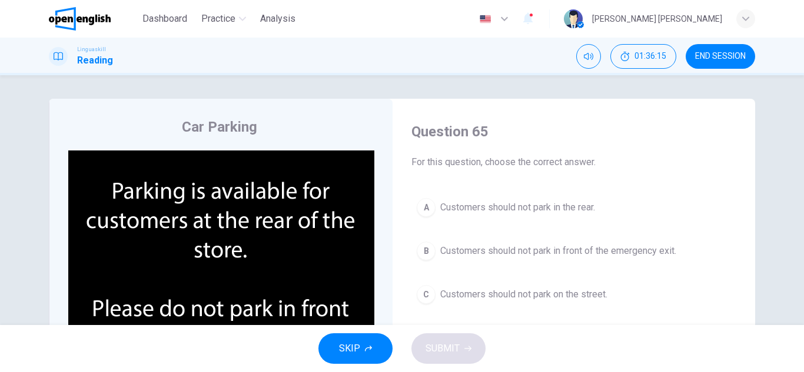
scroll to position [59, 0]
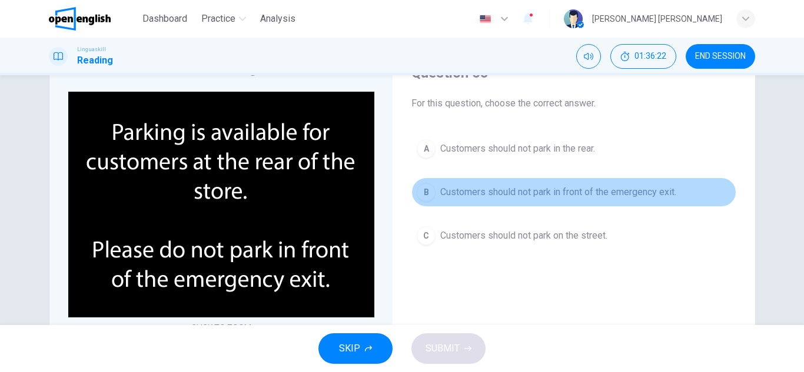
click at [458, 190] on span "Customers should not park in front of the emergency exit." at bounding box center [558, 192] width 236 height 14
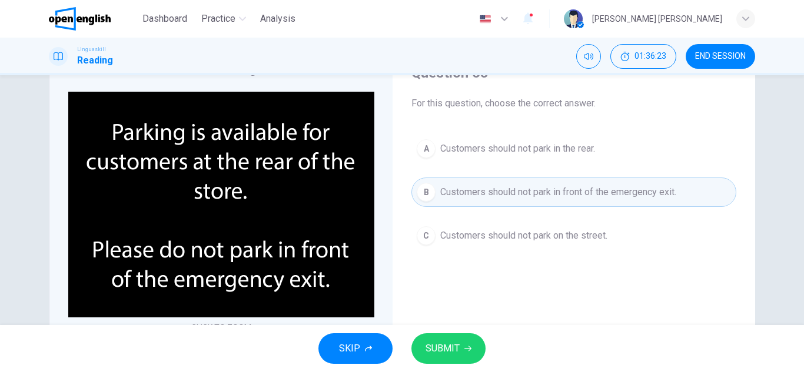
click at [455, 340] on button "SUBMIT" at bounding box center [448, 349] width 74 height 31
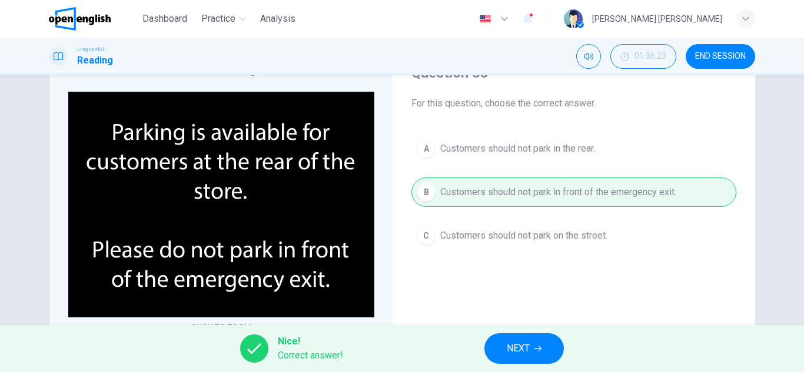
click at [553, 335] on button "NEXT" at bounding box center [523, 349] width 79 height 31
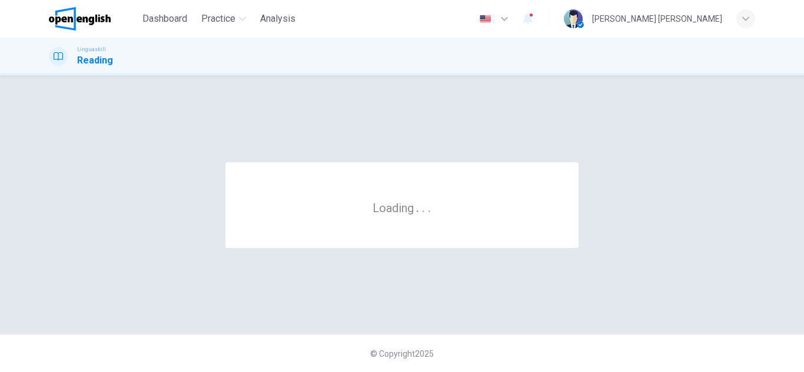
scroll to position [0, 0]
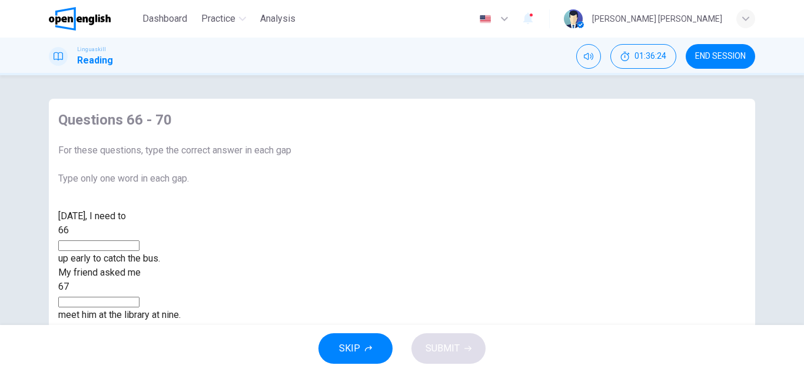
click at [139, 251] on input at bounding box center [98, 246] width 81 height 11
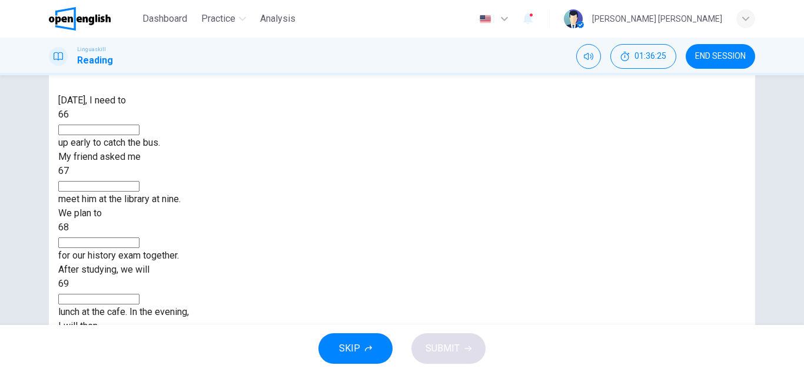
scroll to position [118, 0]
click at [351, 342] on span "SKIP" at bounding box center [349, 349] width 21 height 16
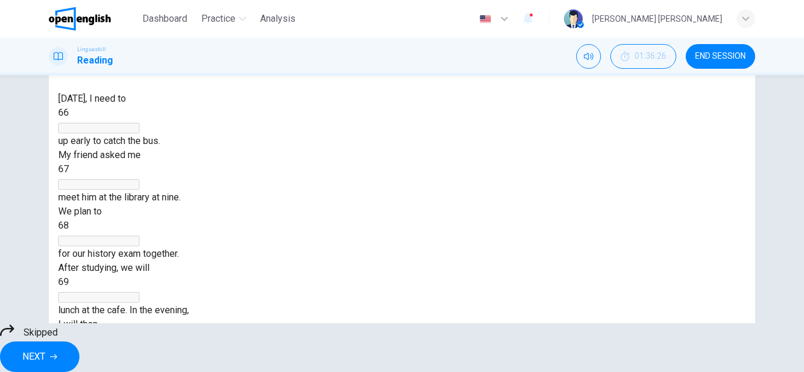
click at [45, 349] on span "NEXT" at bounding box center [33, 357] width 23 height 16
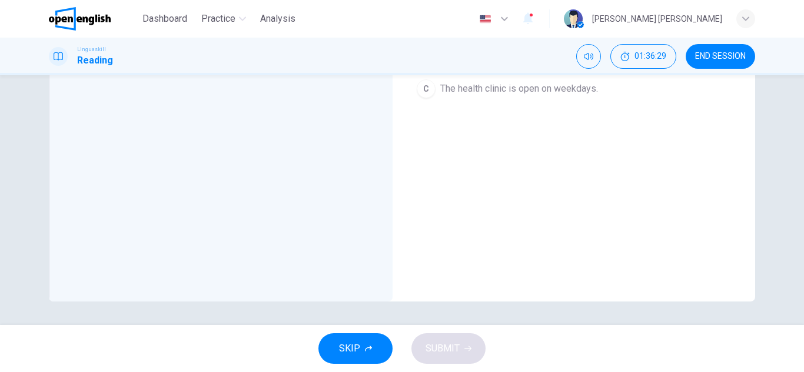
scroll to position [88, 0]
